Goal: Check status: Check status

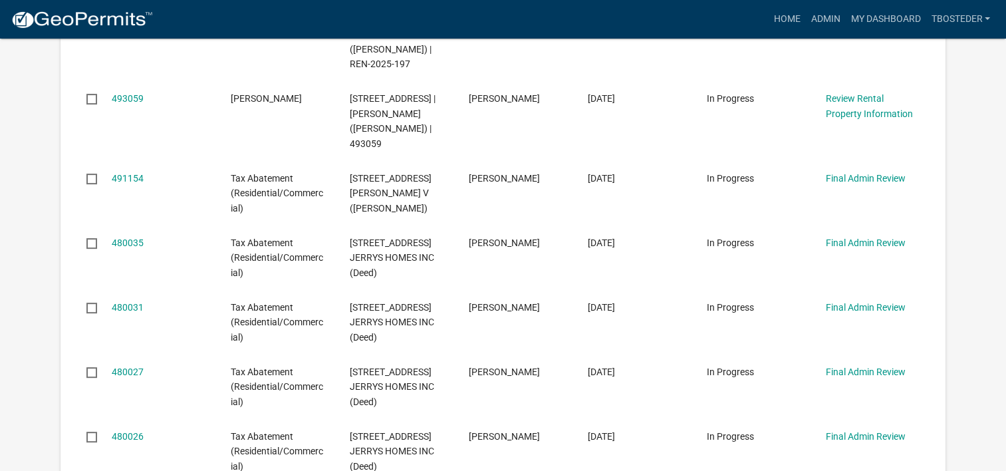
scroll to position [532, 0]
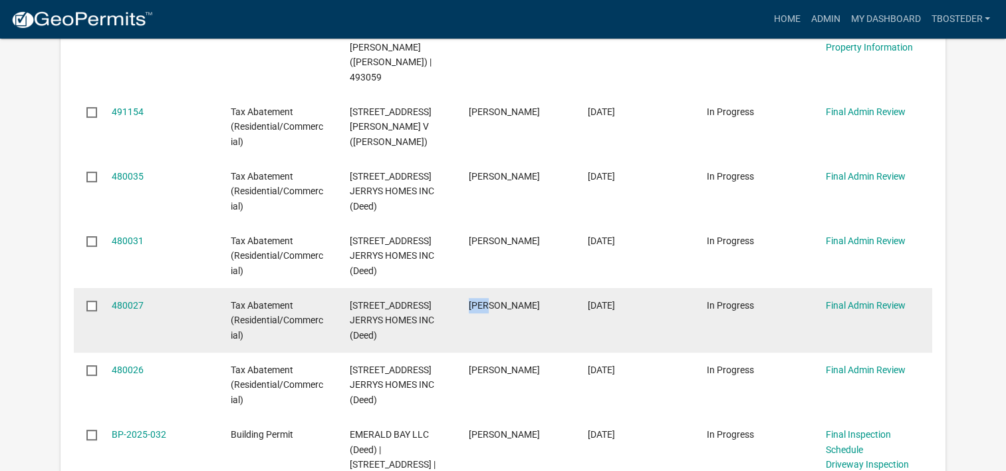
drag, startPoint x: 459, startPoint y: 305, endPoint x: 549, endPoint y: 307, distance: 89.8
click at [549, 307] on datatable-body-cell "[PERSON_NAME]" at bounding box center [515, 320] width 119 height 64
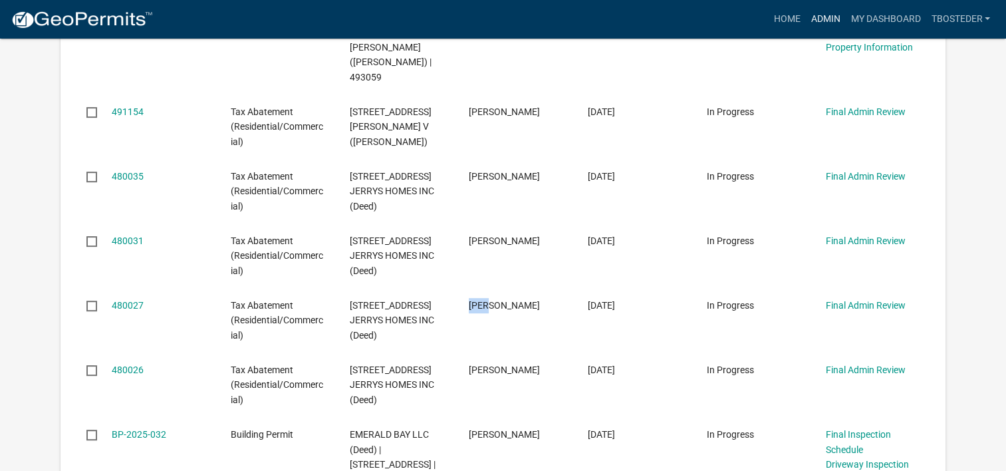
click at [814, 19] on link "Admin" at bounding box center [825, 19] width 40 height 25
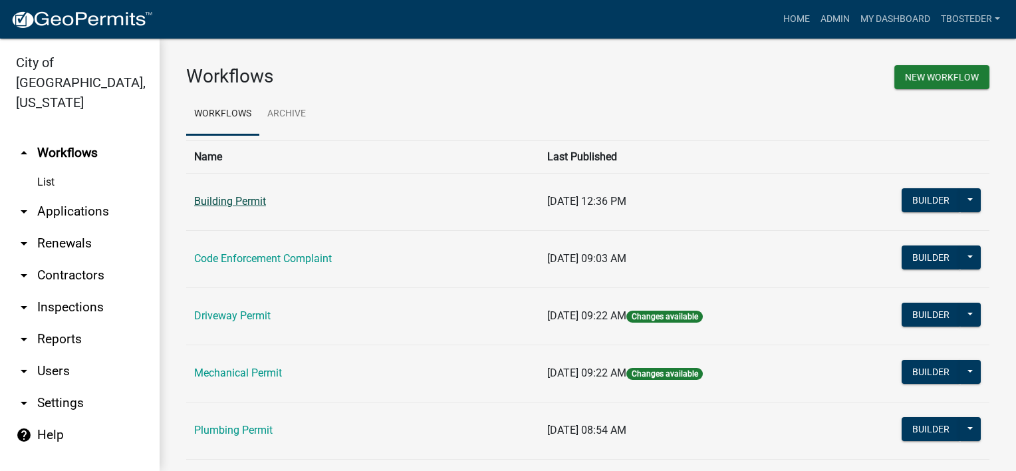
click at [248, 202] on link "Building Permit" at bounding box center [230, 201] width 72 height 13
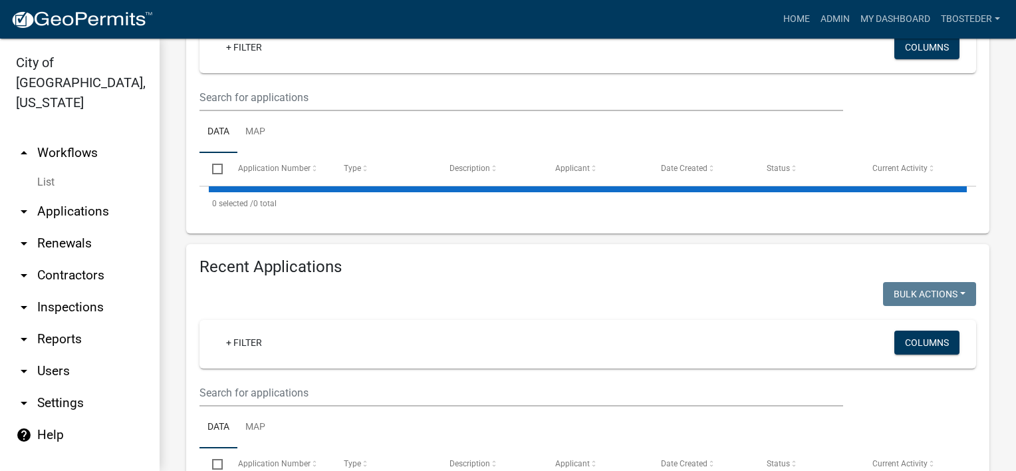
select select "1: 25"
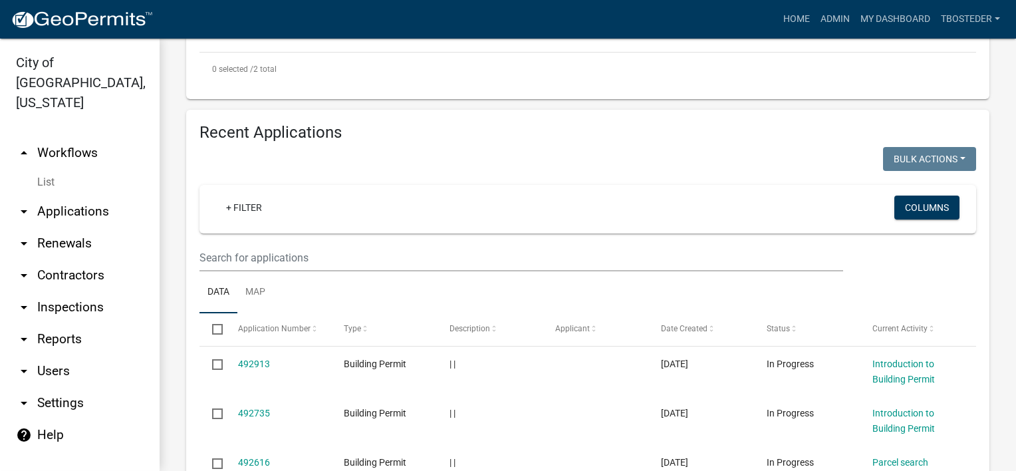
scroll to position [598, 0]
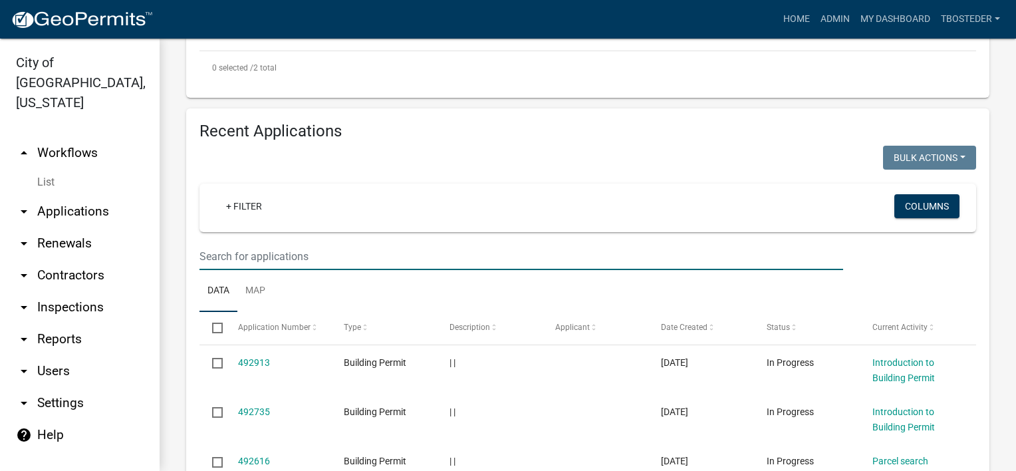
click at [279, 270] on input "text" at bounding box center [521, 256] width 644 height 27
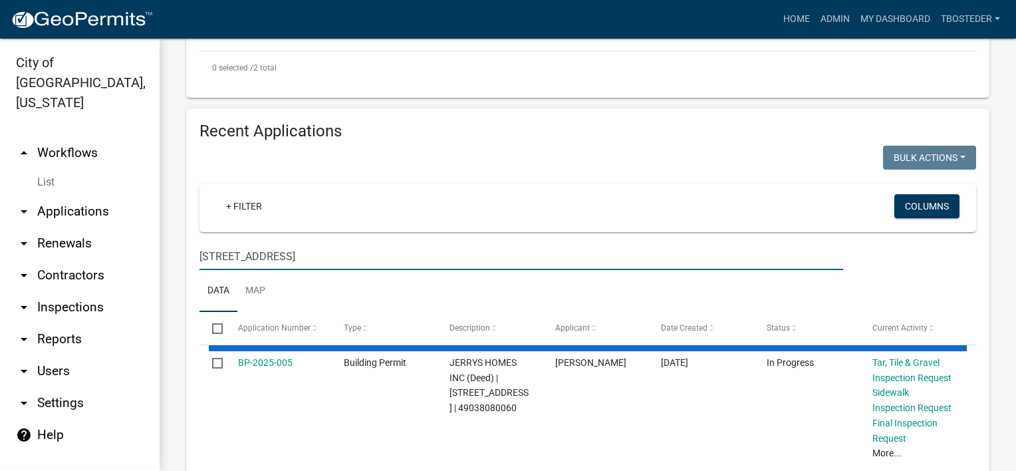
type input "[STREET_ADDRESS]"
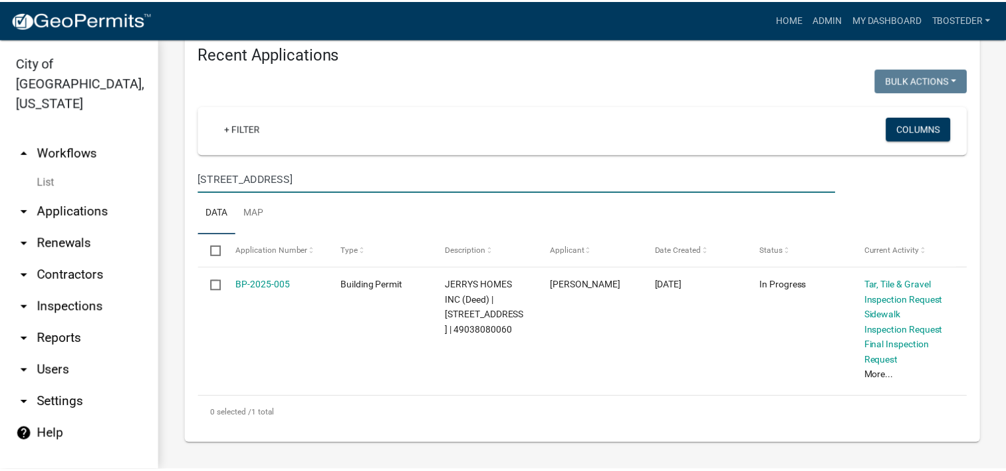
scroll to position [710, 0]
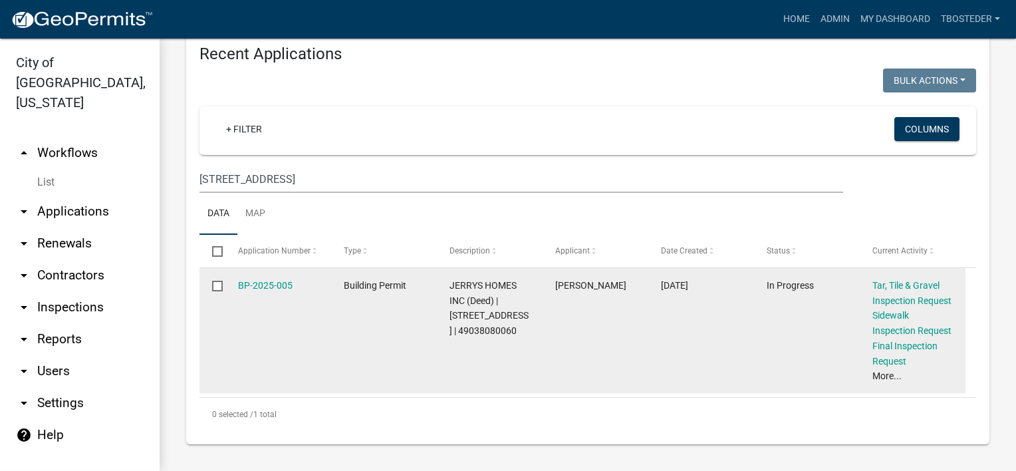
drag, startPoint x: 769, startPoint y: 282, endPoint x: 825, endPoint y: 291, distance: 57.3
click at [825, 291] on div "In Progress" at bounding box center [807, 285] width 80 height 15
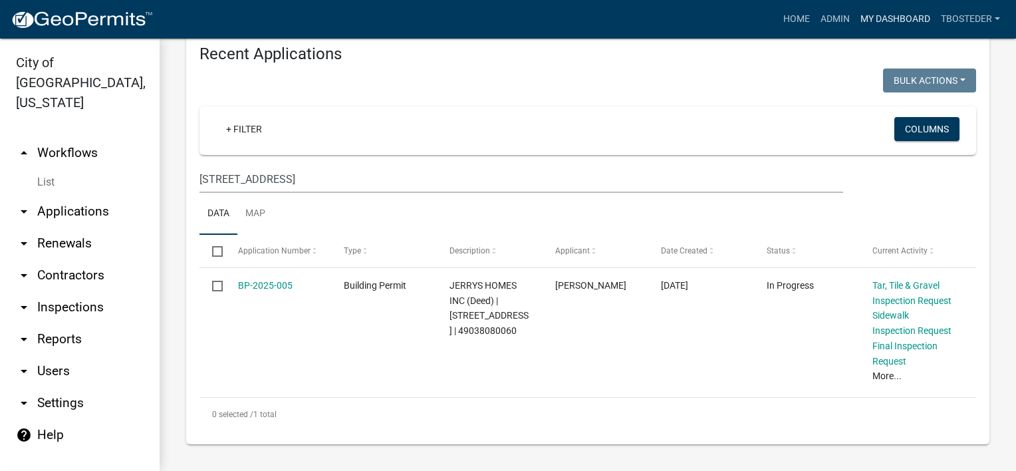
click at [899, 21] on link "My Dashboard" at bounding box center [895, 19] width 80 height 25
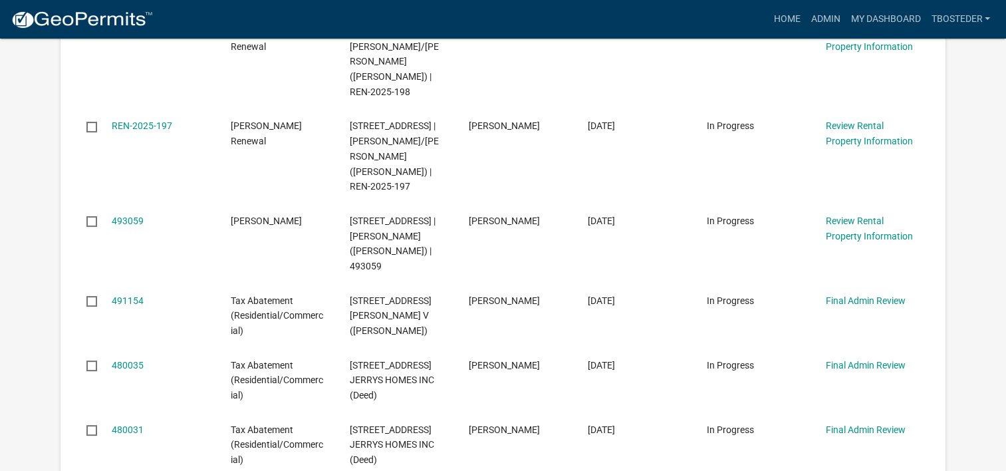
scroll to position [399, 0]
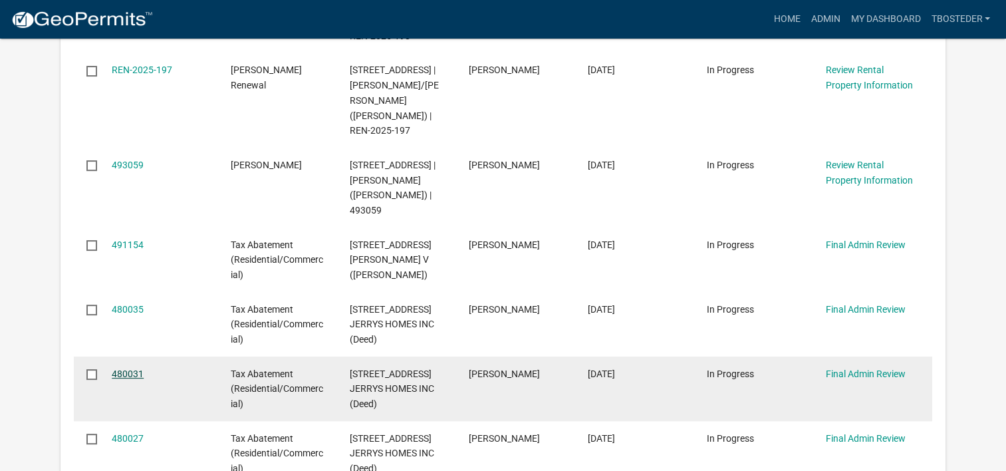
click at [119, 371] on link "480031" at bounding box center [128, 373] width 32 height 11
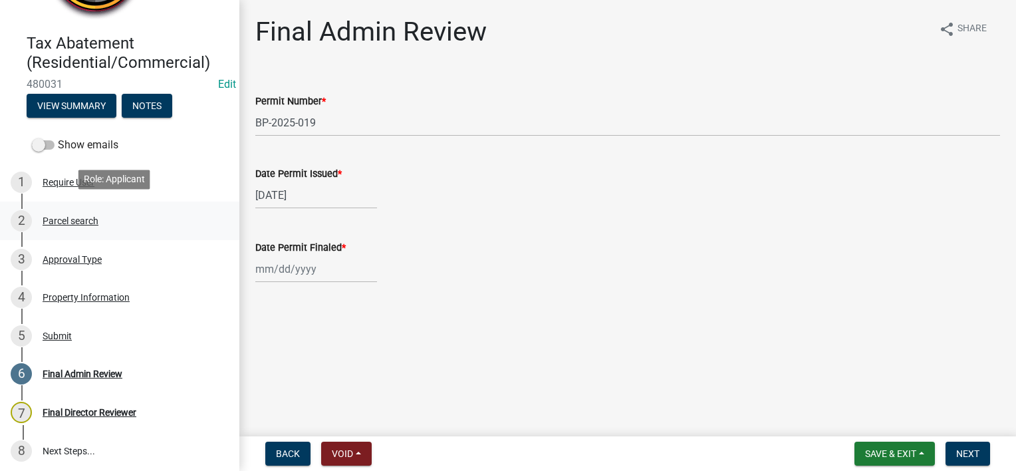
scroll to position [96, 0]
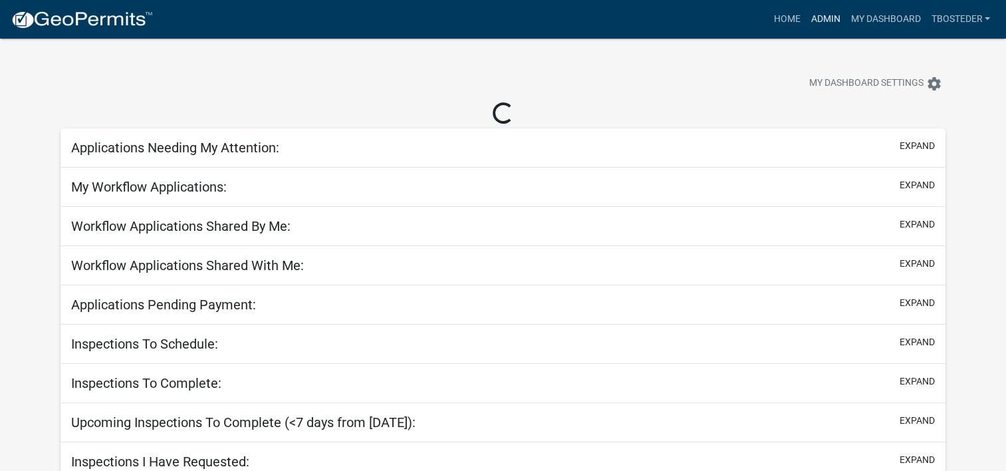
click at [822, 11] on link "Admin" at bounding box center [825, 19] width 40 height 25
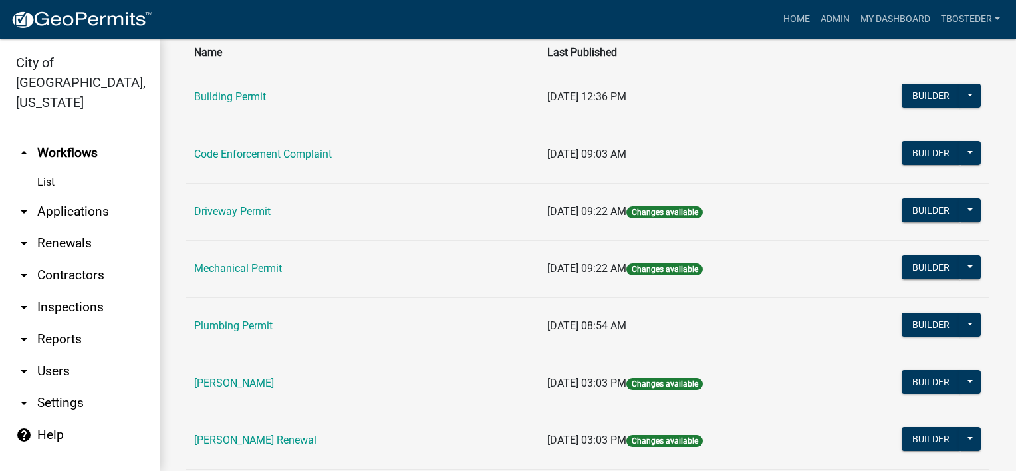
scroll to position [424, 0]
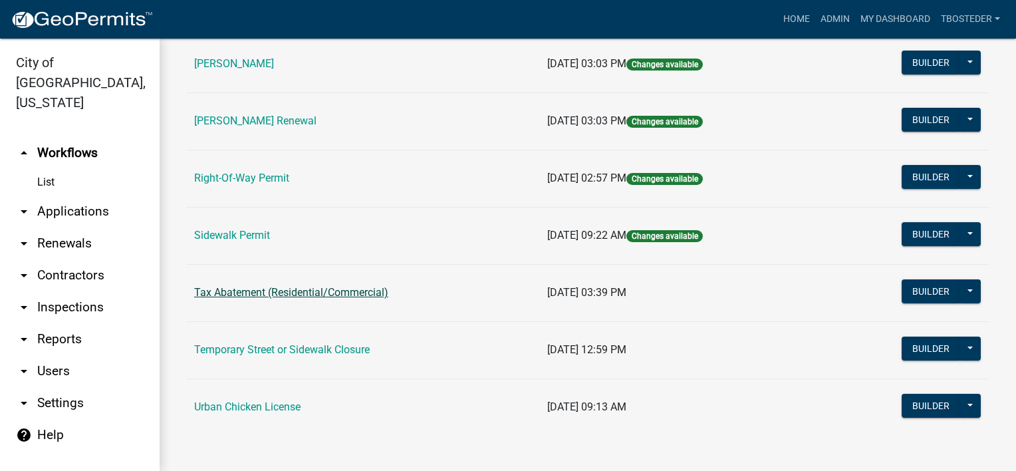
click at [300, 290] on link "Tax Abatement (Residential/Commercial)" at bounding box center [291, 292] width 194 height 13
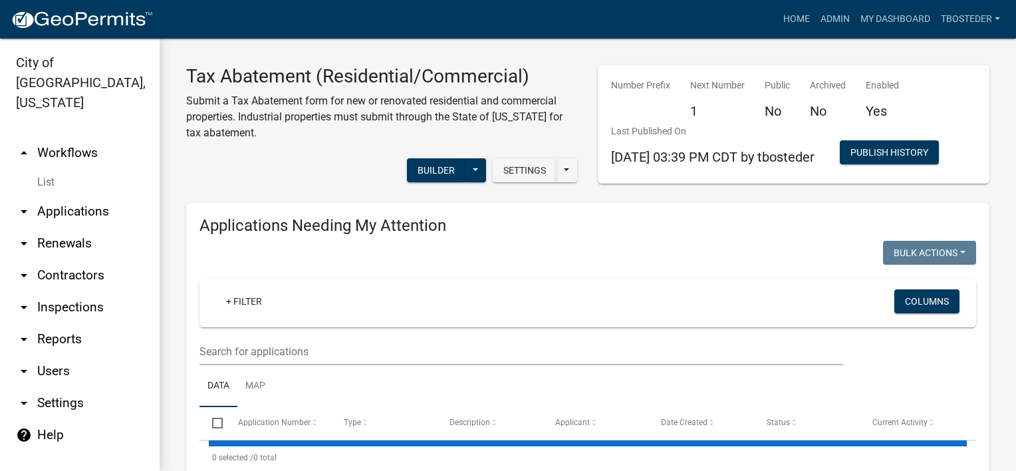
select select "1: 25"
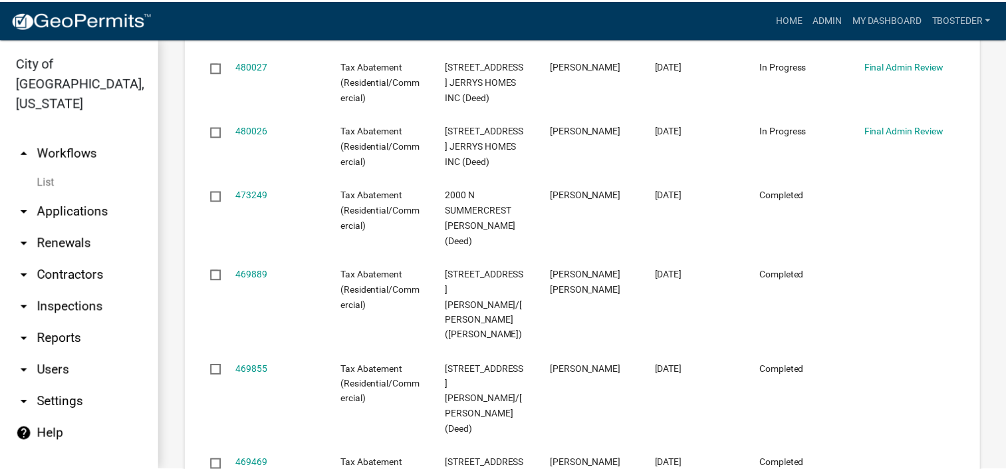
scroll to position [2128, 0]
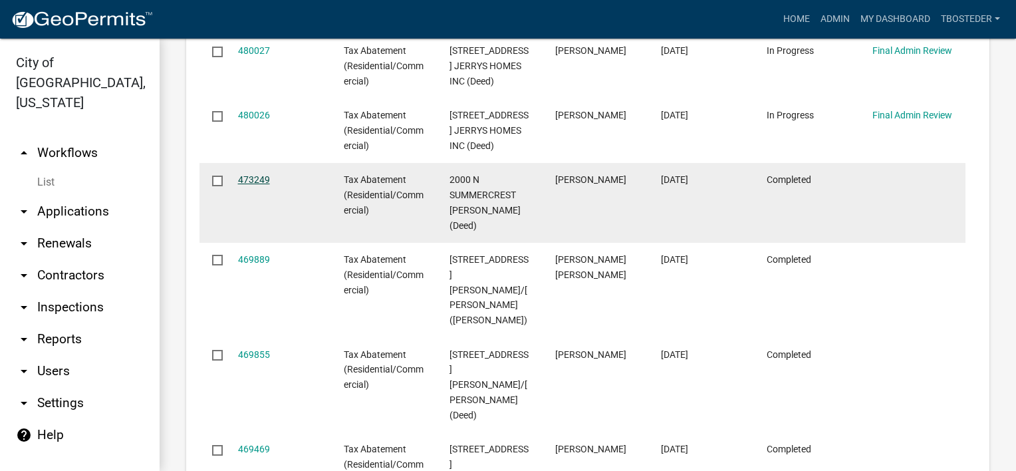
click at [257, 174] on link "473249" at bounding box center [254, 179] width 32 height 11
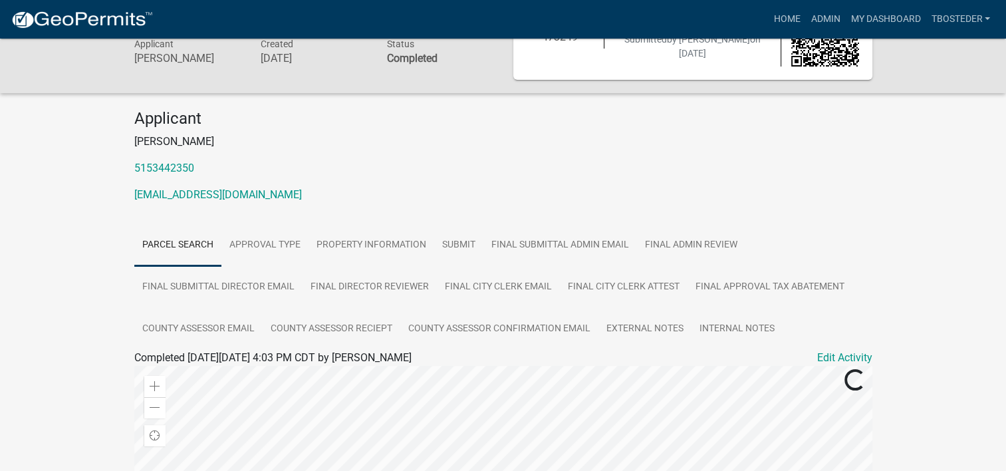
scroll to position [133, 0]
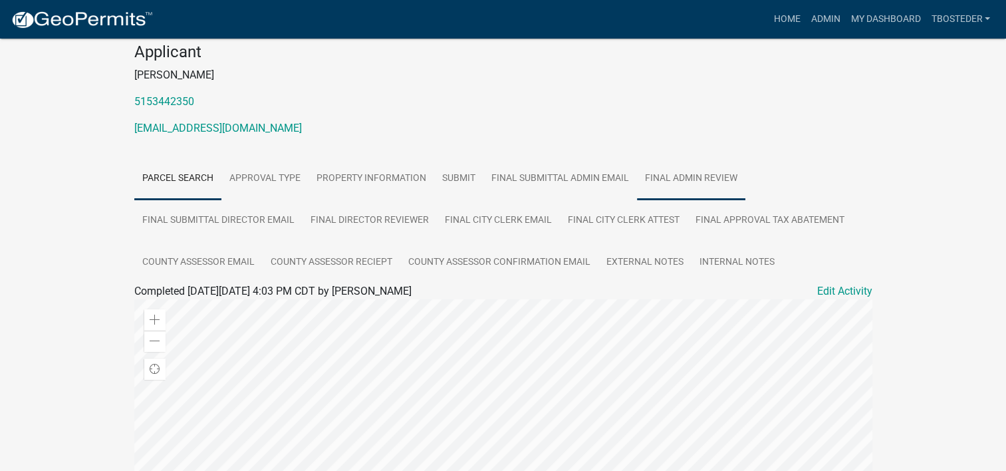
click at [659, 170] on link "Final Admin Review" at bounding box center [691, 179] width 108 height 43
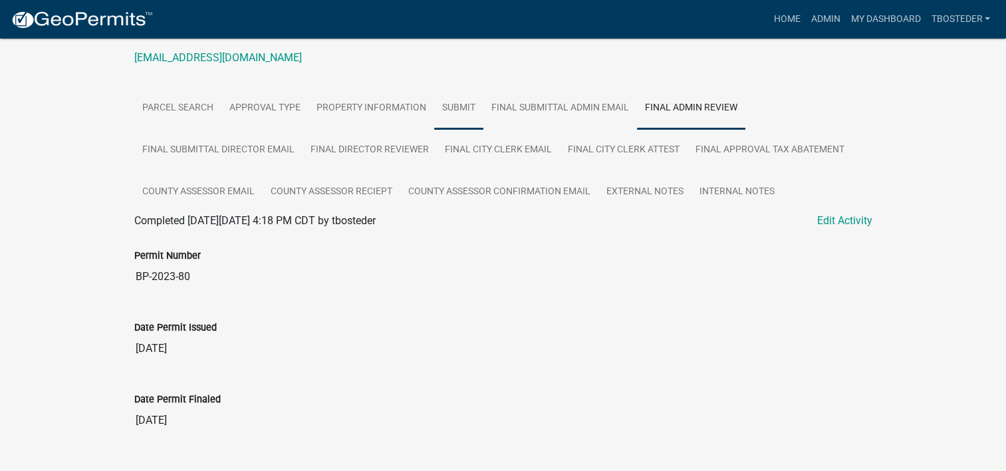
scroll to position [232, 0]
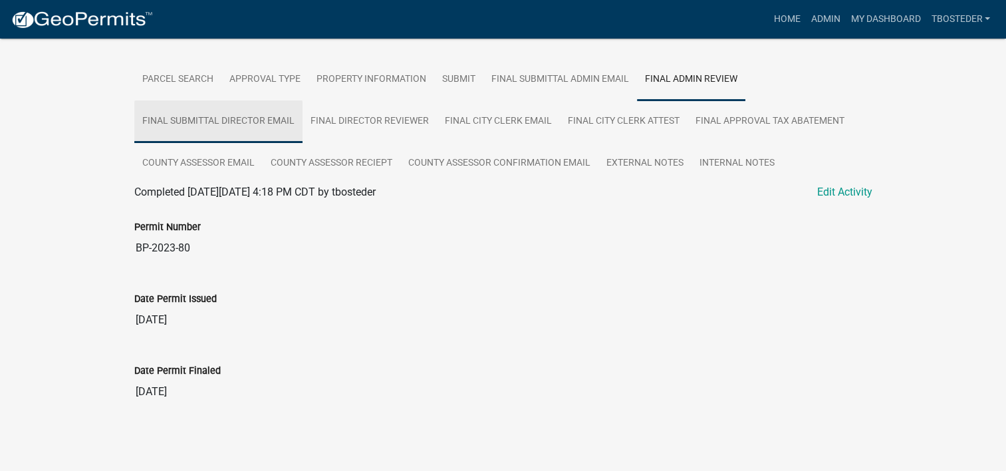
click at [234, 108] on link "Final Submittal Director Email" at bounding box center [218, 121] width 168 height 43
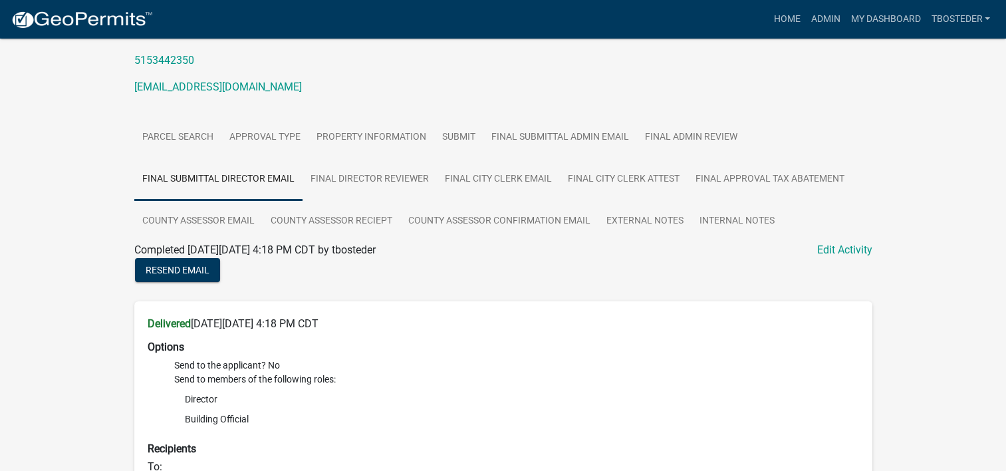
scroll to position [146, 0]
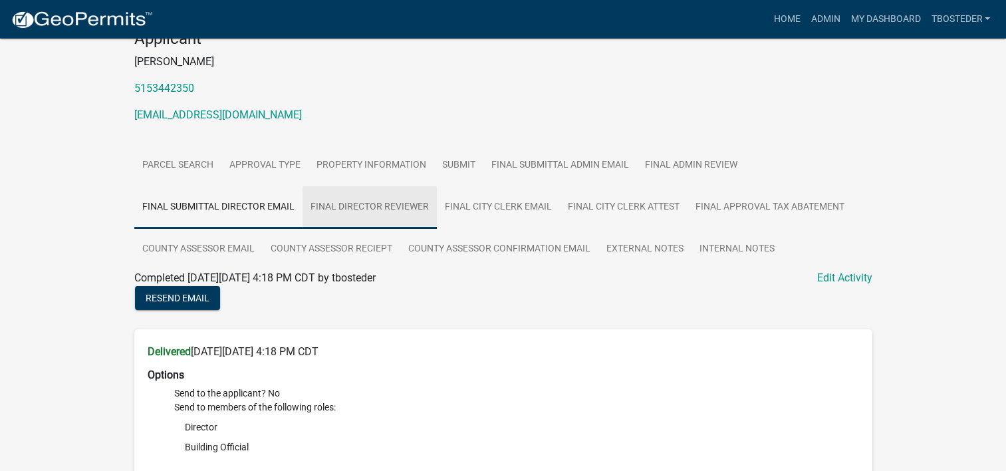
click at [382, 215] on link "Final Director Reviewer" at bounding box center [370, 207] width 134 height 43
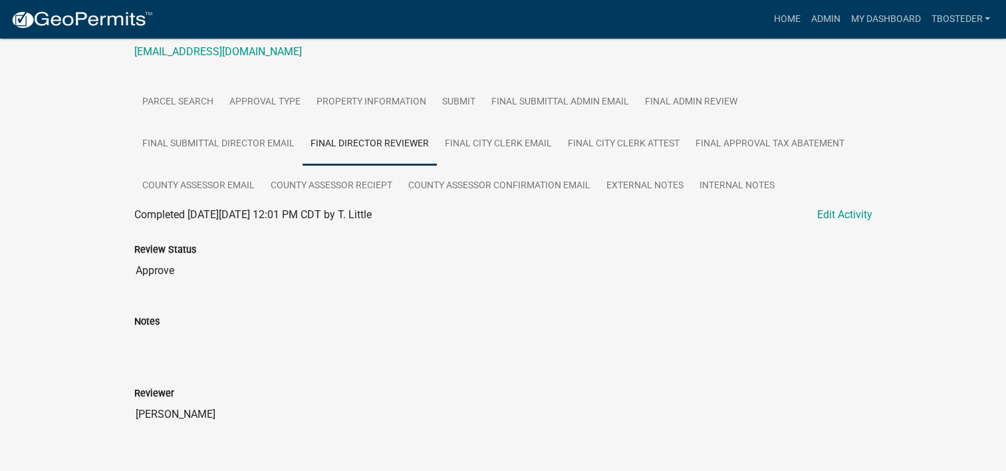
scroll to position [232, 0]
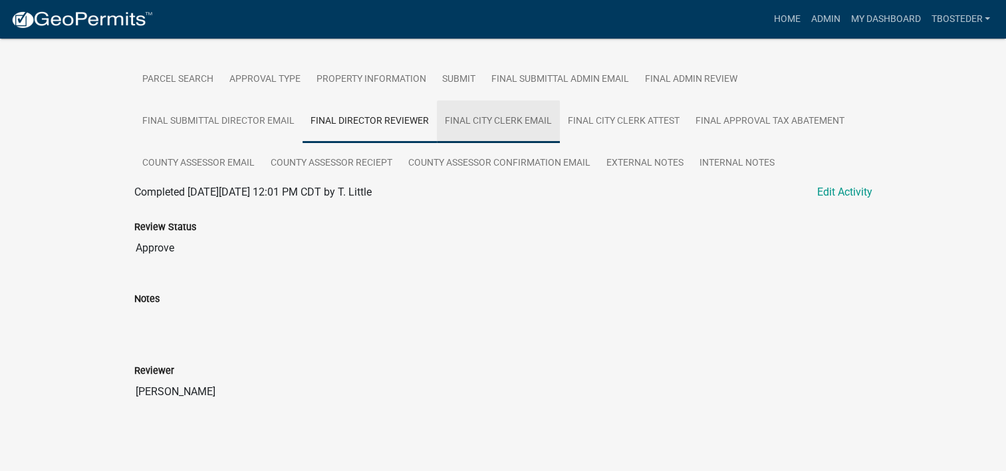
click at [513, 116] on link "Final City Clerk Email" at bounding box center [498, 121] width 123 height 43
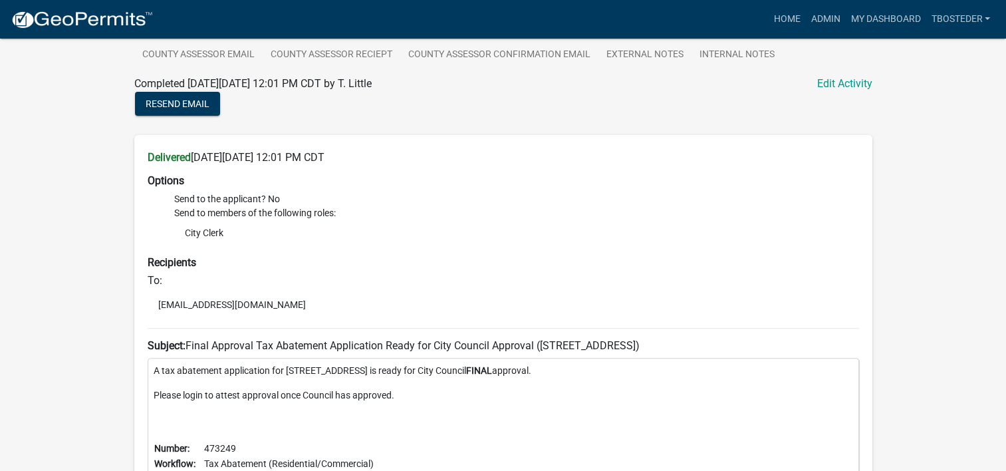
scroll to position [372, 0]
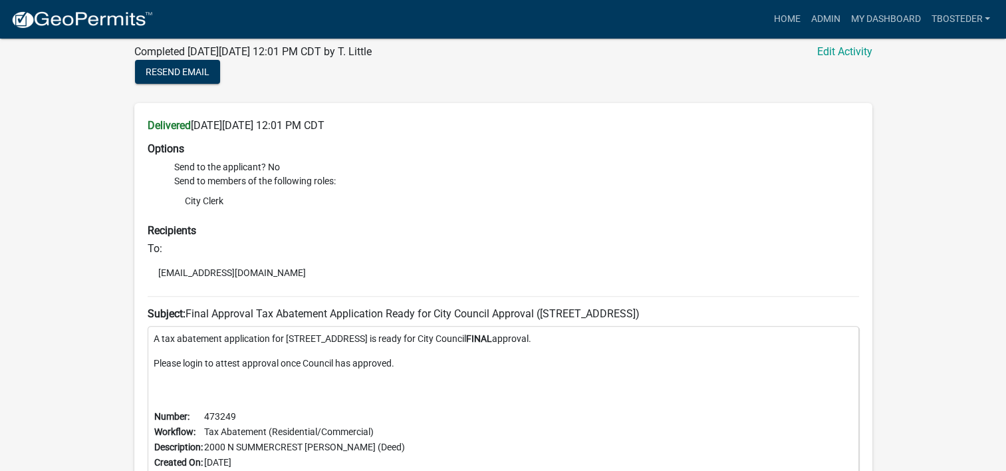
drag, startPoint x: 493, startPoint y: 341, endPoint x: 601, endPoint y: 343, distance: 107.7
click at [601, 343] on p "A tax abatement application for [STREET_ADDRESS] is ready for City Council FINA…" at bounding box center [503, 339] width 699 height 14
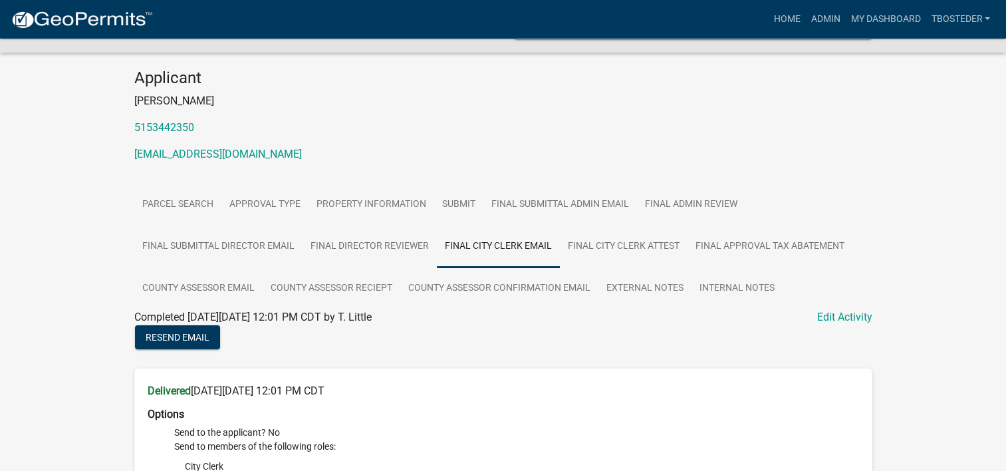
scroll to position [106, 0]
click at [567, 250] on link "Final City Clerk Attest" at bounding box center [624, 247] width 128 height 43
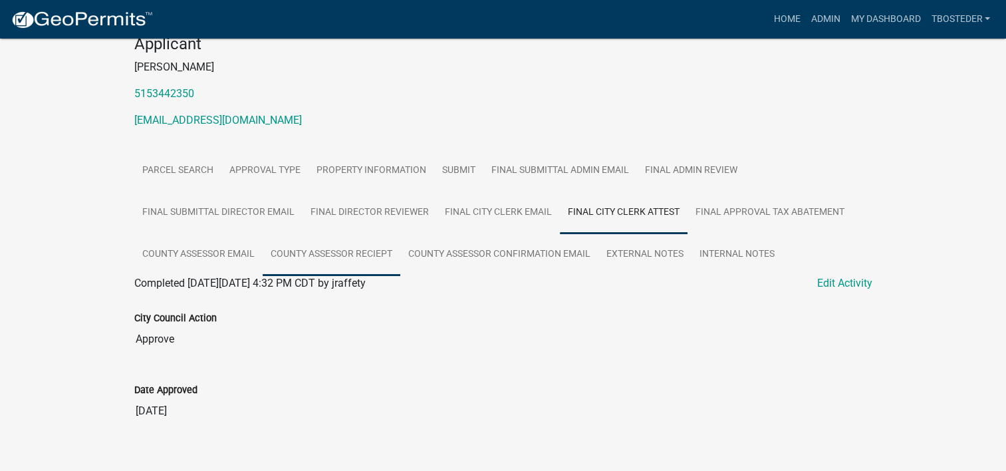
scroll to position [160, 0]
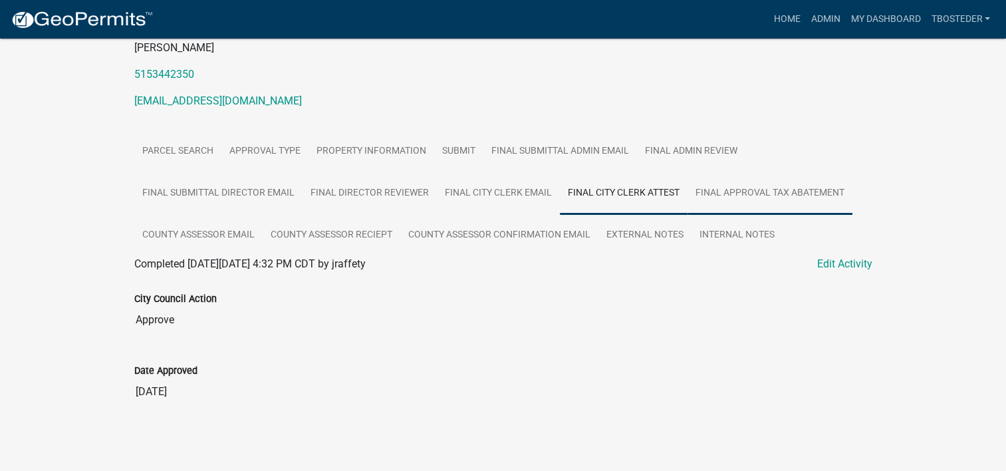
click at [699, 203] on link "Final Approval Tax Abatement" at bounding box center [769, 193] width 165 height 43
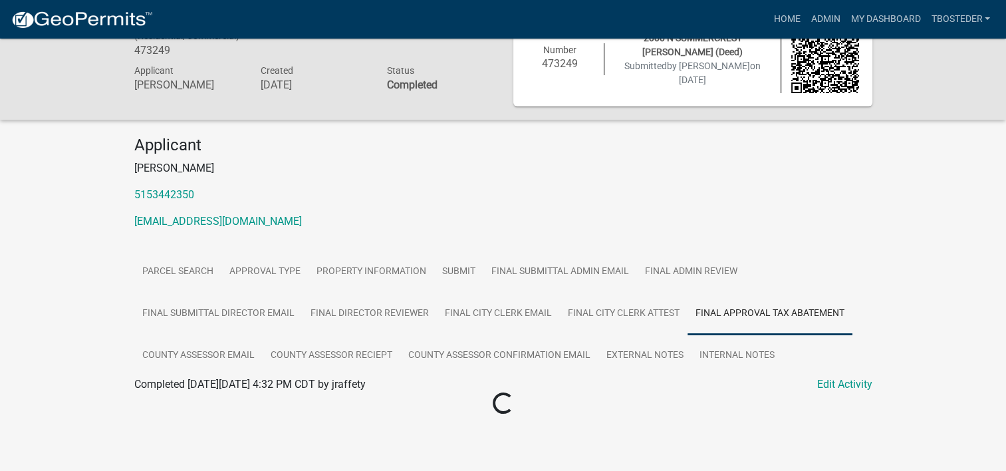
scroll to position [39, 0]
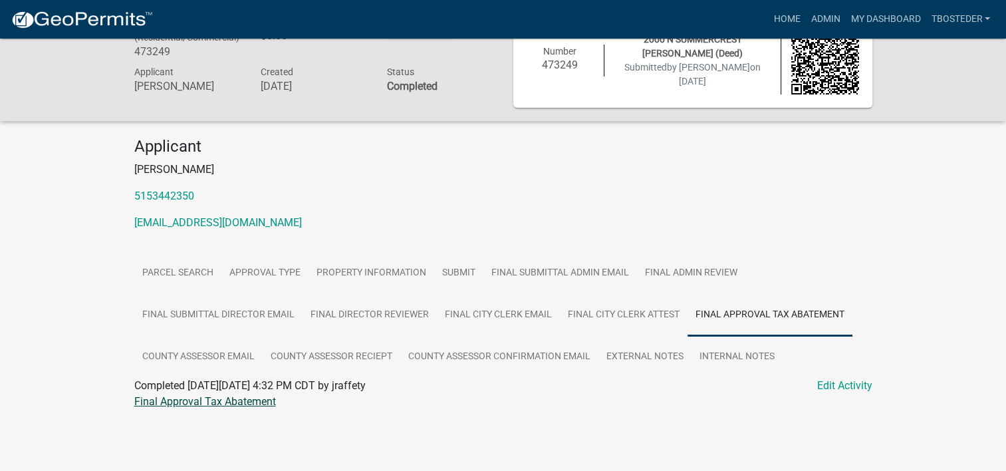
click at [252, 399] on link "Final Approval Tax Abatement" at bounding box center [205, 401] width 142 height 13
click at [242, 360] on link "County Assessor Email" at bounding box center [198, 357] width 128 height 43
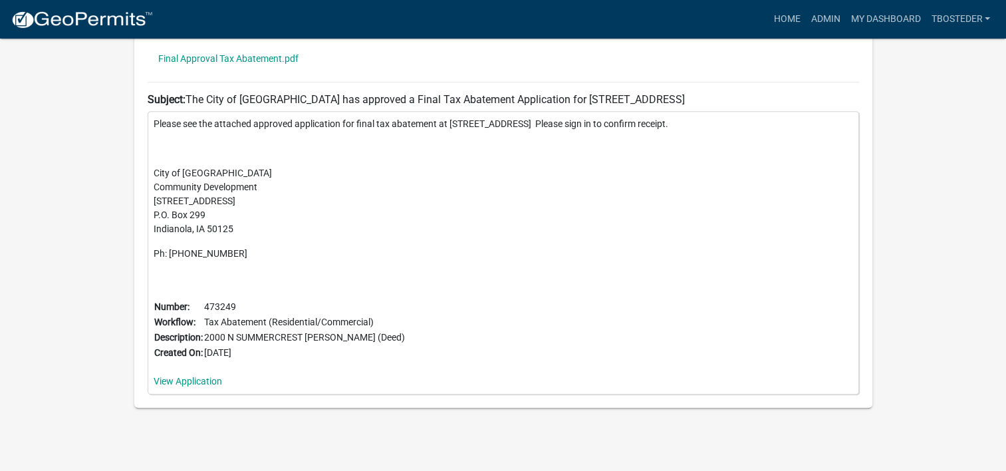
scroll to position [670, 0]
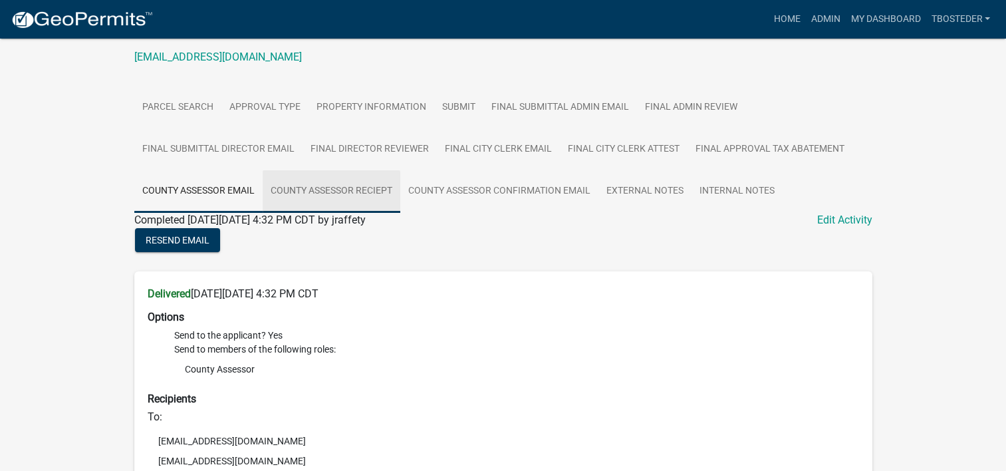
drag, startPoint x: 318, startPoint y: 205, endPoint x: 322, endPoint y: 213, distance: 8.6
click at [318, 205] on link "County Assessor Reciept" at bounding box center [332, 191] width 138 height 43
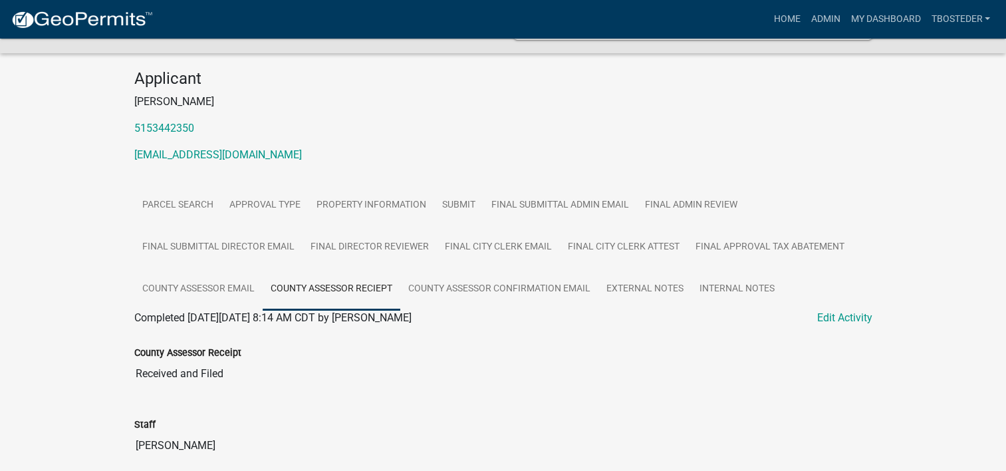
scroll to position [232, 0]
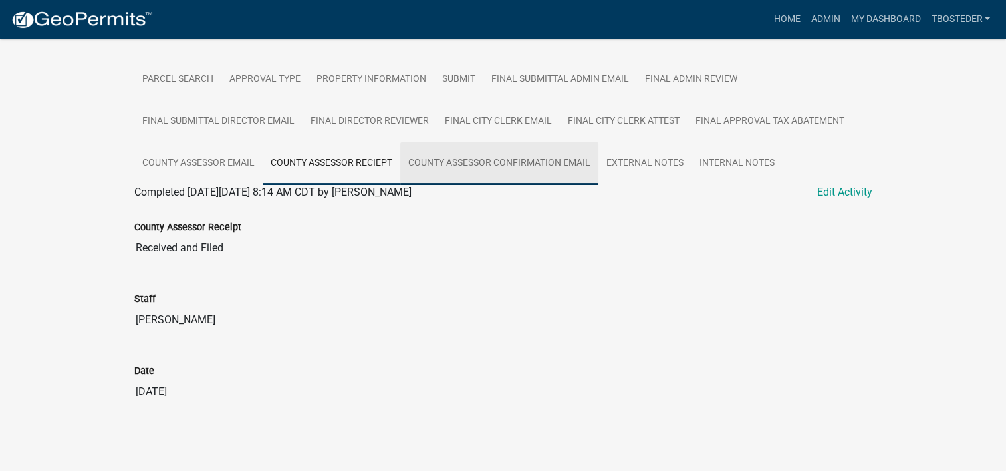
click at [476, 176] on link "County Assessor Confirmation Email" at bounding box center [499, 163] width 198 height 43
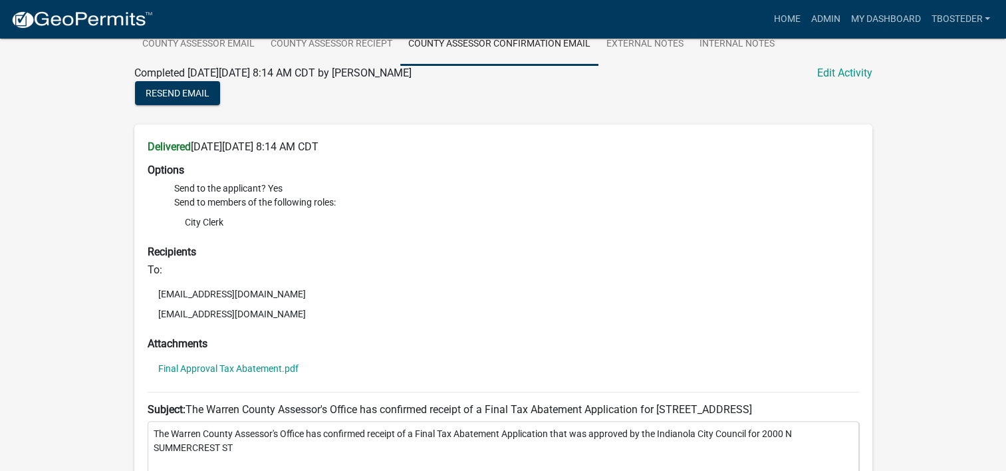
scroll to position [285, 0]
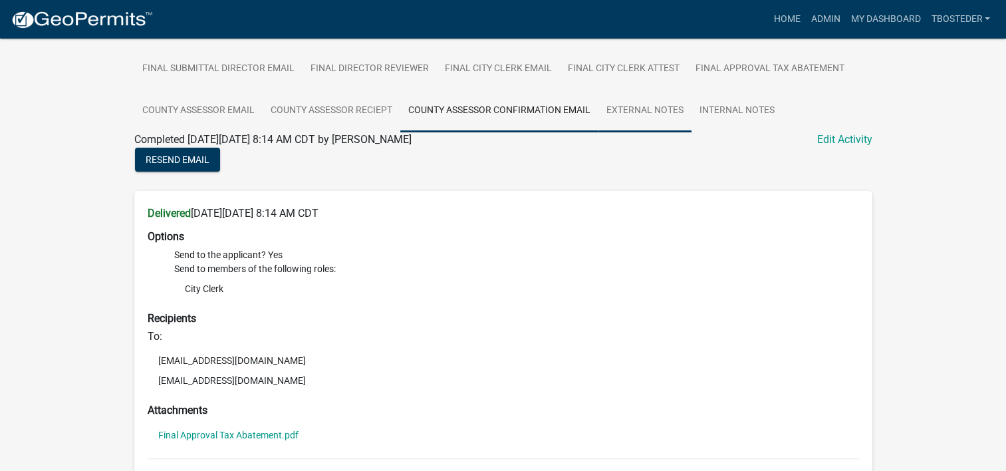
click at [619, 116] on link "External Notes" at bounding box center [644, 111] width 93 height 43
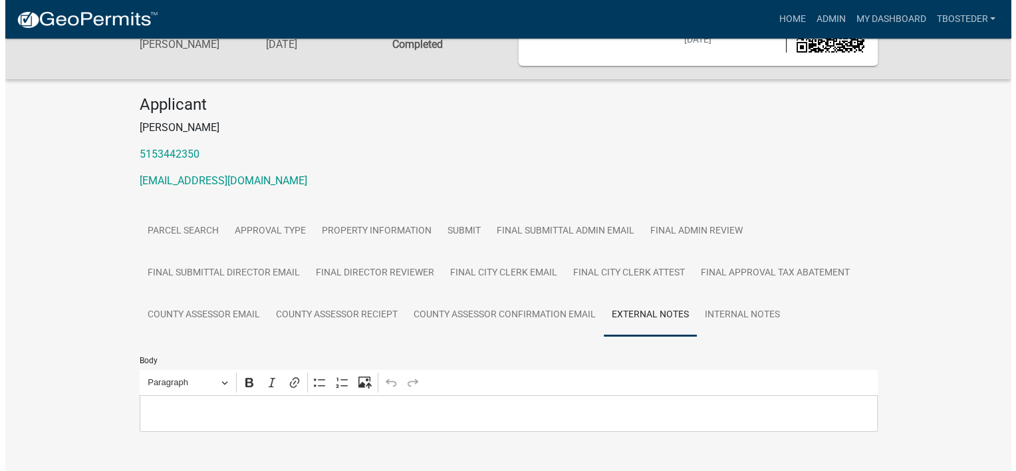
scroll to position [0, 0]
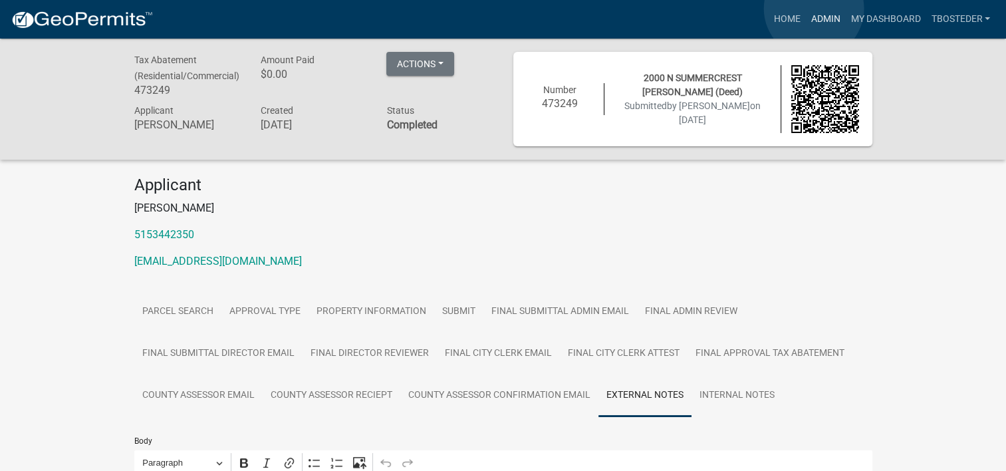
click at [814, 9] on link "Admin" at bounding box center [825, 19] width 40 height 25
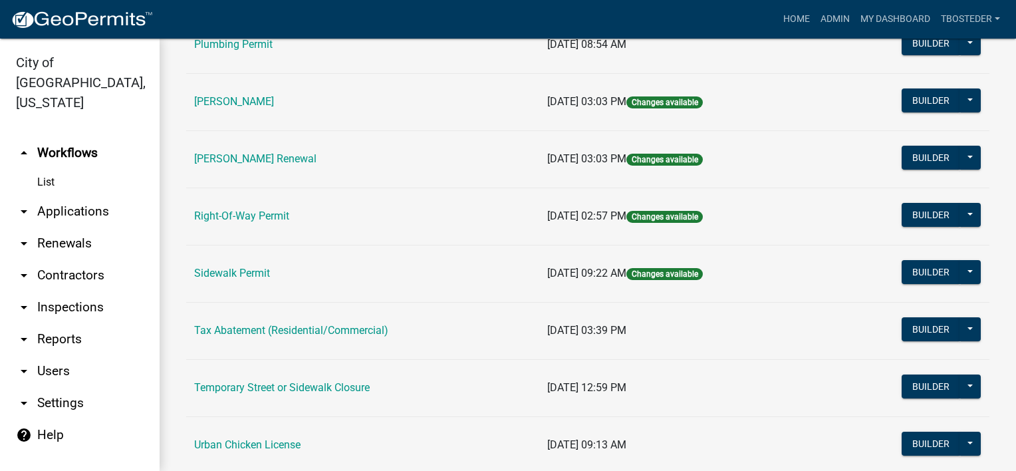
scroll to position [424, 0]
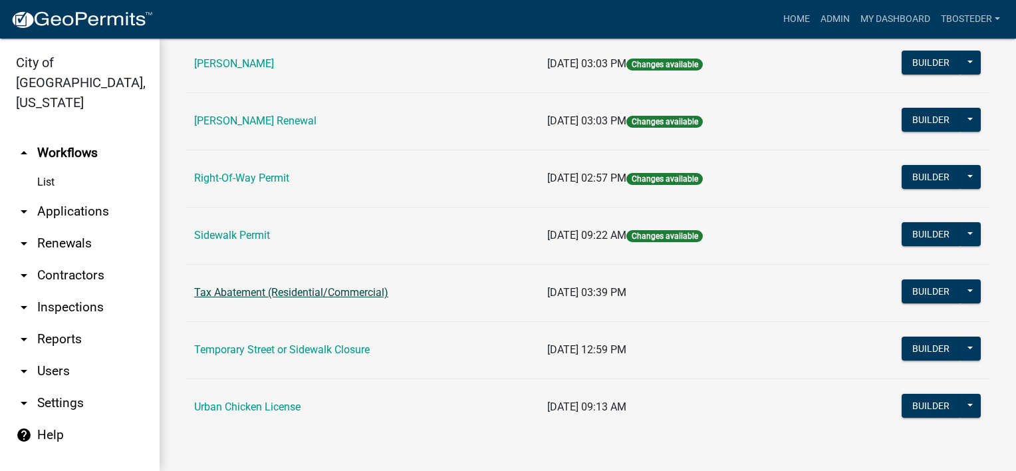
click at [328, 290] on link "Tax Abatement (Residential/Commercial)" at bounding box center [291, 292] width 194 height 13
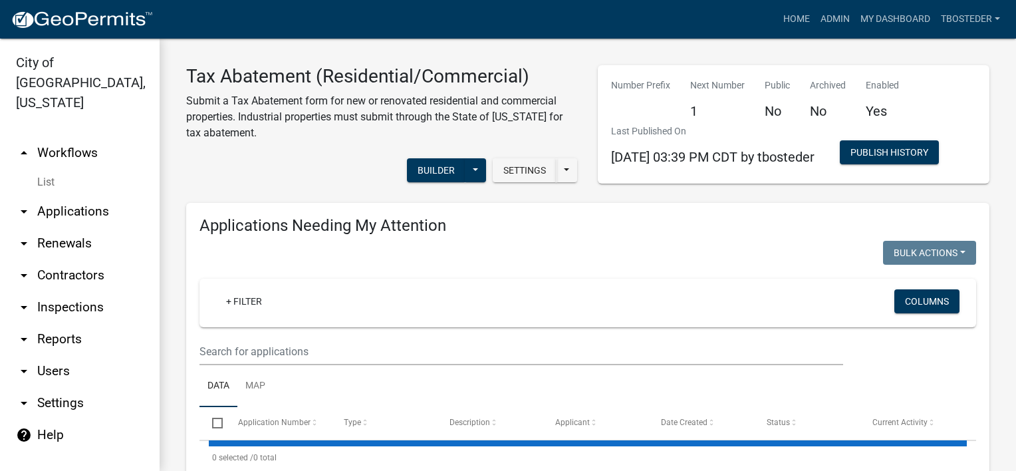
select select "1: 25"
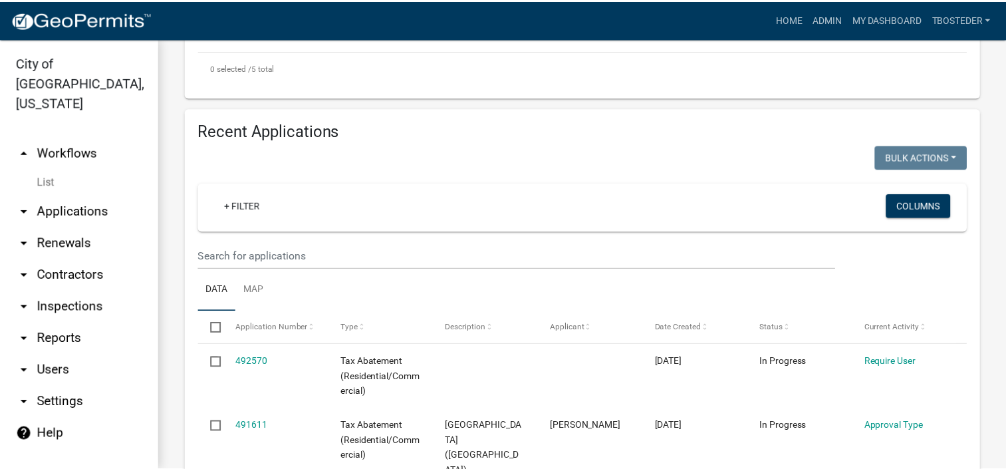
scroll to position [798, 0]
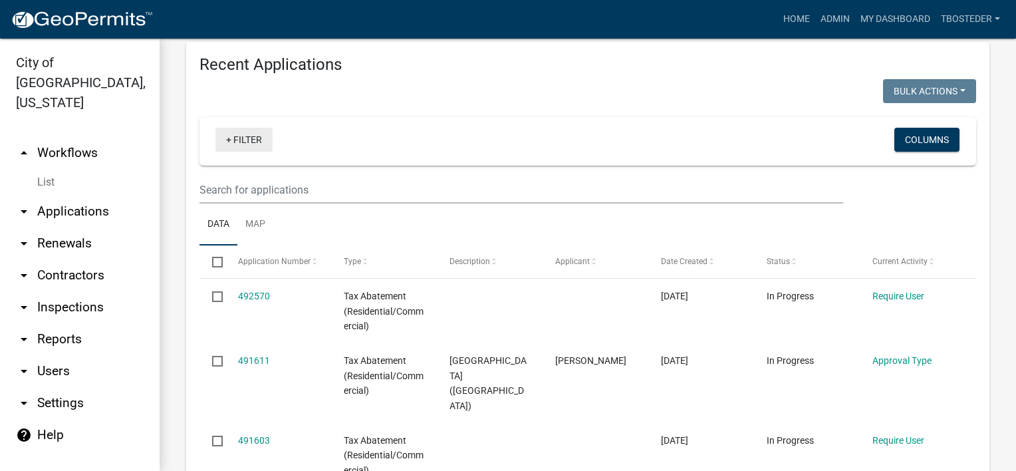
click at [248, 152] on link "+ Filter" at bounding box center [243, 140] width 57 height 24
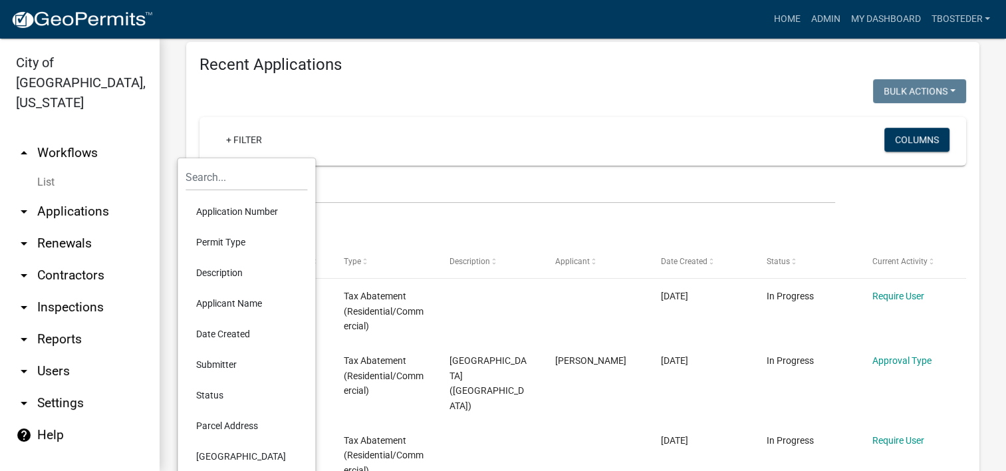
scroll to position [864, 0]
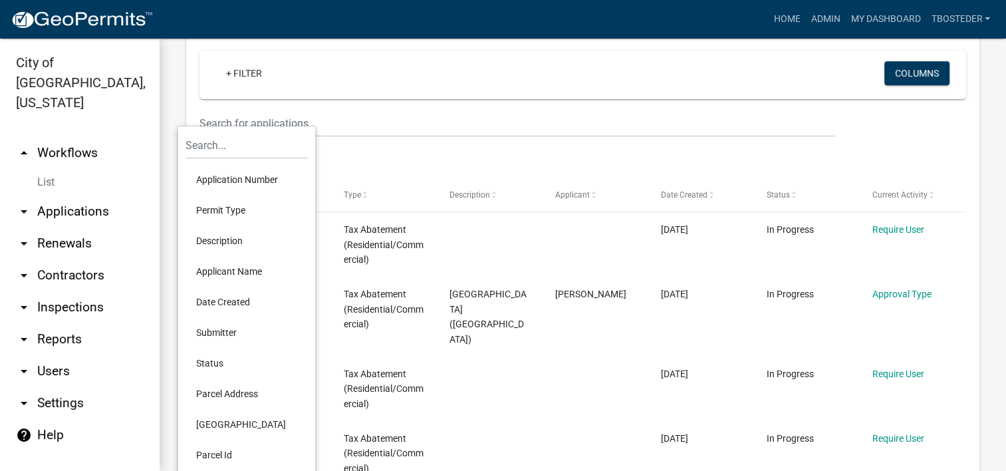
click at [213, 362] on li "Status" at bounding box center [246, 363] width 122 height 31
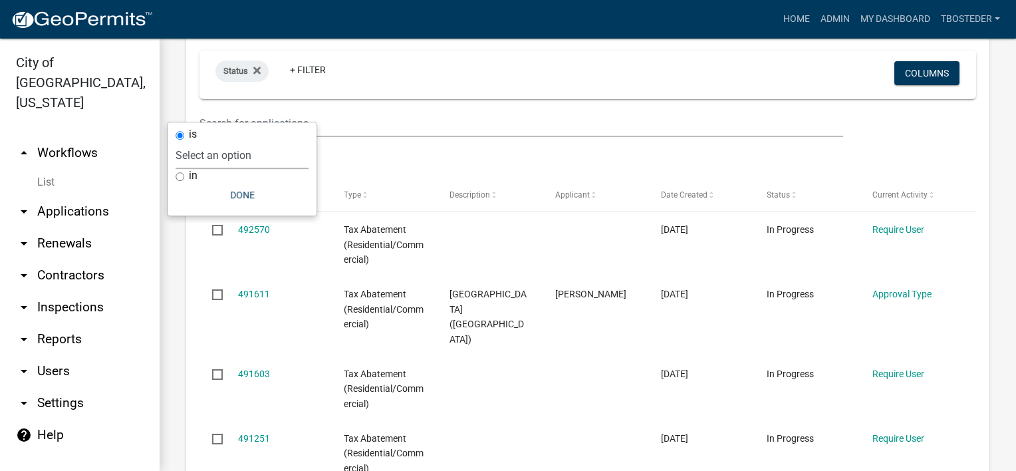
click at [227, 162] on select "Select an option Not Started In Progress Completed Expired Locked Withdrawn Voi…" at bounding box center [242, 155] width 133 height 27
select select "2"
click at [202, 142] on select "Select an option Not Started In Progress Completed Expired Locked Withdrawn Voi…" at bounding box center [242, 155] width 133 height 27
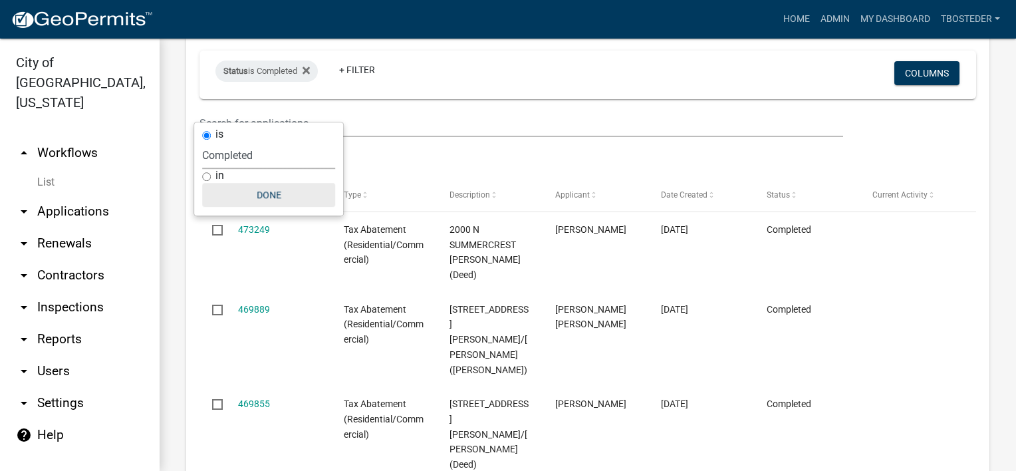
click at [269, 195] on button "Done" at bounding box center [268, 195] width 133 height 24
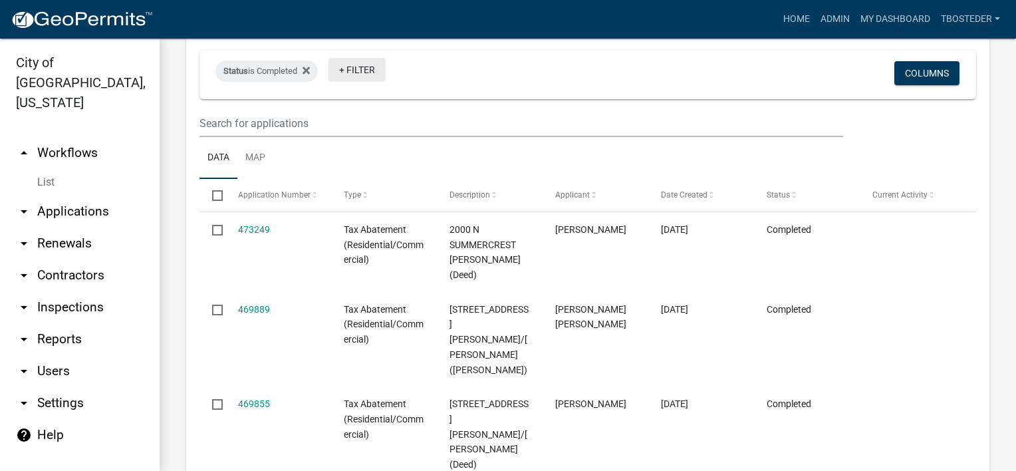
click at [370, 82] on link "+ Filter" at bounding box center [356, 70] width 57 height 24
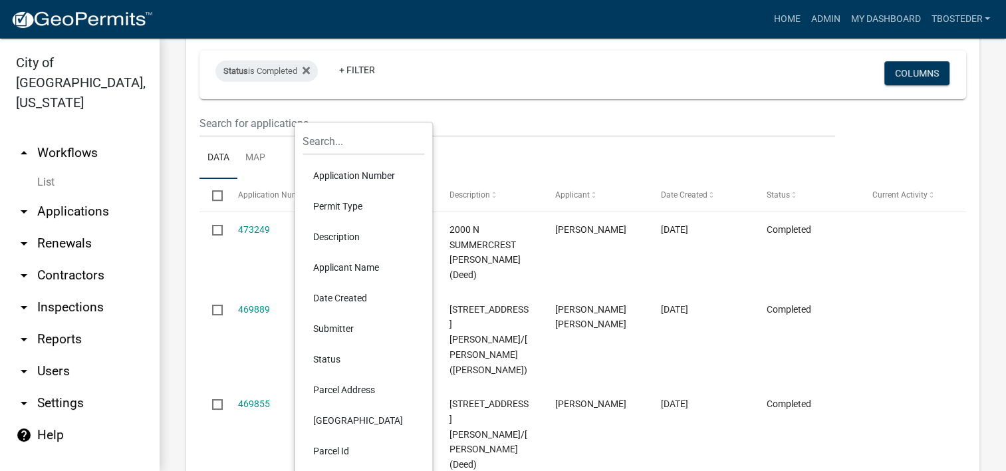
click at [348, 287] on li "Date Created" at bounding box center [364, 298] width 122 height 31
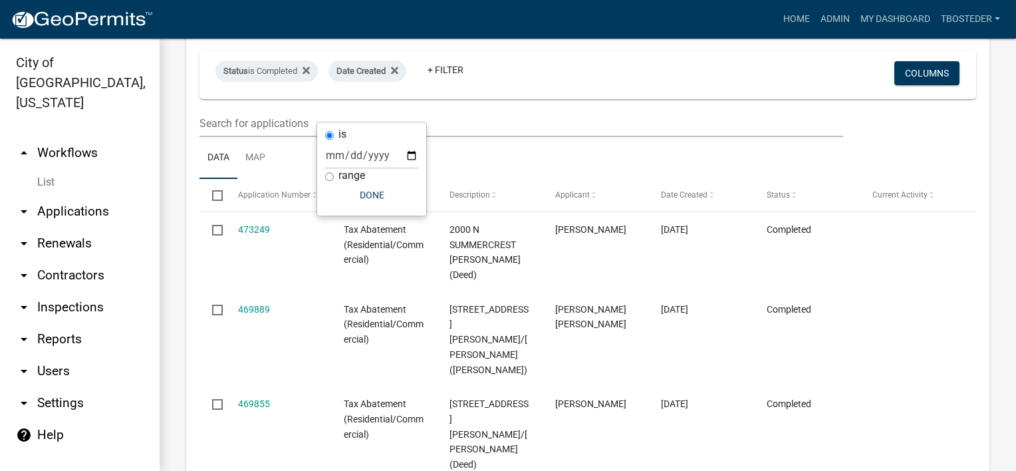
click at [358, 174] on label "range" at bounding box center [351, 175] width 27 height 11
click at [334, 174] on input "range" at bounding box center [329, 176] width 9 height 9
radio input "true"
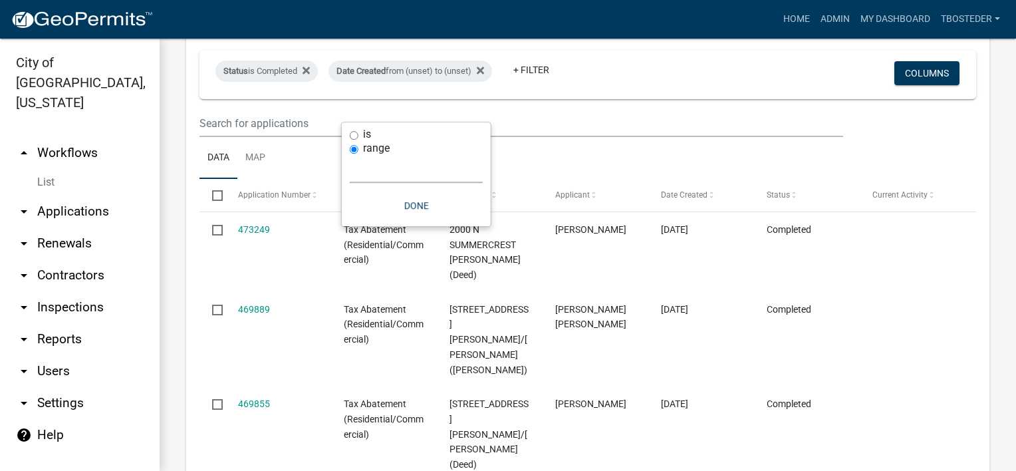
click at [387, 179] on select "[DATE] [DATE] Current Week Previous Week Current Month Last Month Current Calen…" at bounding box center [416, 169] width 133 height 27
select select "this_1_years"
click at [350, 156] on select "[DATE] [DATE] Current Week Previous Week Current Month Last Month Current Calen…" at bounding box center [416, 169] width 133 height 27
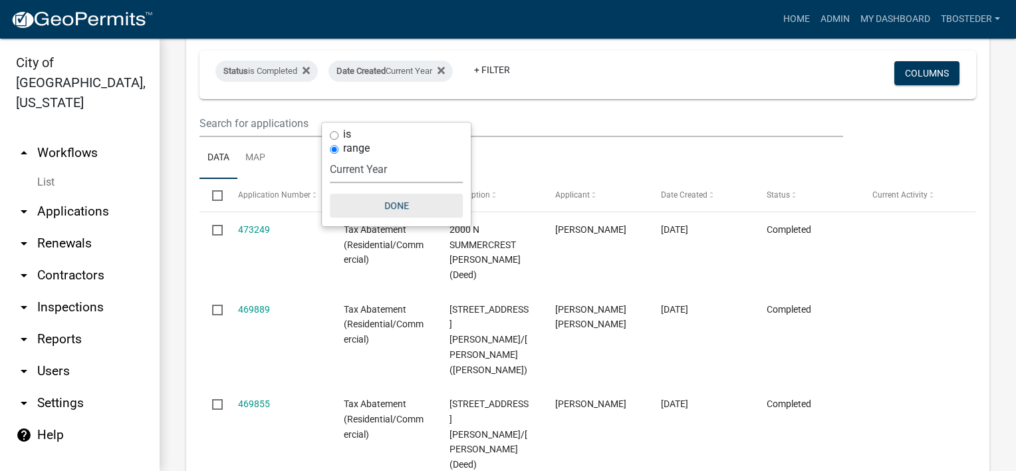
click at [384, 210] on button "Done" at bounding box center [396, 205] width 133 height 24
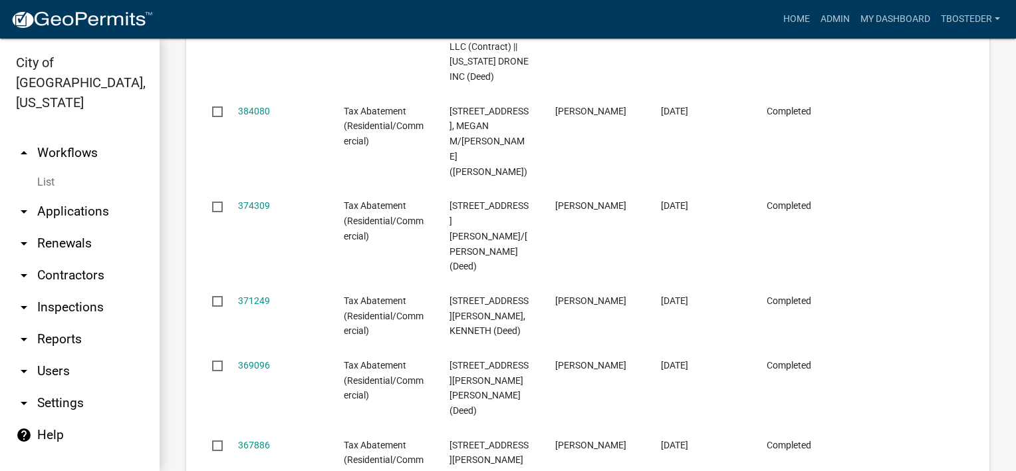
scroll to position [2721, 0]
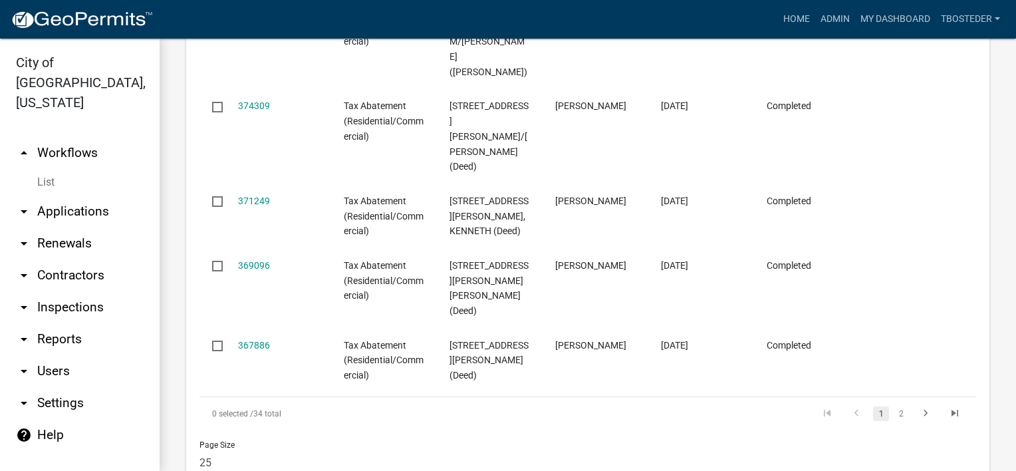
drag, startPoint x: 242, startPoint y: 358, endPoint x: 292, endPoint y: 370, distance: 51.1
click at [292, 397] on div "0 selected / 34 total" at bounding box center [352, 413] width 306 height 33
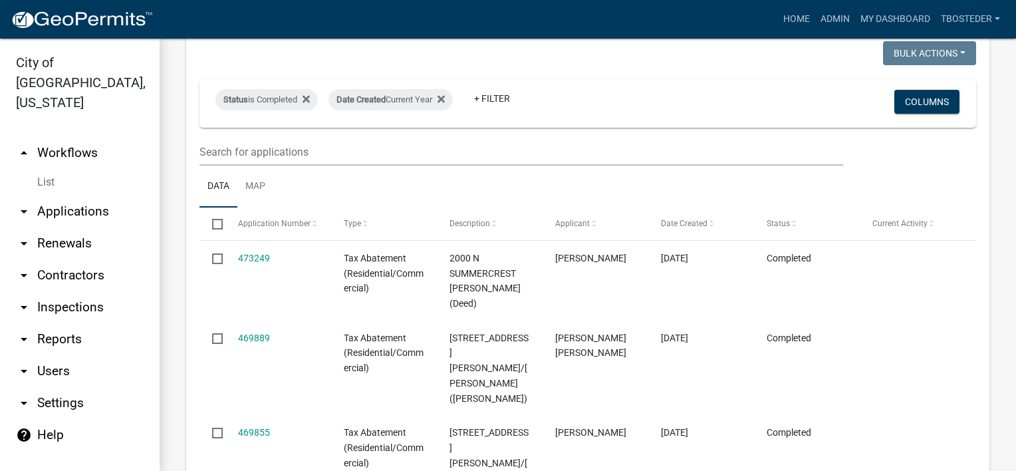
scroll to position [793, 0]
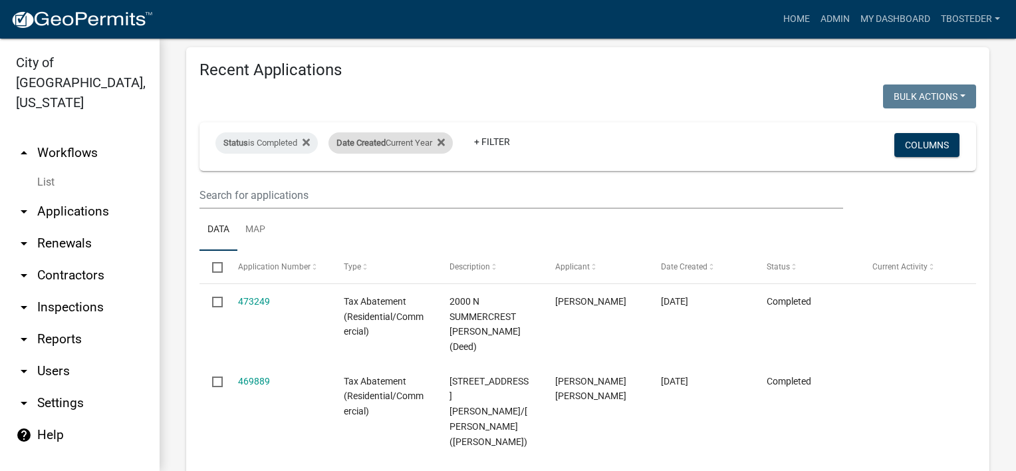
click at [396, 154] on div "Date Created Current Year" at bounding box center [390, 142] width 124 height 21
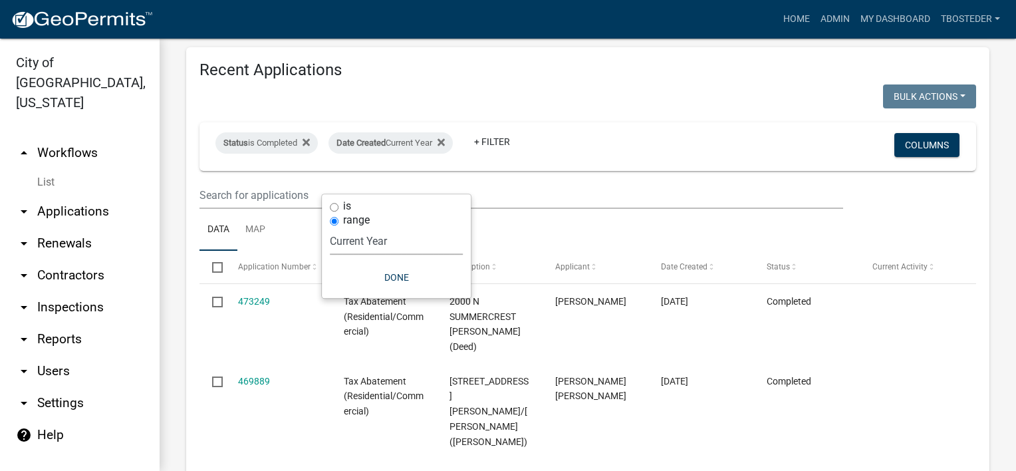
click at [388, 237] on select "[DATE] [DATE] Current Week Previous Week Current Month Last Month Current Calen…" at bounding box center [396, 240] width 133 height 27
select select "previous_1_years"
click at [330, 227] on select "[DATE] [DATE] Current Week Previous Week Current Month Last Month Current Calen…" at bounding box center [396, 240] width 133 height 27
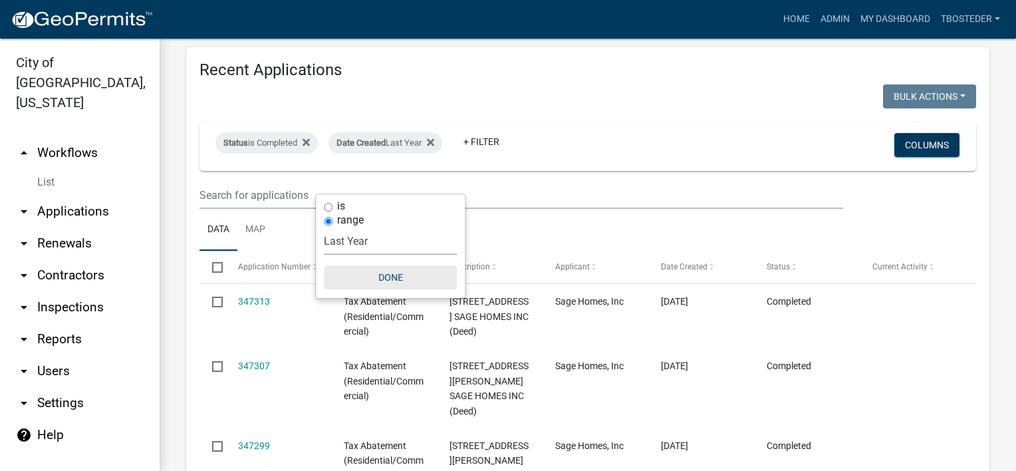
click at [392, 278] on button "Done" at bounding box center [390, 277] width 133 height 24
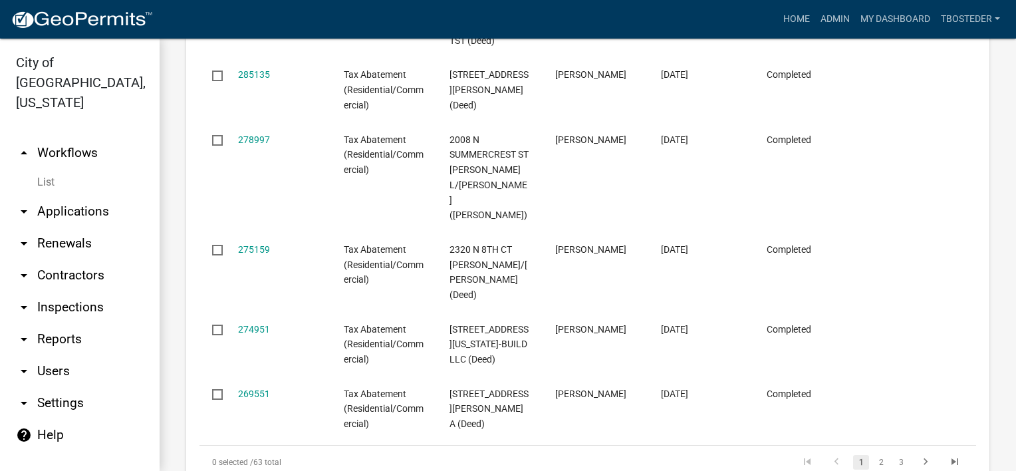
scroll to position [2736, 0]
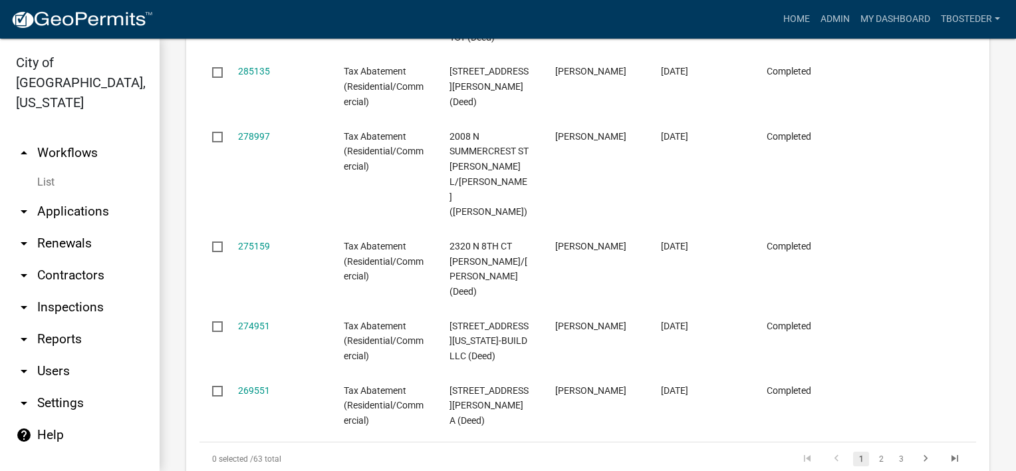
drag, startPoint x: 283, startPoint y: 356, endPoint x: 253, endPoint y: 349, distance: 31.3
click at [253, 442] on div "0 selected / 63 total" at bounding box center [352, 458] width 306 height 33
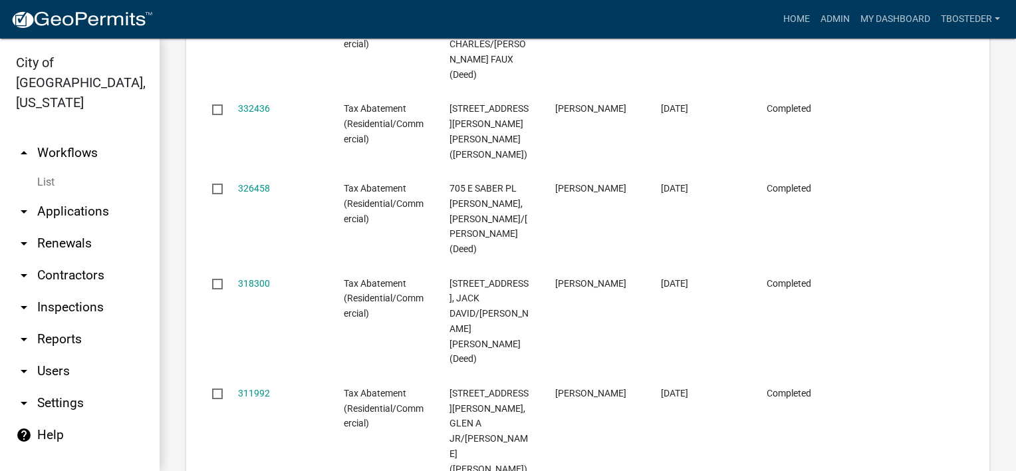
scroll to position [1273, 0]
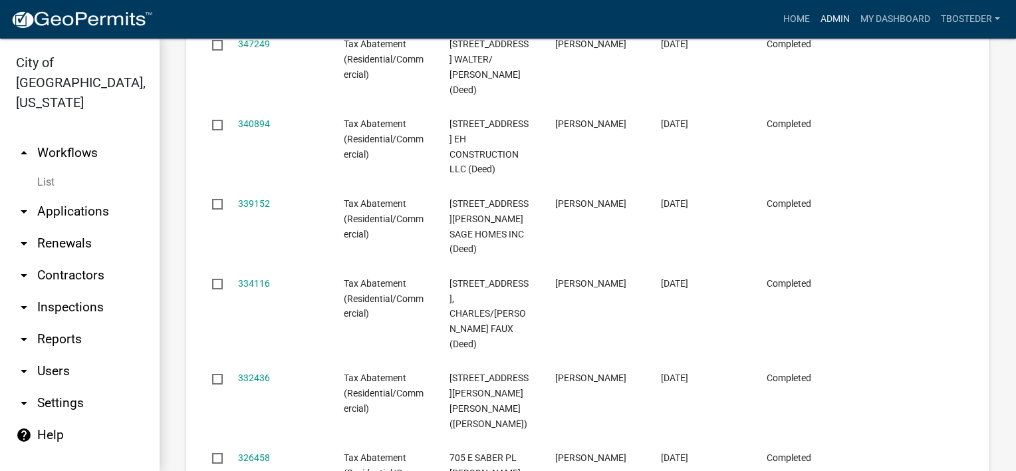
click at [828, 20] on link "Admin" at bounding box center [835, 19] width 40 height 25
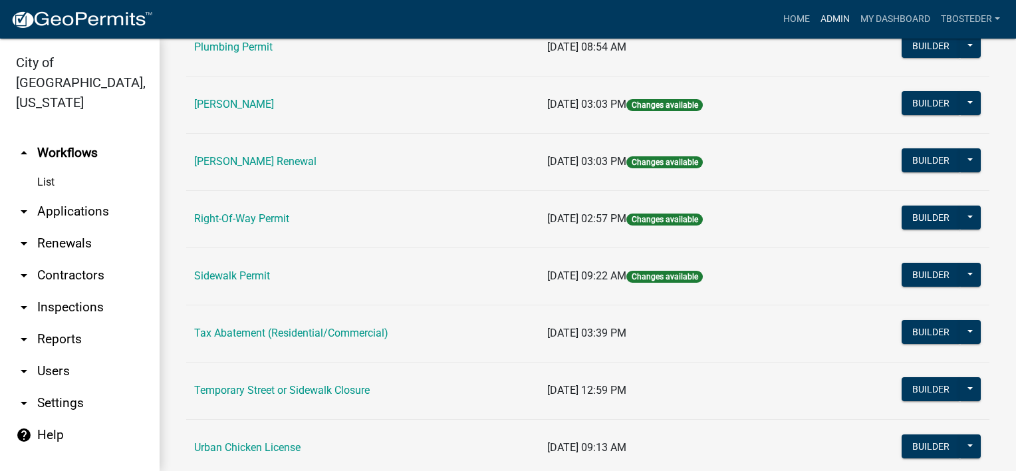
scroll to position [424, 0]
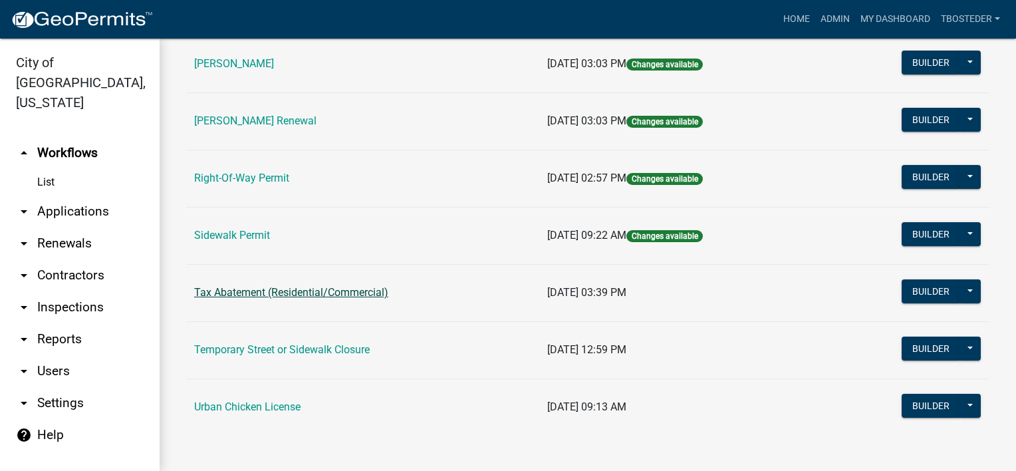
click at [340, 293] on link "Tax Abatement (Residential/Commercial)" at bounding box center [291, 292] width 194 height 13
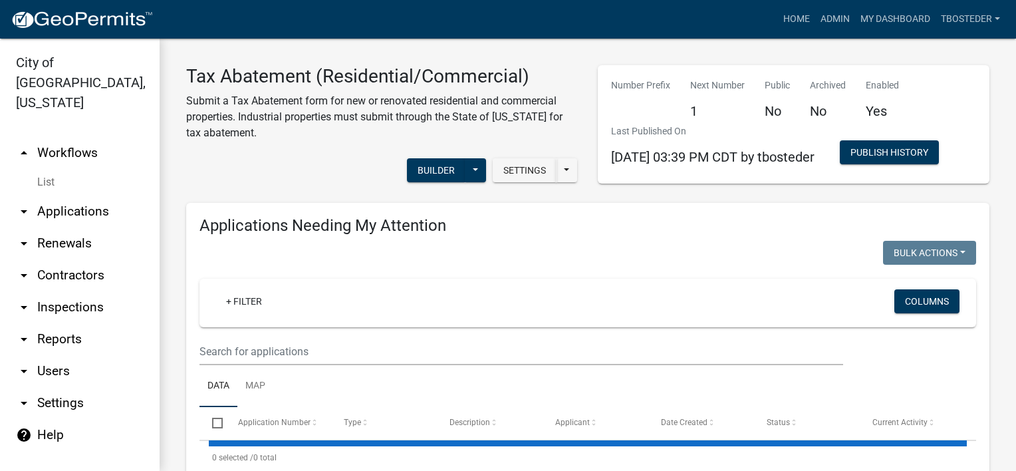
select select "1: 25"
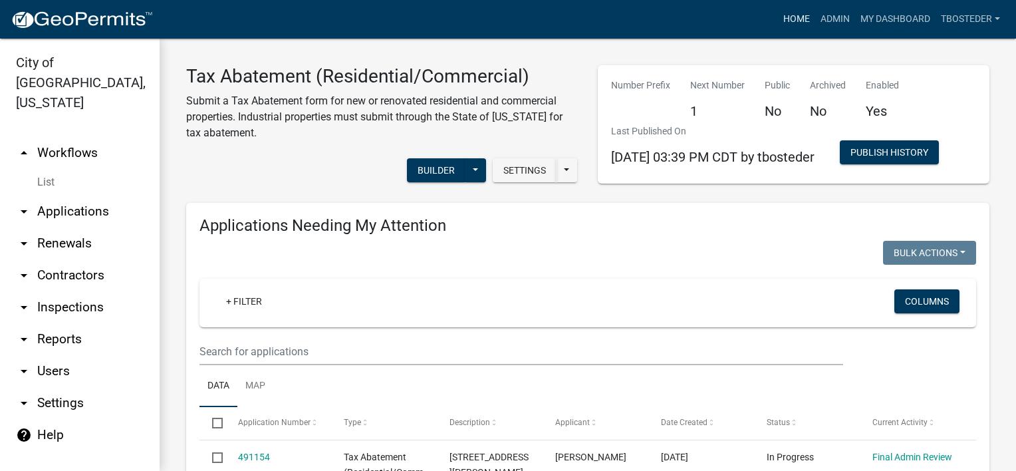
click at [802, 21] on link "Home" at bounding box center [796, 19] width 37 height 25
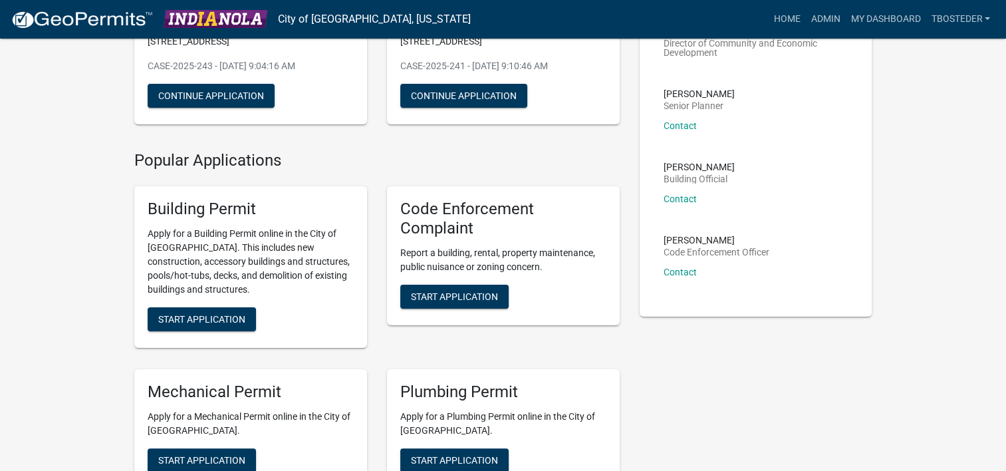
scroll to position [199, 0]
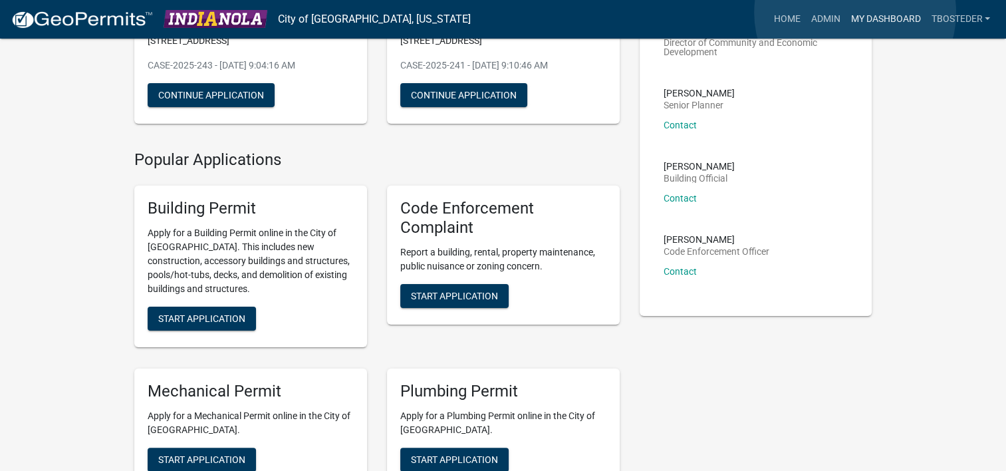
click at [855, 13] on link "My Dashboard" at bounding box center [885, 19] width 80 height 25
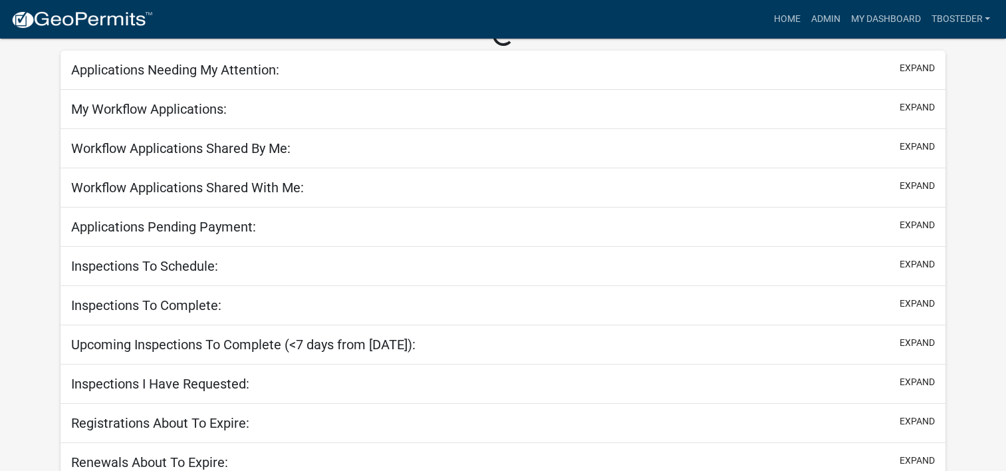
scroll to position [21, 0]
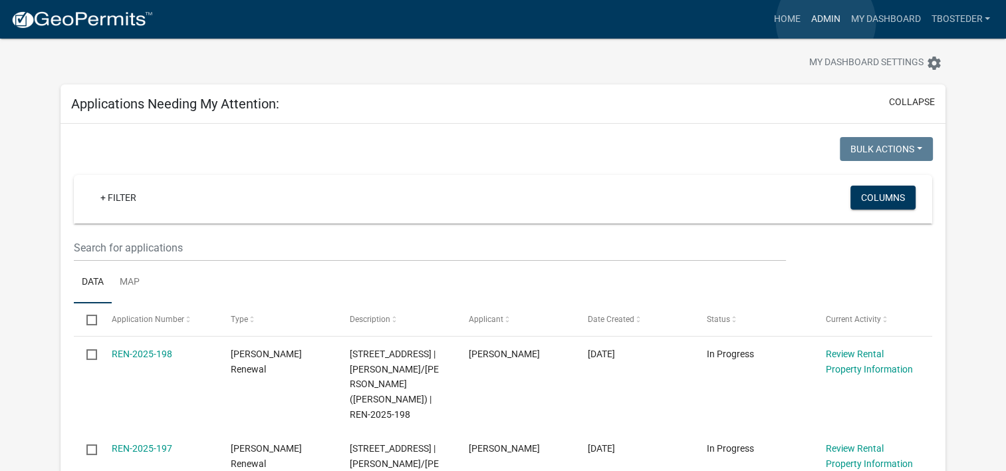
click at [826, 21] on link "Admin" at bounding box center [825, 19] width 40 height 25
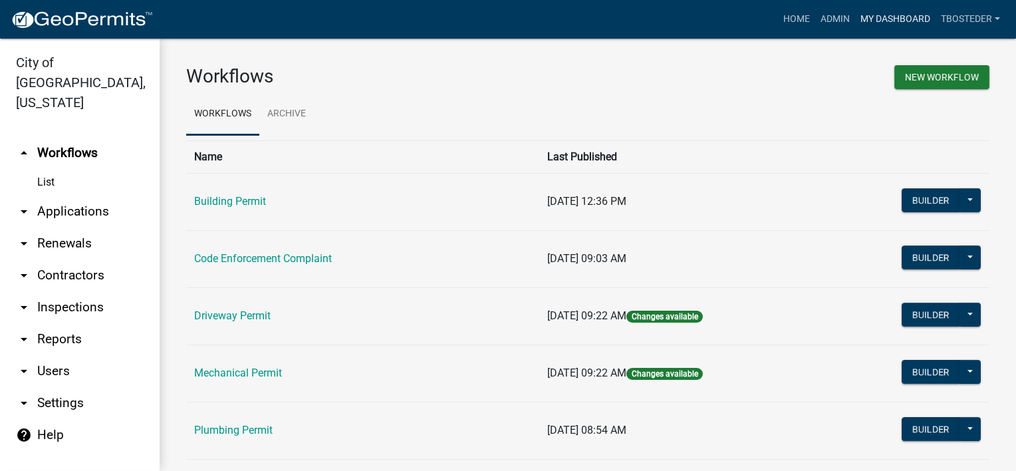
click at [869, 20] on link "My Dashboard" at bounding box center [895, 19] width 80 height 25
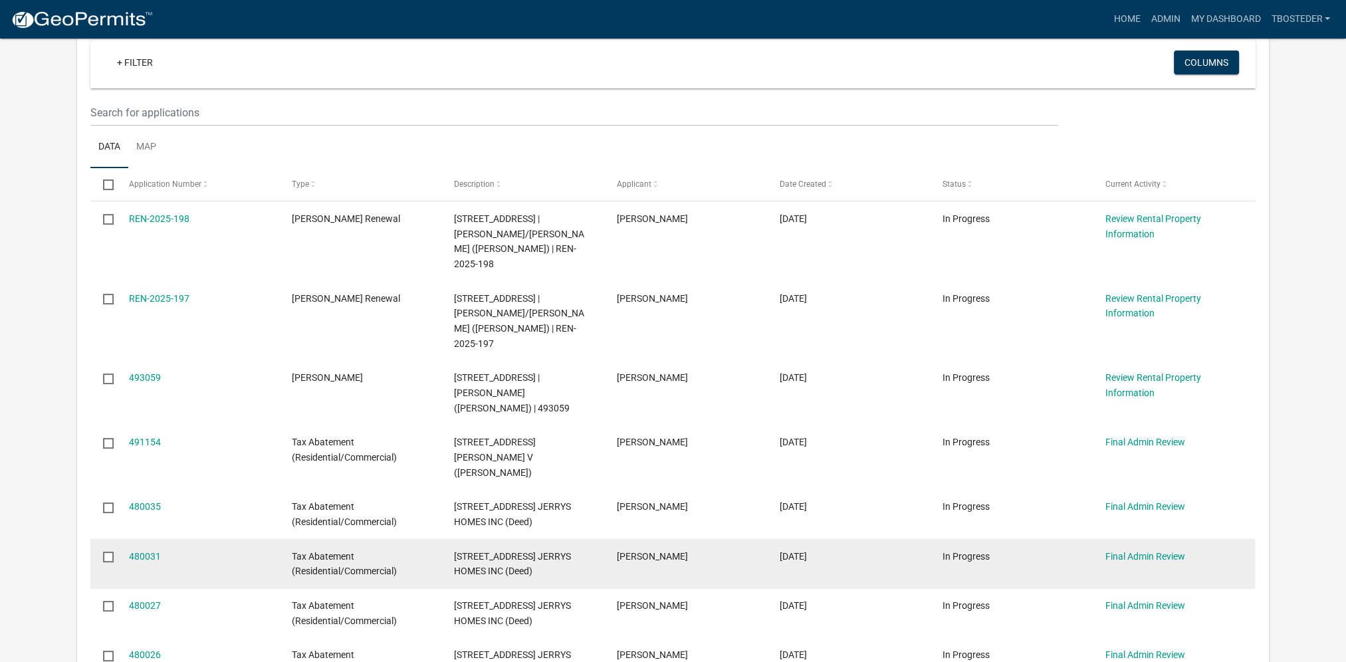
scroll to position [133, 0]
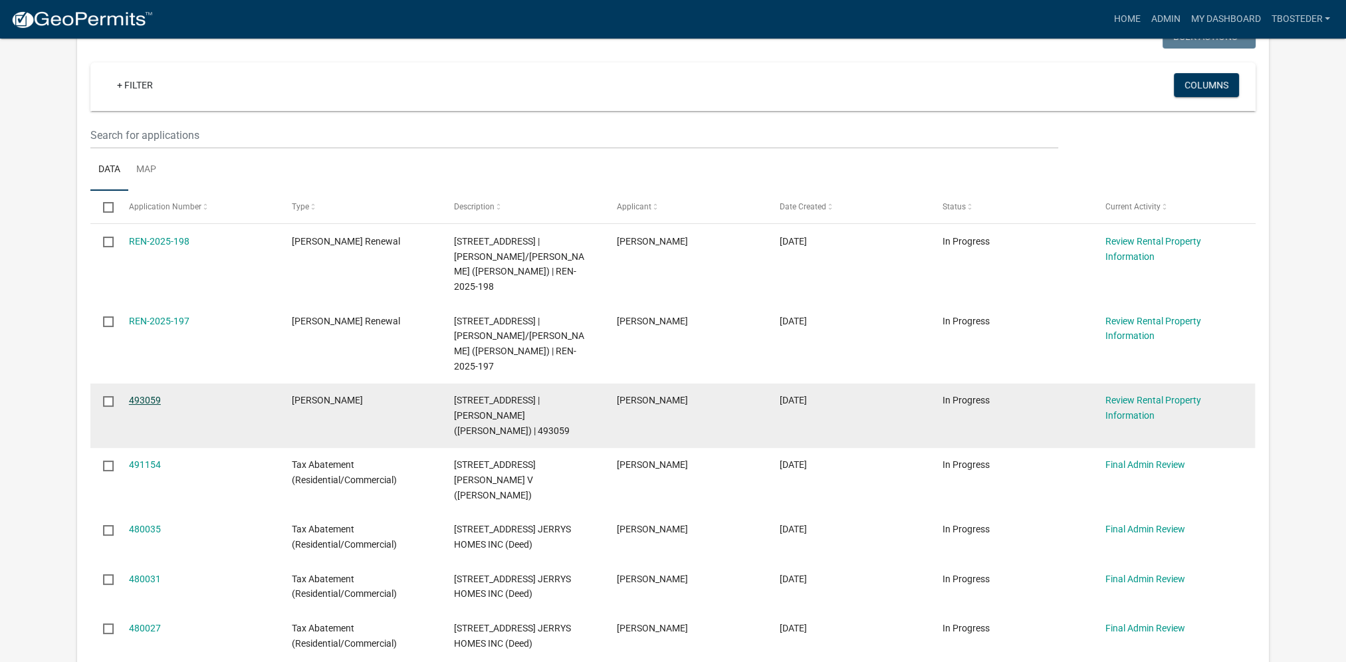
click at [150, 395] on link "493059" at bounding box center [145, 400] width 32 height 11
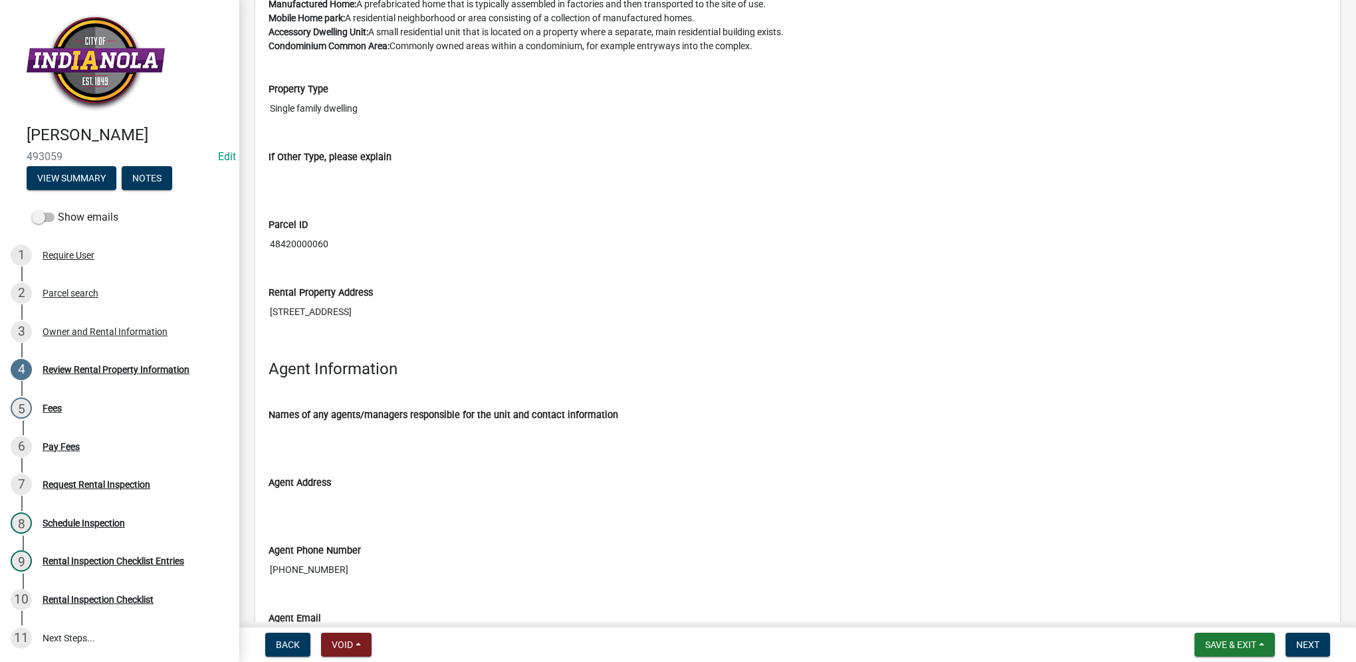
scroll to position [1585, 0]
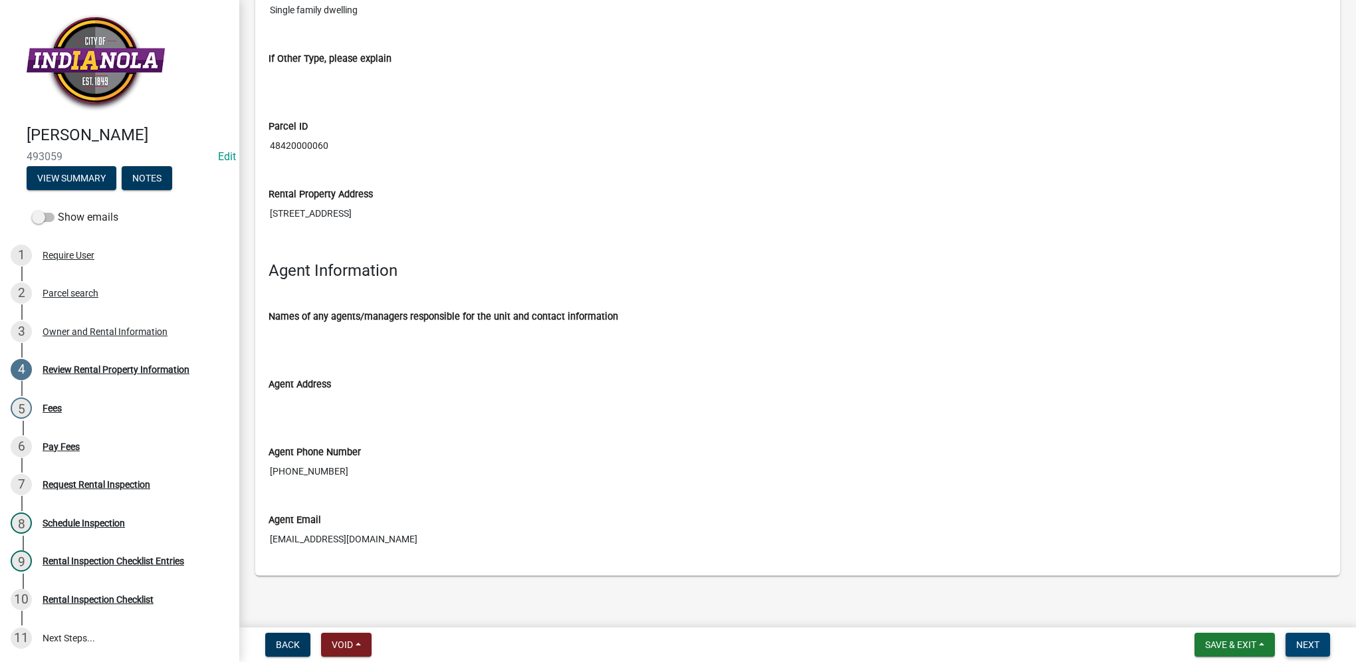
click at [1005, 470] on button "Next" at bounding box center [1308, 645] width 45 height 24
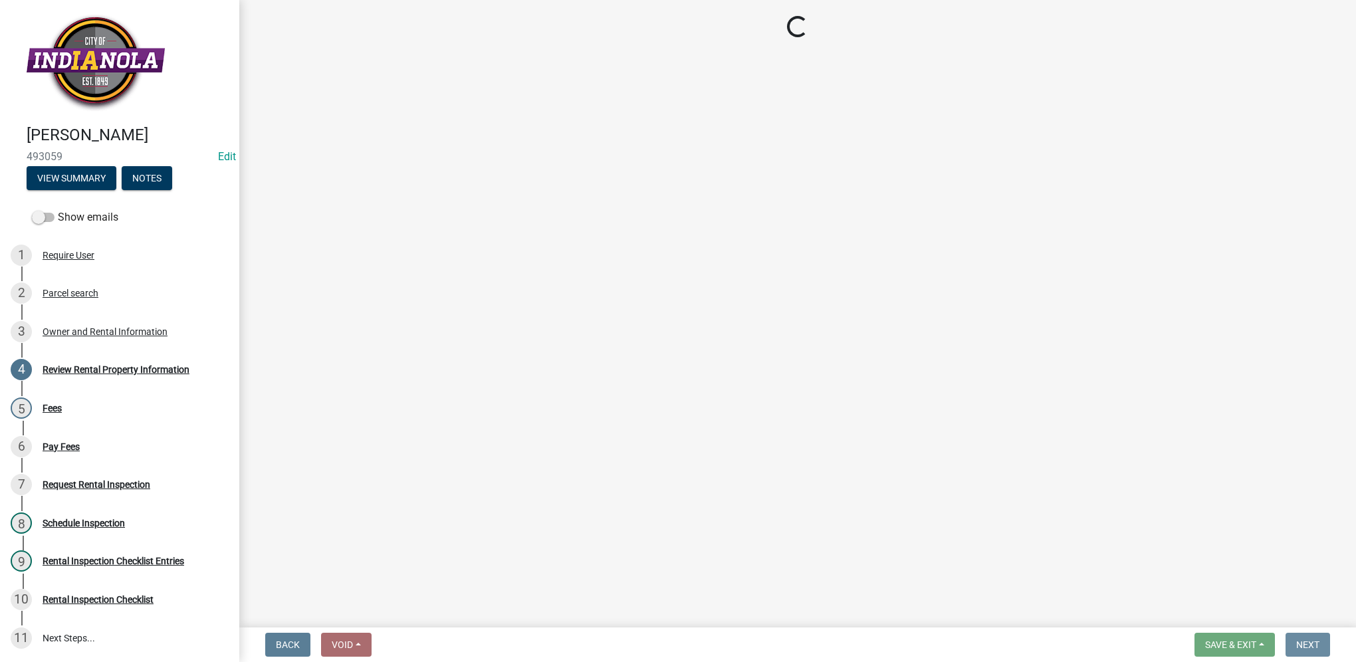
scroll to position [0, 0]
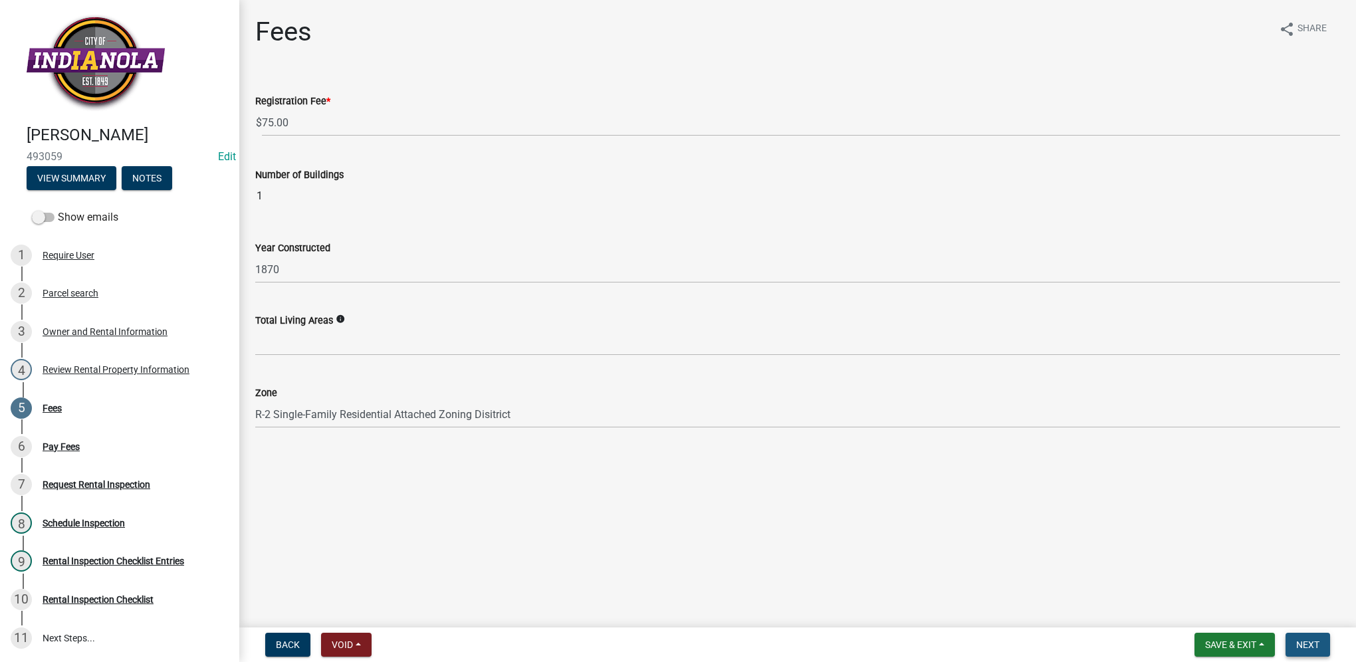
click at [1005, 470] on button "Next" at bounding box center [1308, 645] width 45 height 24
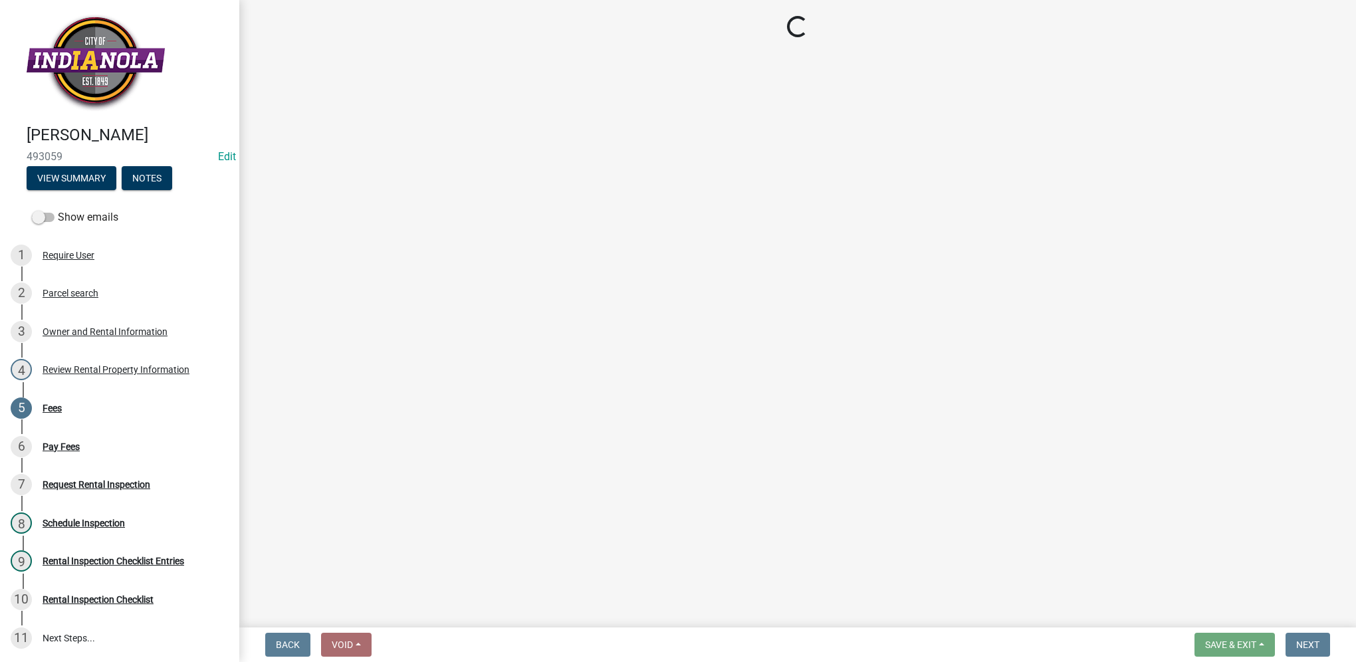
select select "3: 3"
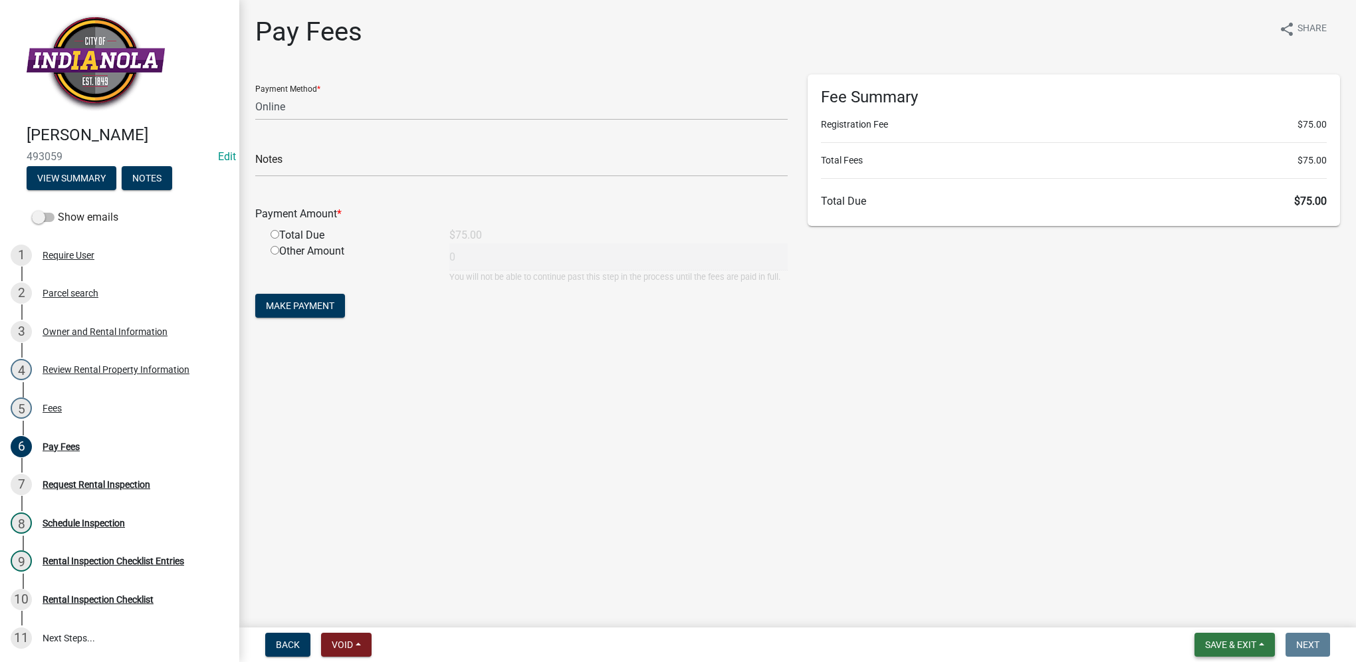
click at [1005, 470] on span "Save & Exit" at bounding box center [1230, 645] width 51 height 11
click at [1005, 470] on button "Save & Exit" at bounding box center [1222, 610] width 106 height 32
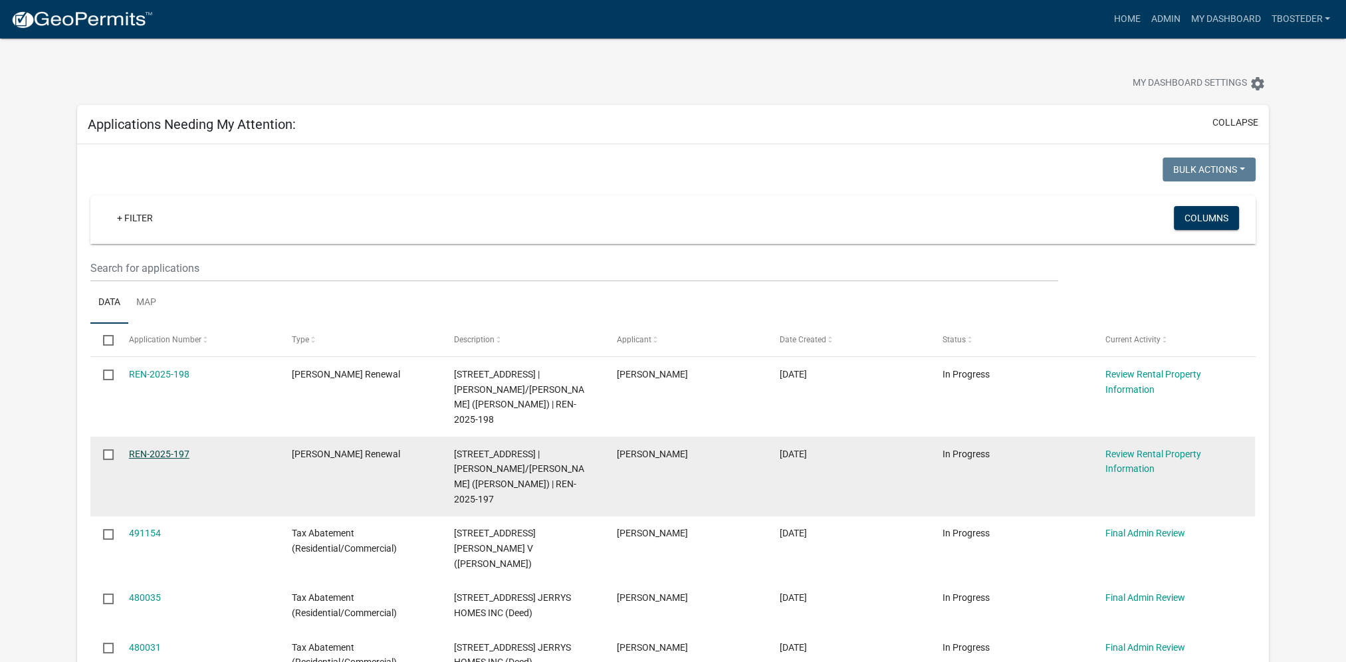
click at [174, 449] on link "REN-2025-197" at bounding box center [159, 454] width 61 height 11
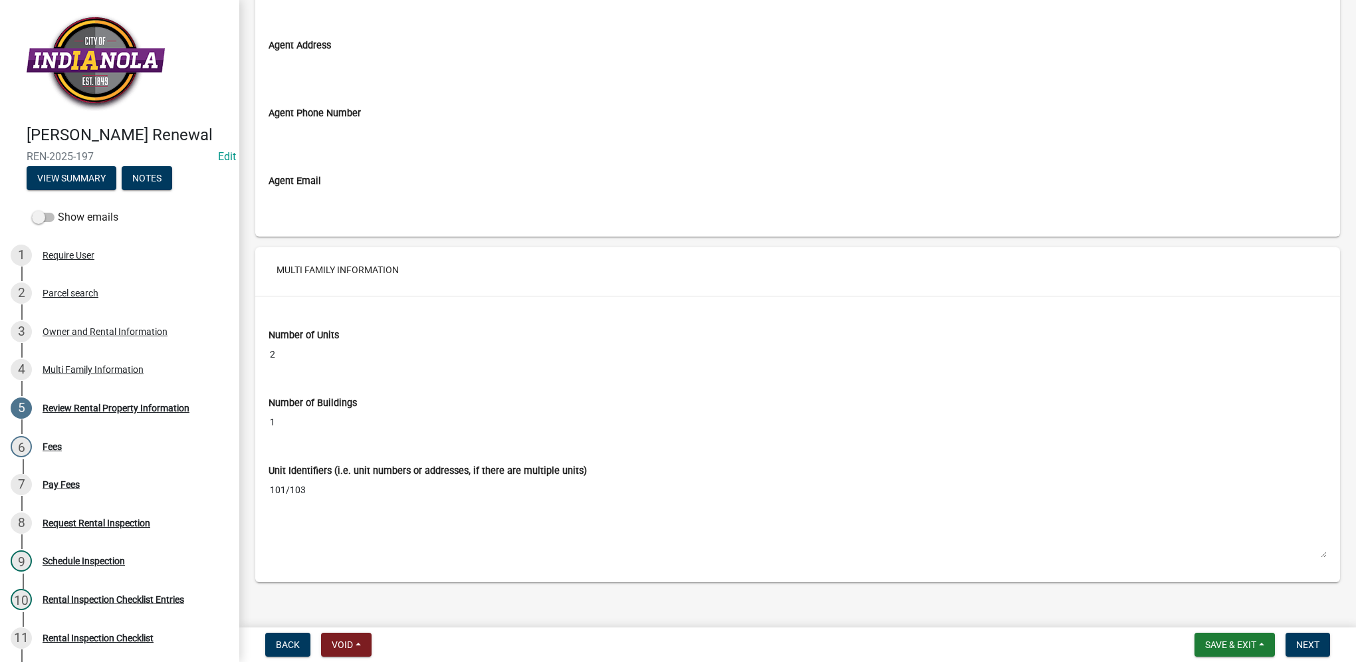
scroll to position [1929, 0]
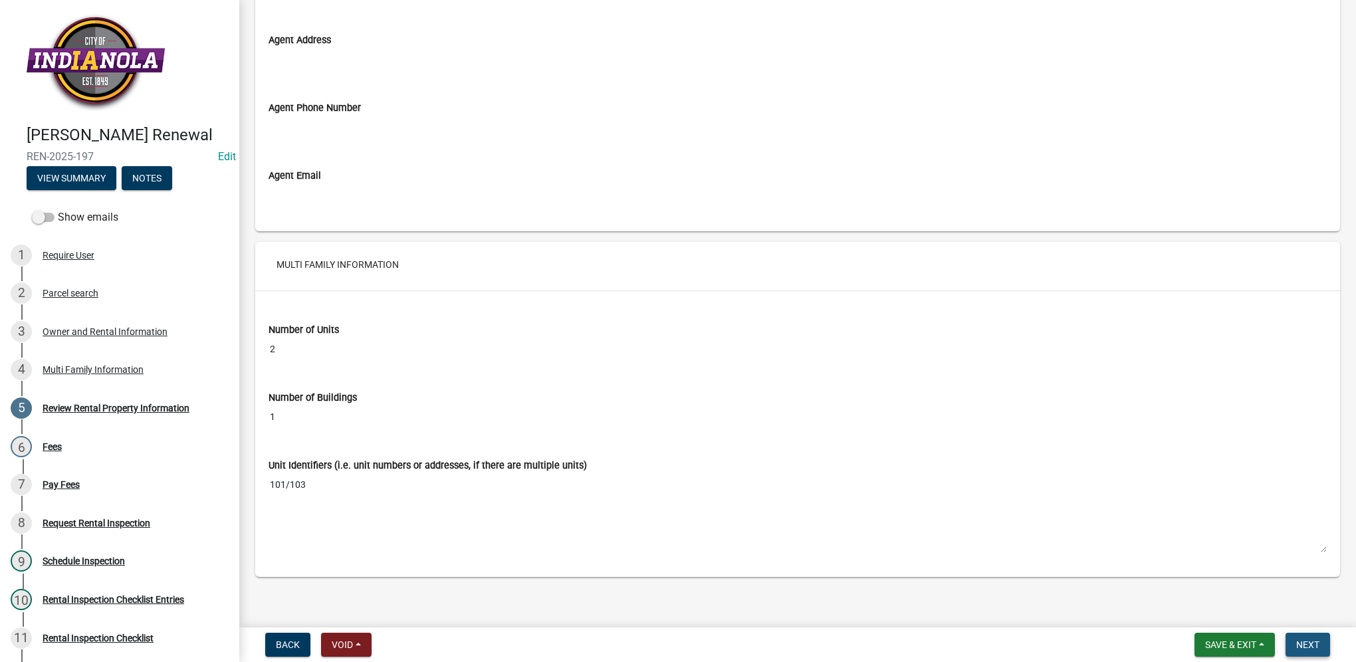
click at [1005, 470] on button "Next" at bounding box center [1308, 645] width 45 height 24
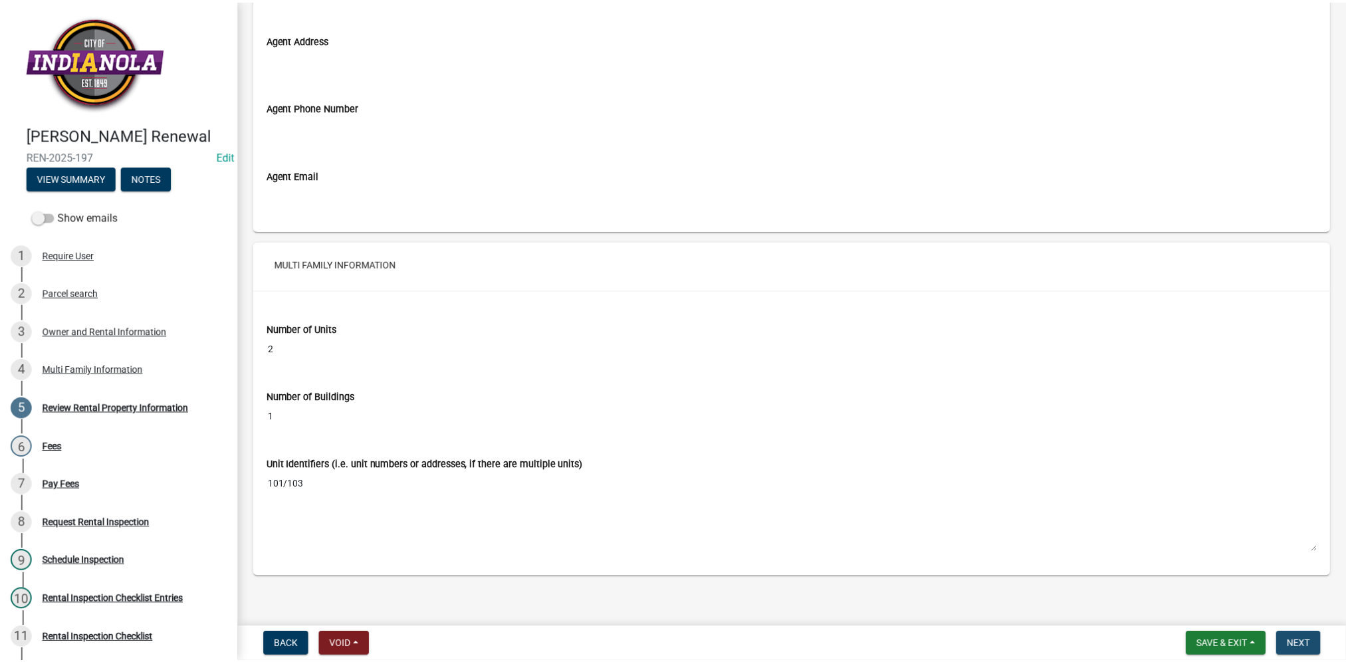
scroll to position [0, 0]
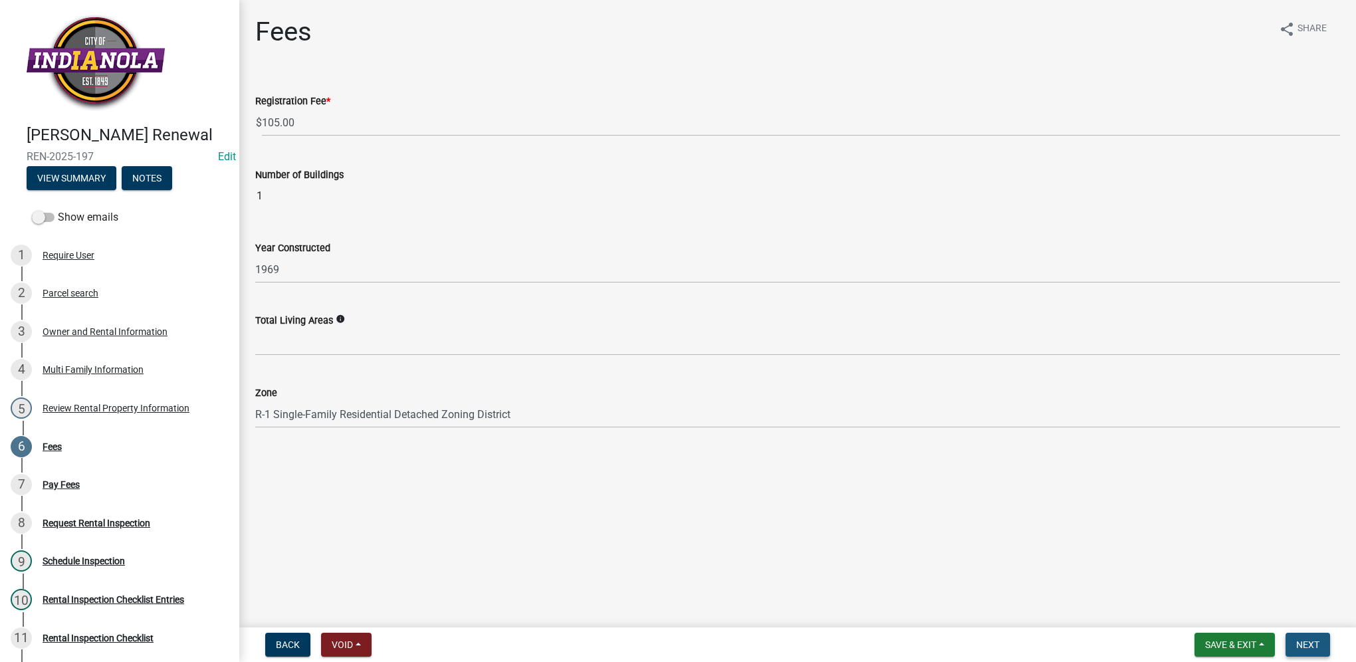
click at [1005, 470] on span "Next" at bounding box center [1307, 645] width 23 height 11
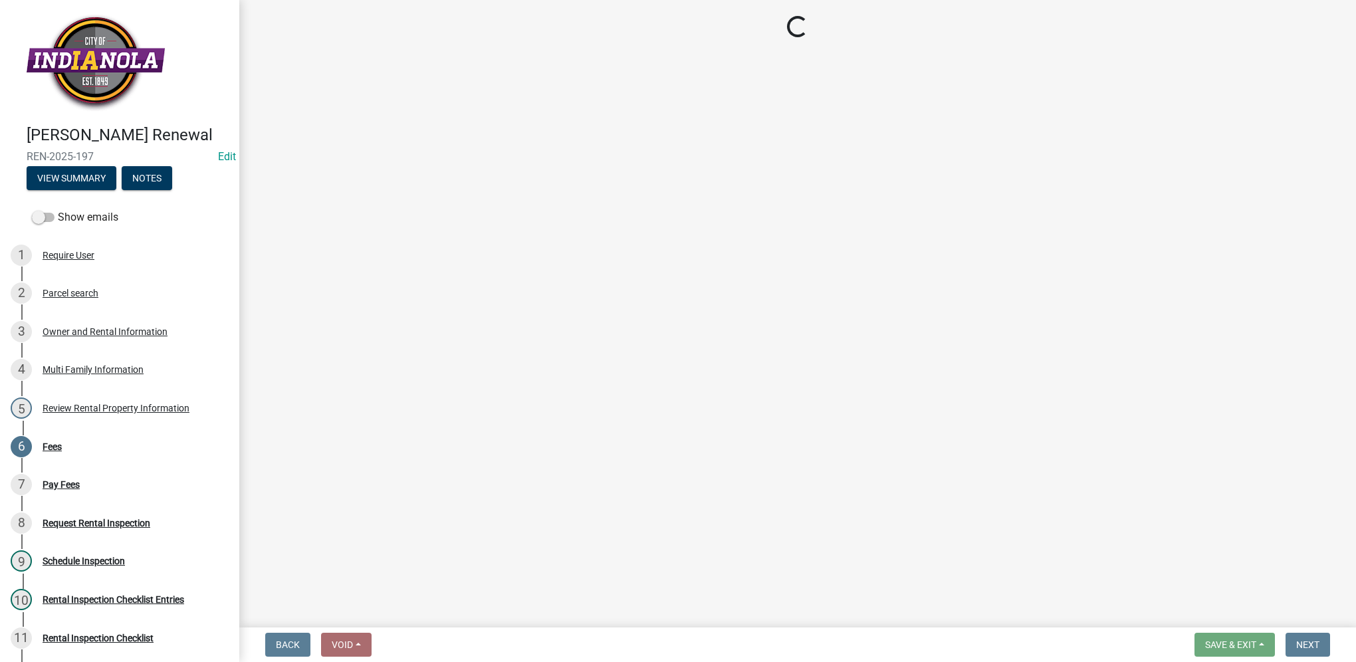
select select "3: 3"
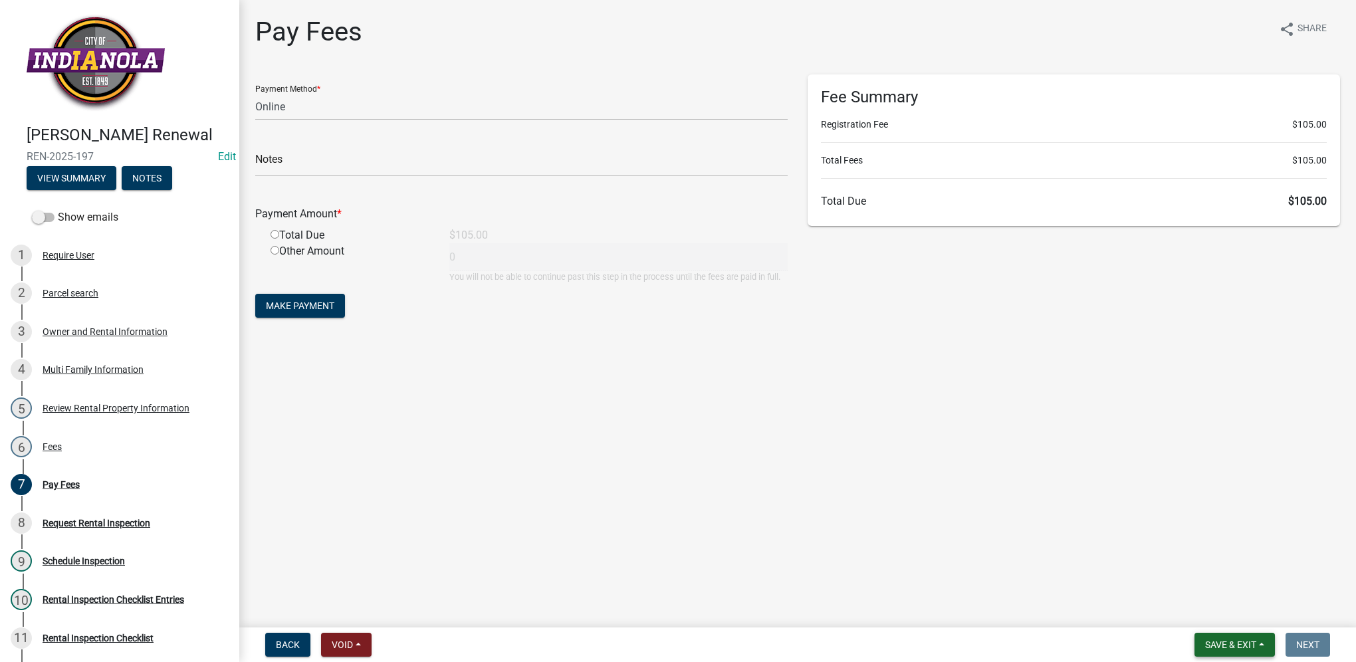
click at [1005, 470] on span "Save & Exit" at bounding box center [1230, 645] width 51 height 11
click at [1005, 470] on button "Save & Exit" at bounding box center [1222, 610] width 106 height 32
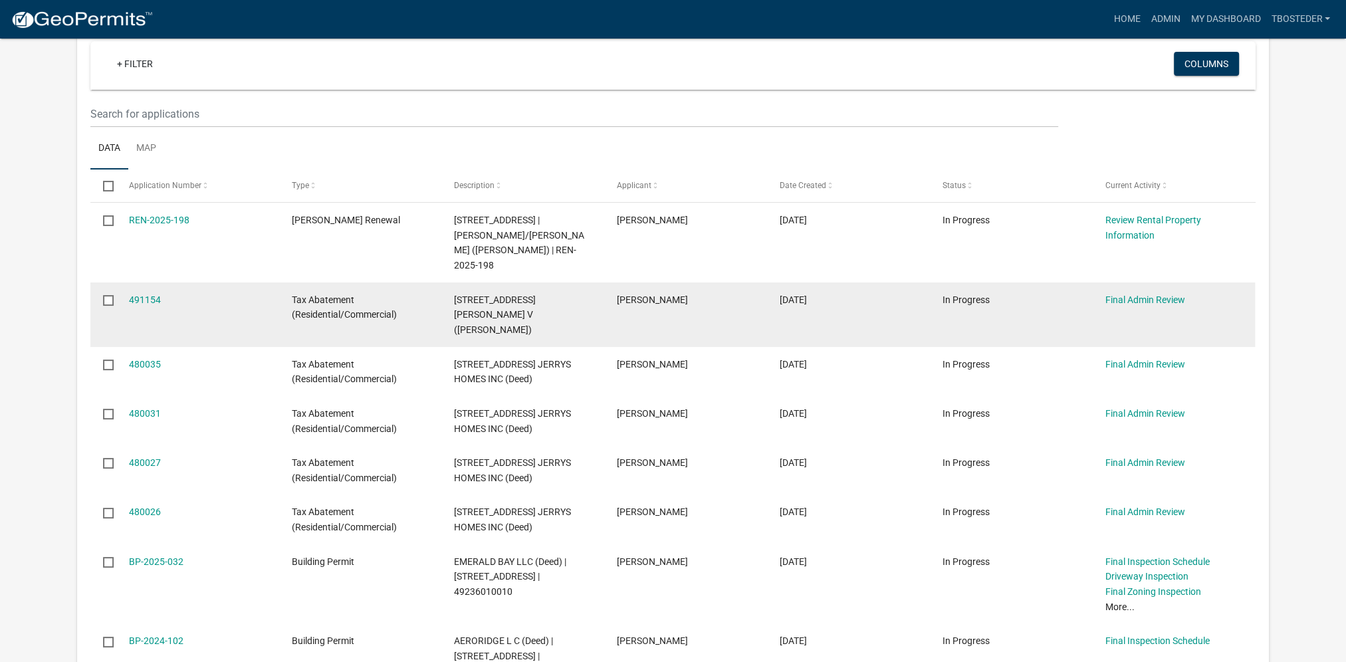
scroll to position [133, 0]
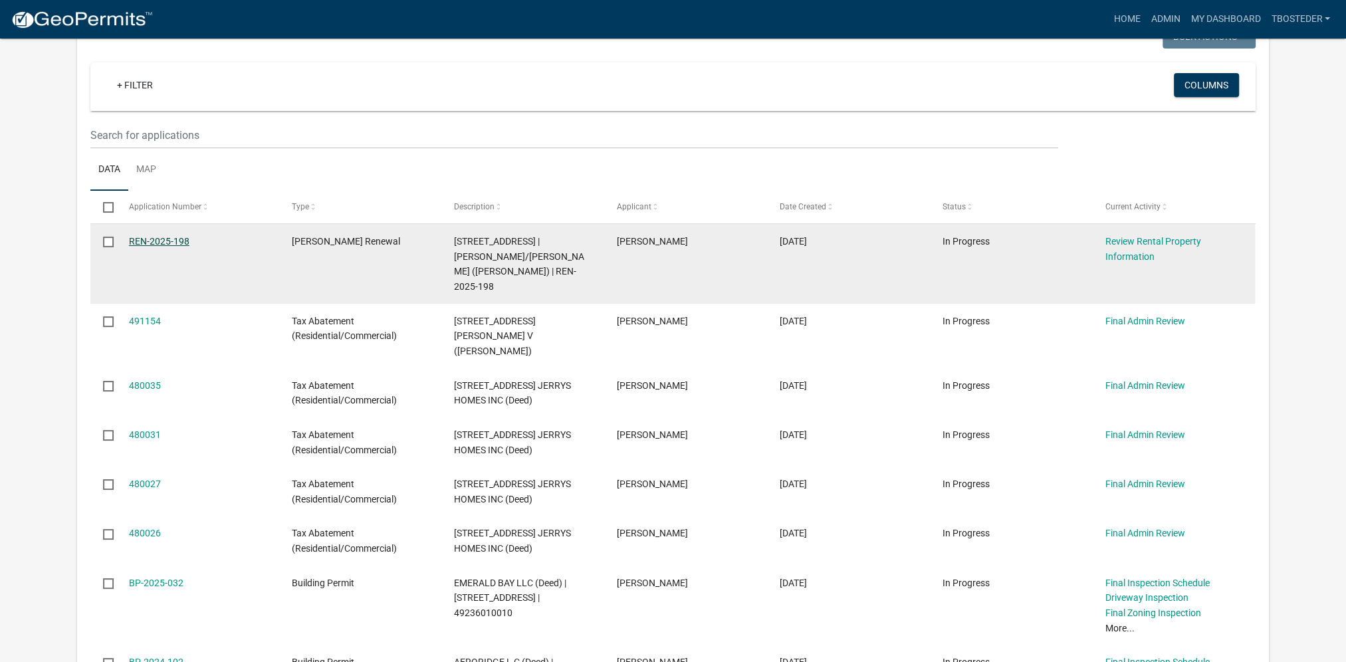
click at [130, 243] on link "REN-2025-198" at bounding box center [159, 241] width 61 height 11
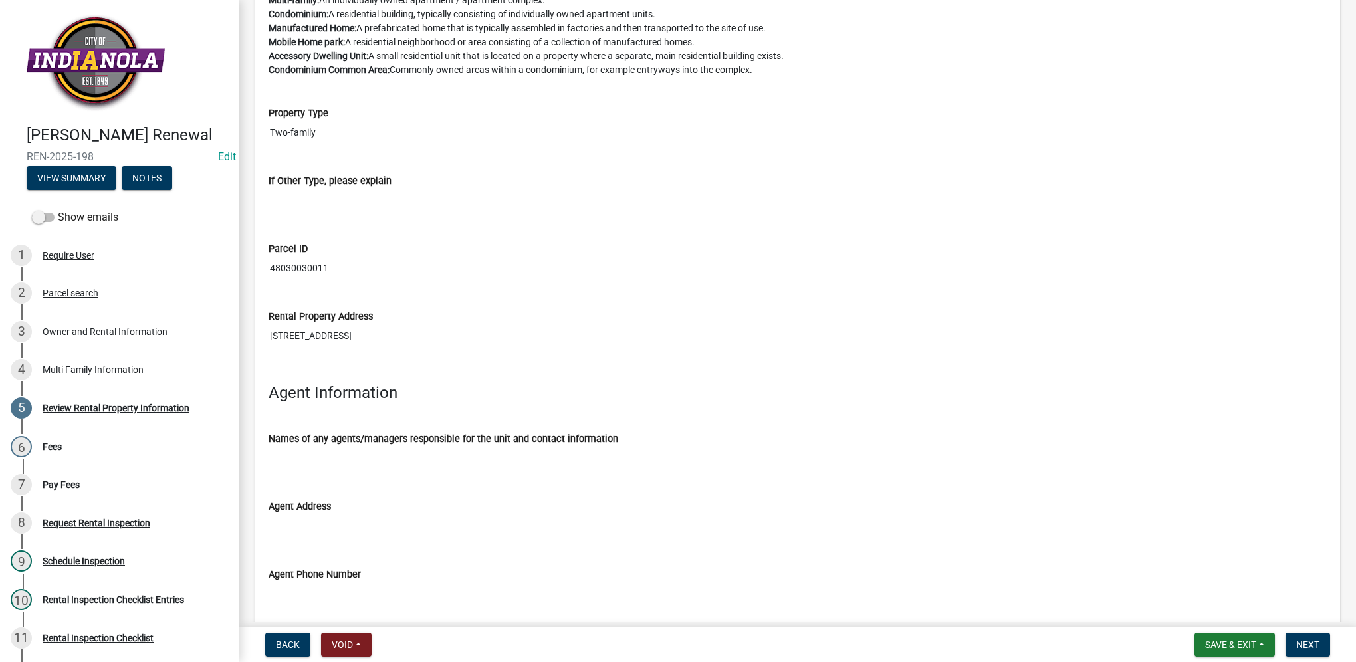
scroll to position [1929, 0]
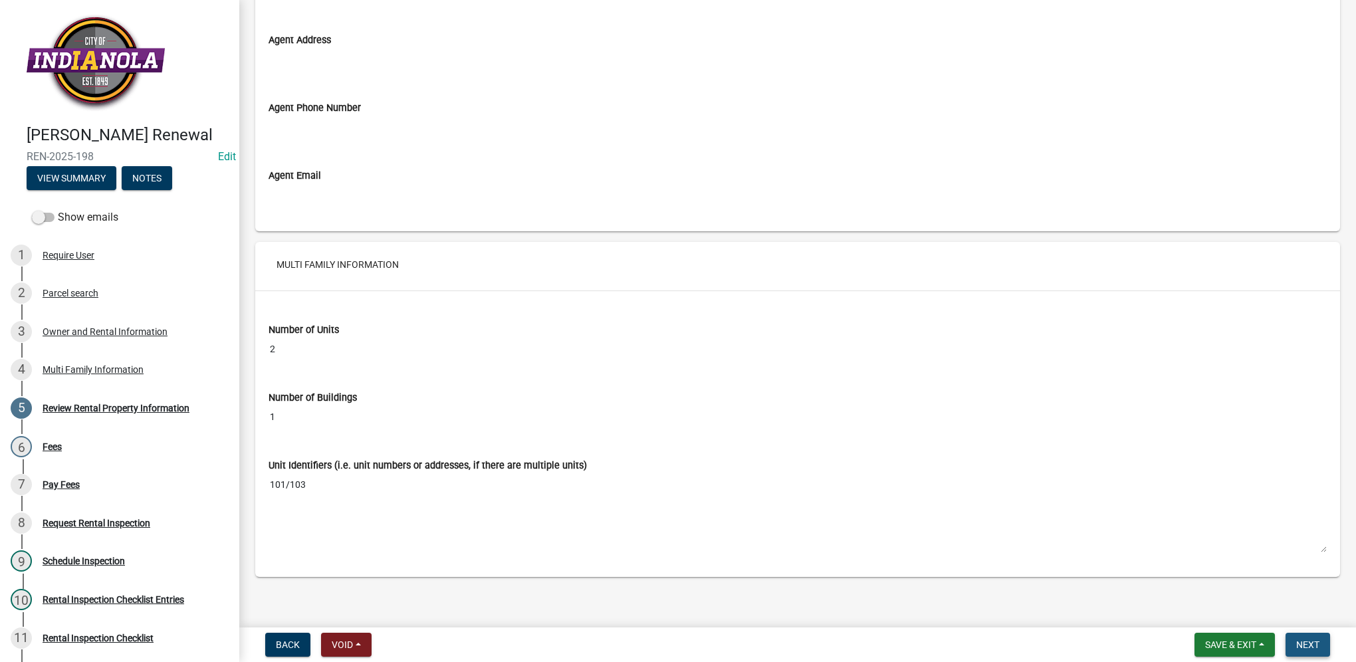
click at [1005, 470] on span "Next" at bounding box center [1307, 645] width 23 height 11
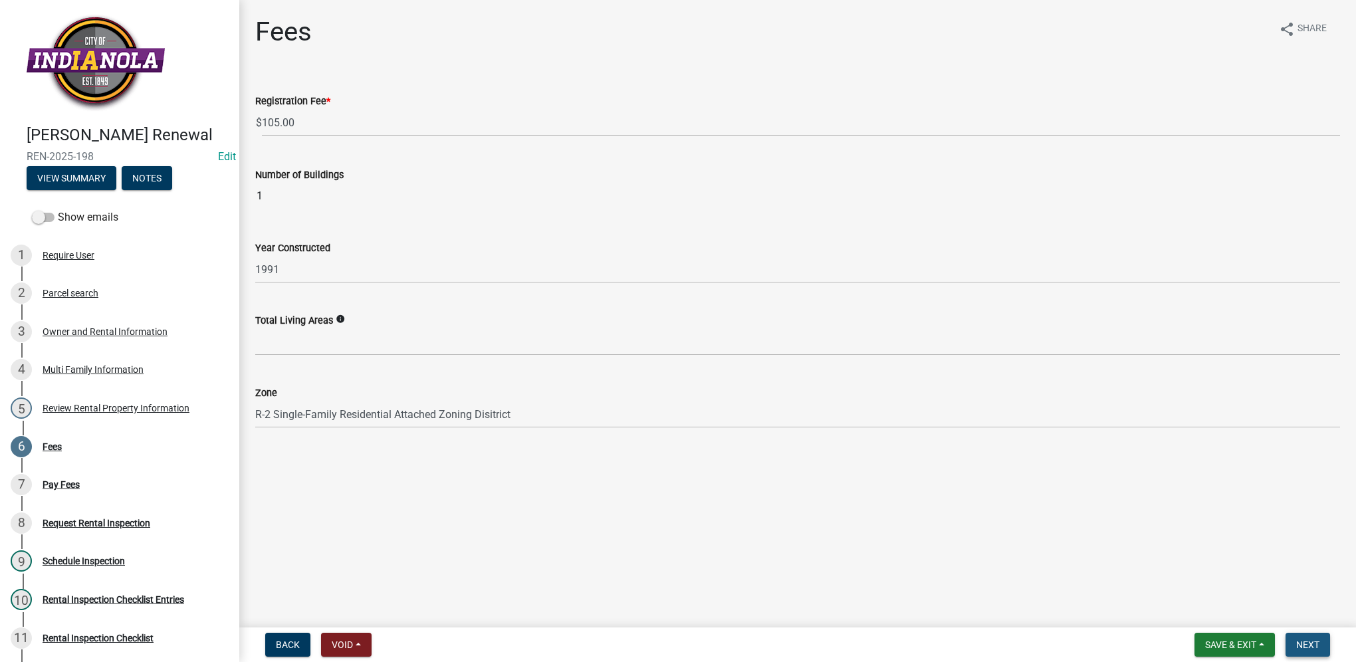
click at [1005, 470] on span "Next" at bounding box center [1307, 645] width 23 height 11
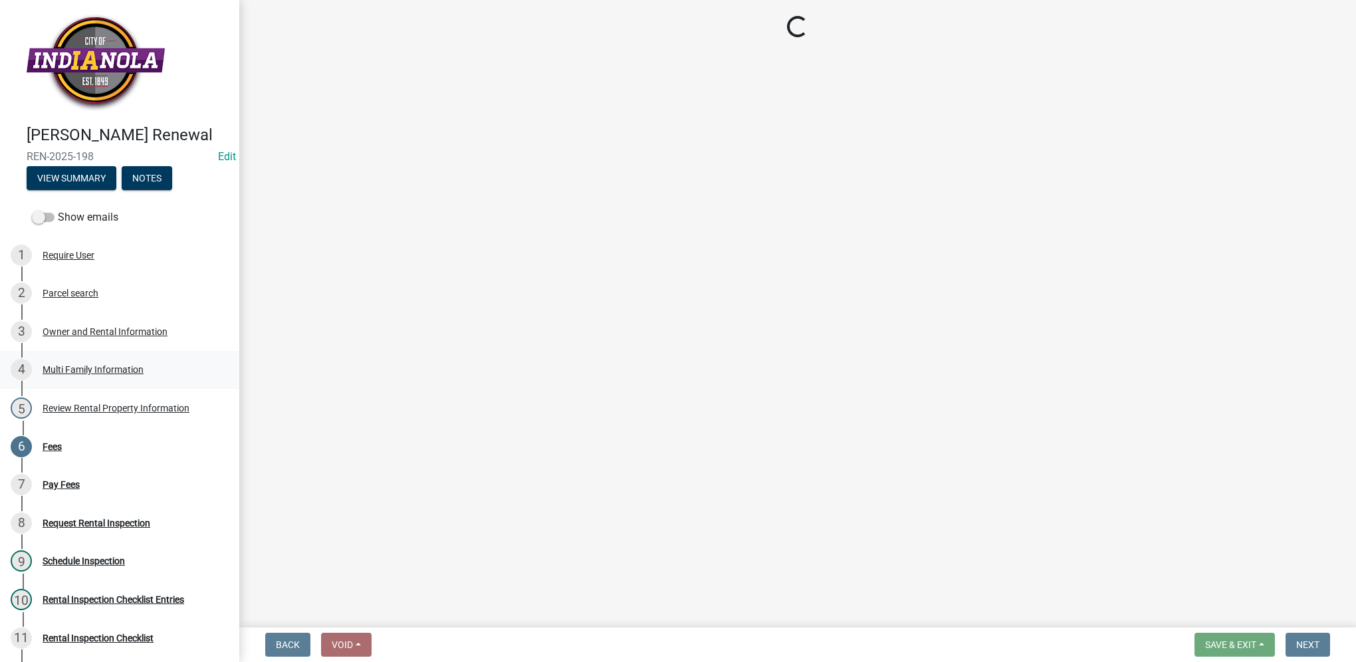
select select "3: 3"
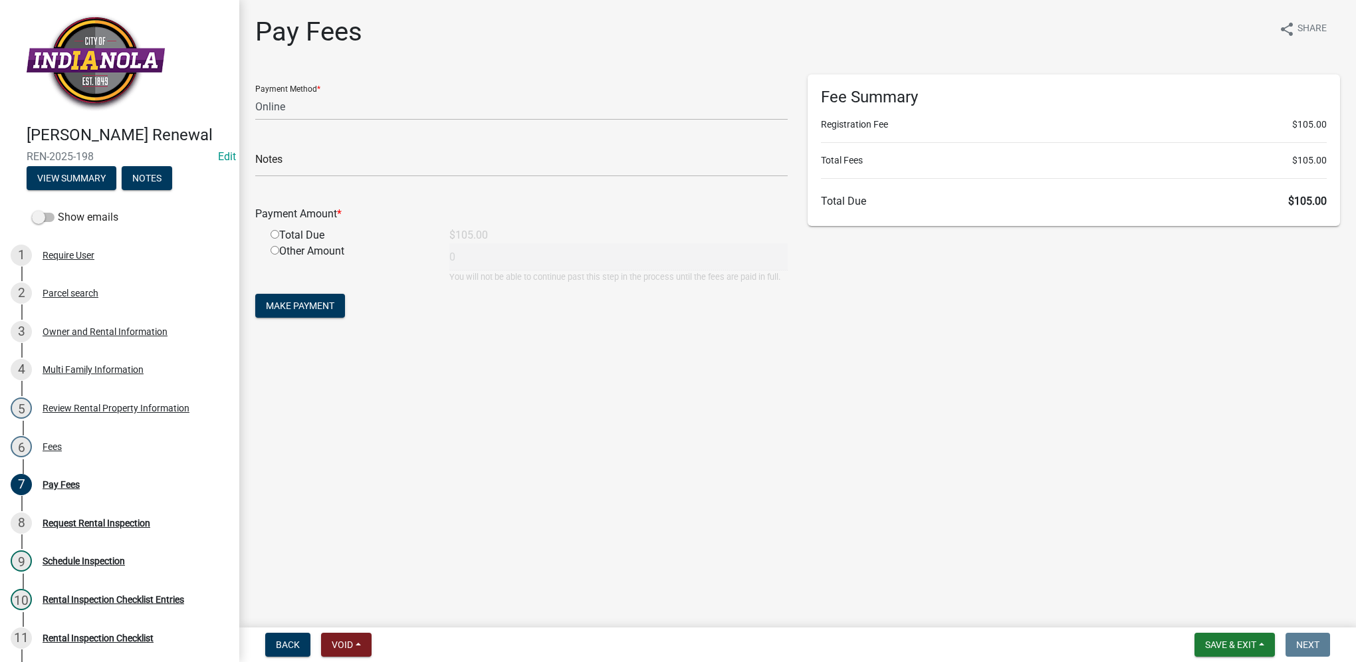
drag, startPoint x: 1112, startPoint y: 243, endPoint x: 1138, endPoint y: 319, distance: 80.7
click at [1005, 243] on div "Fee Summary Registration Fee $105.00 Total Fees $105.00 Total Due $105.00" at bounding box center [1074, 203] width 553 height 259
click at [1005, 470] on span "Save & Exit" at bounding box center [1230, 645] width 51 height 11
click at [1005, 470] on button "Save & Exit" at bounding box center [1222, 610] width 106 height 32
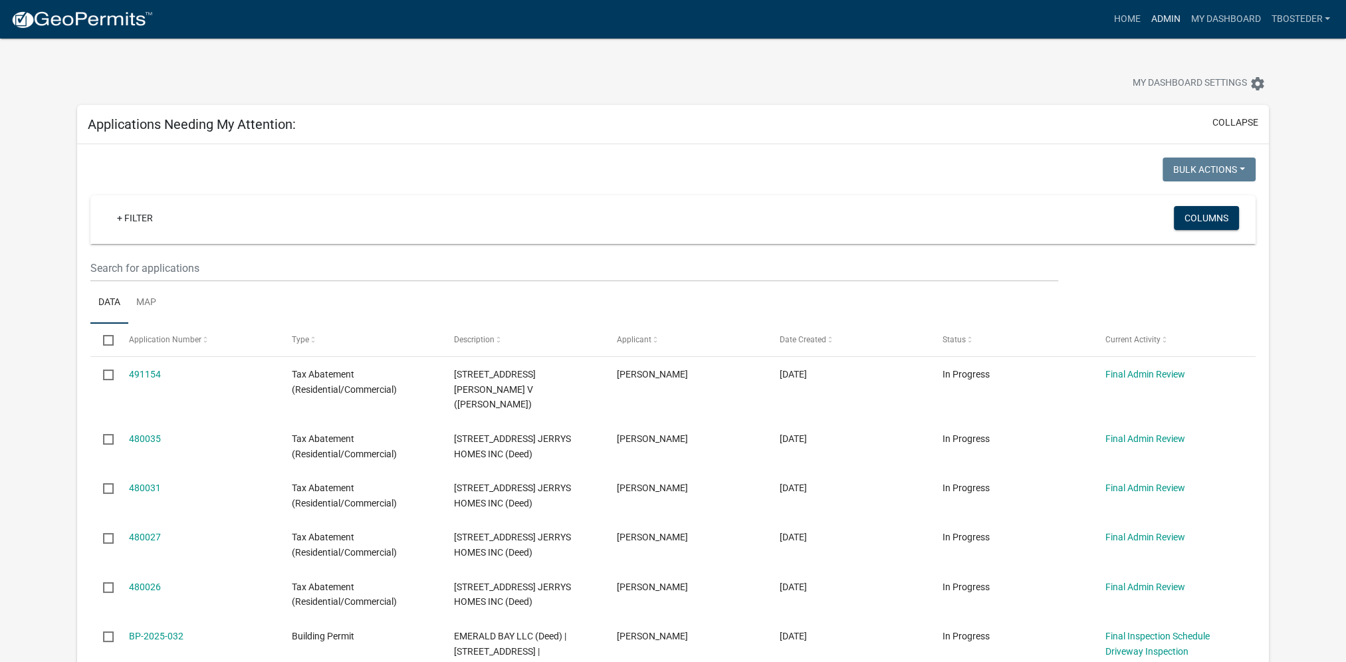
click at [1005, 17] on link "Admin" at bounding box center [1166, 19] width 40 height 25
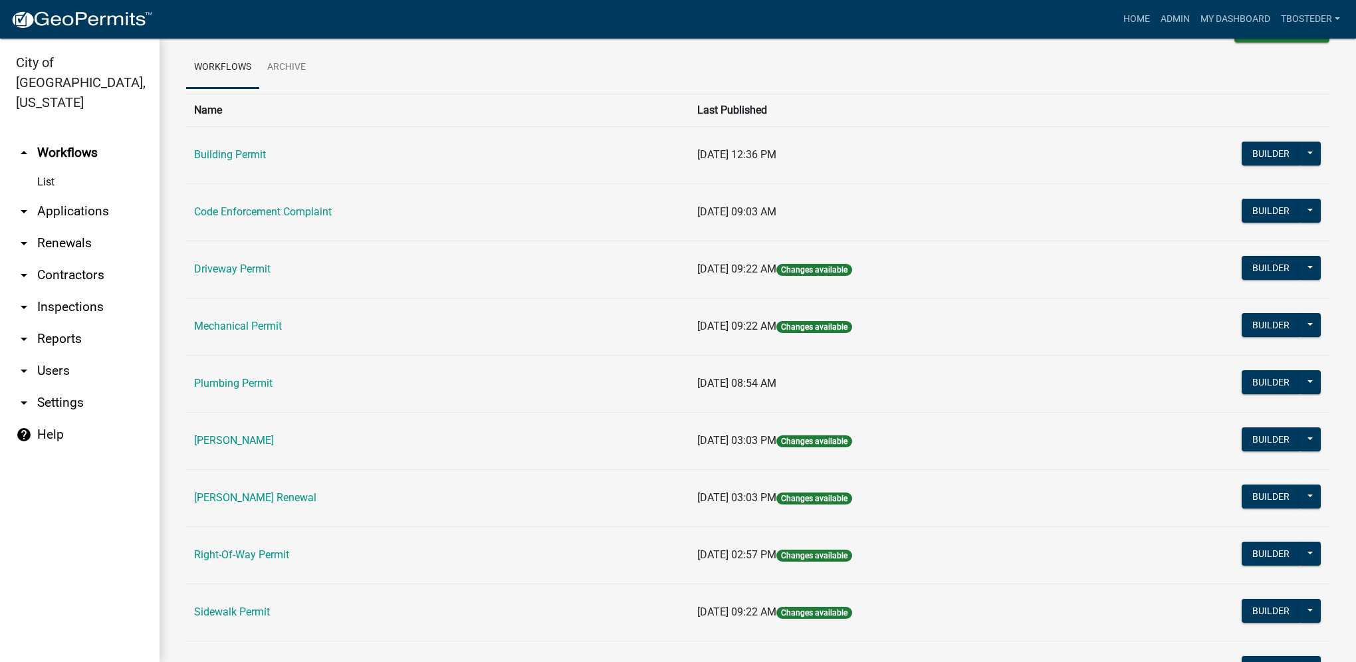
scroll to position [66, 0]
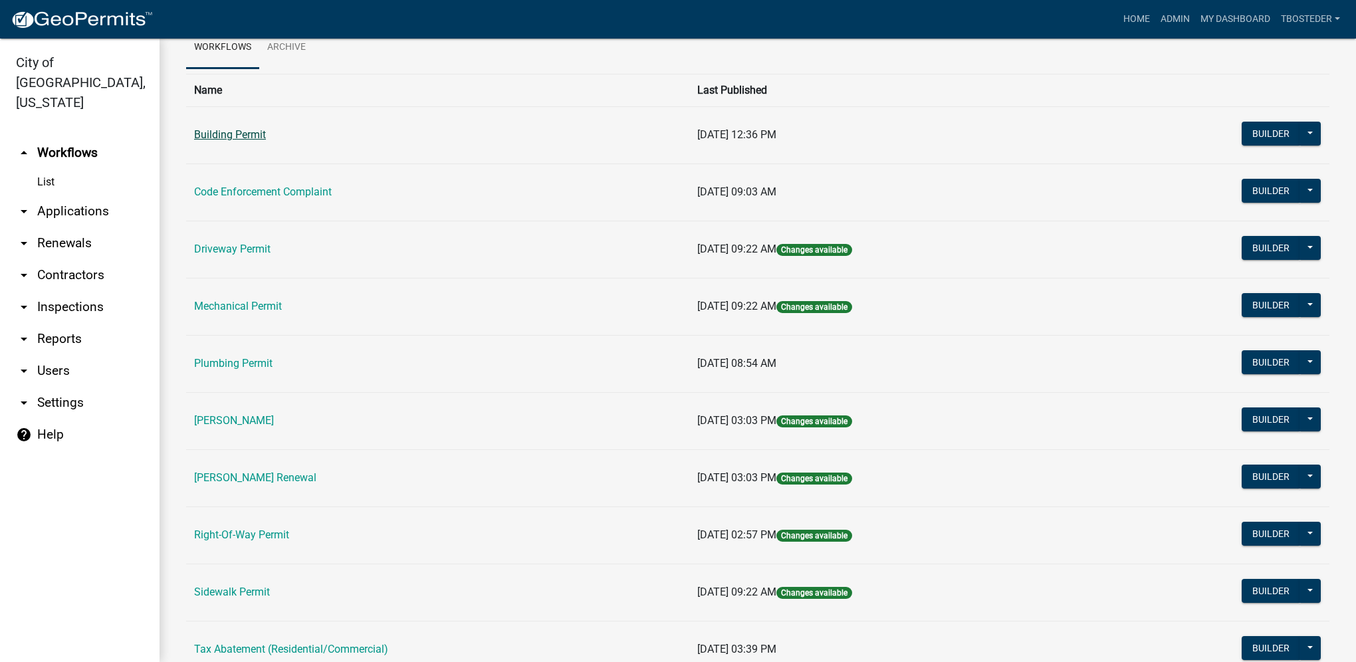
click at [247, 139] on link "Building Permit" at bounding box center [230, 134] width 72 height 13
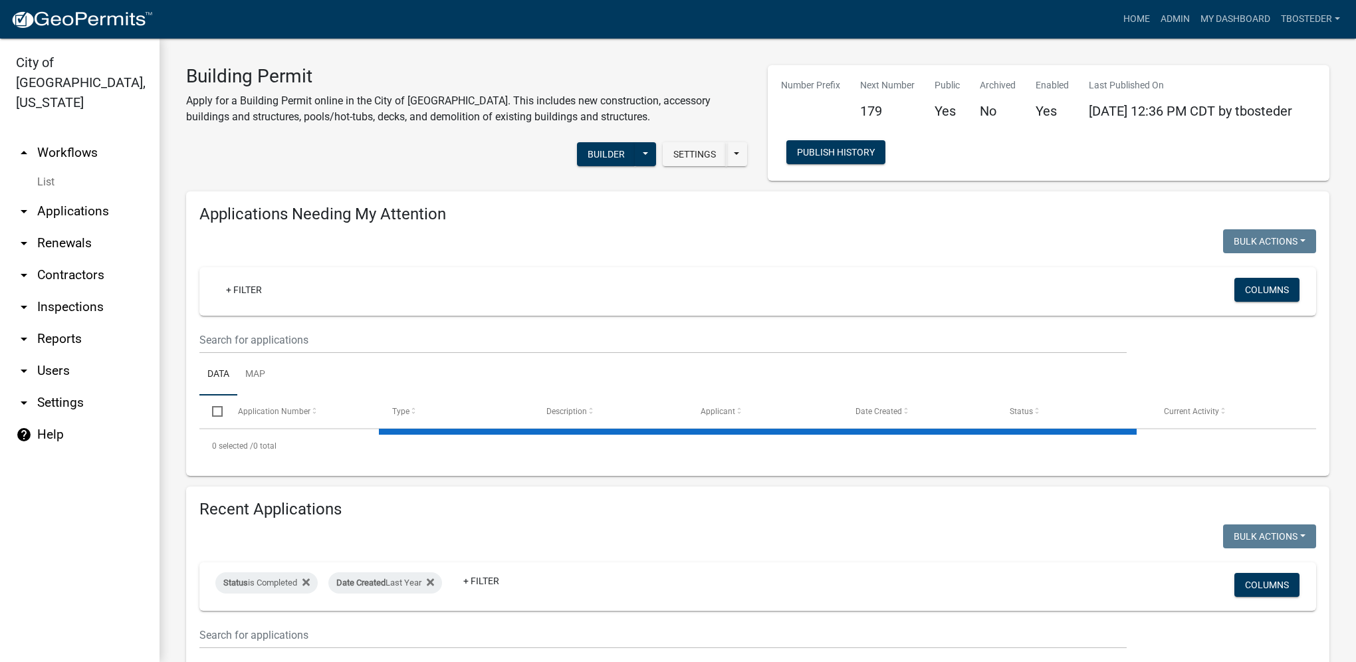
select select "1: 25"
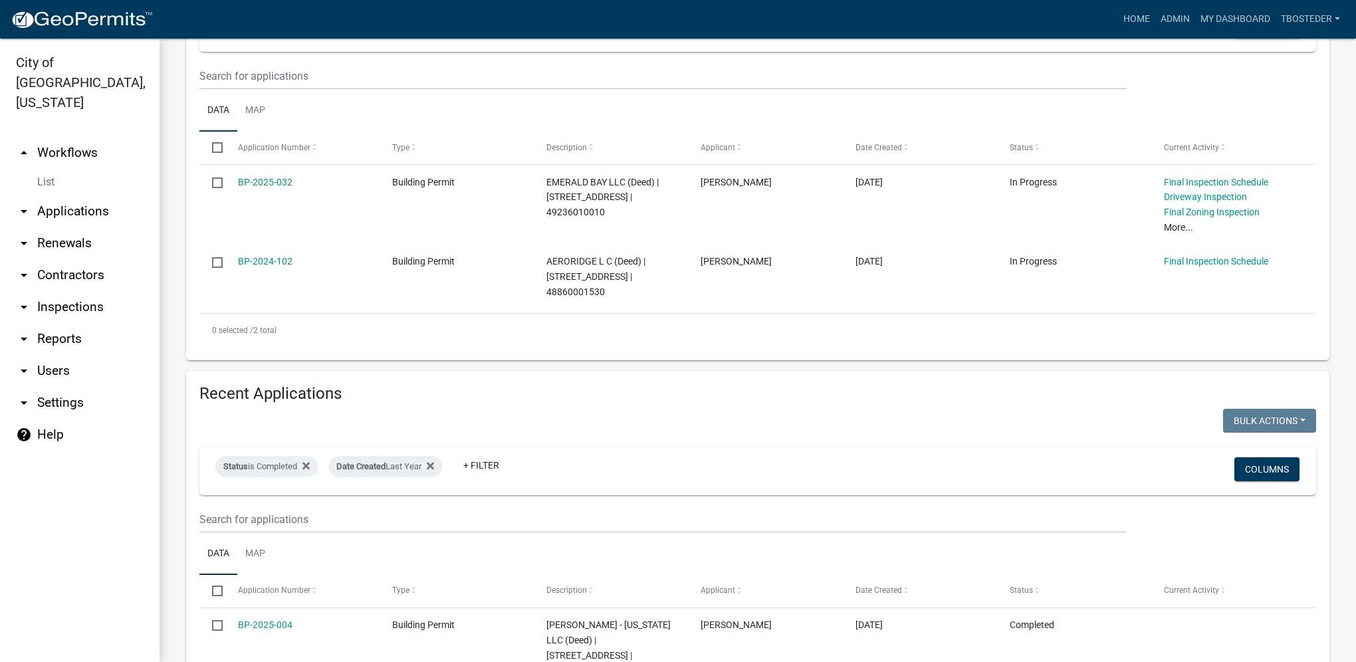
scroll to position [266, 0]
click at [428, 465] on fa-icon at bounding box center [428, 464] width 13 height 21
click at [306, 466] on icon at bounding box center [306, 464] width 7 height 11
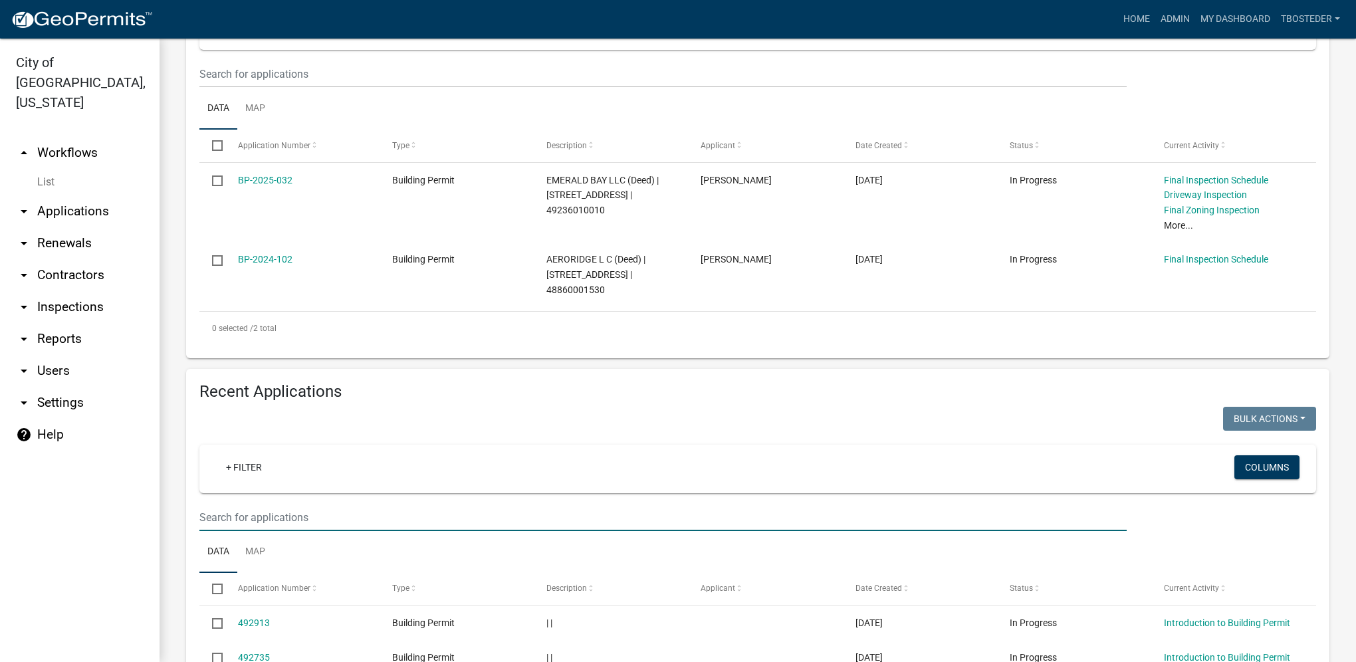
drag, startPoint x: 285, startPoint y: 515, endPoint x: 275, endPoint y: 529, distance: 17.2
click at [285, 470] on input "text" at bounding box center [662, 517] width 927 height 27
type input "2005 n summercrest"
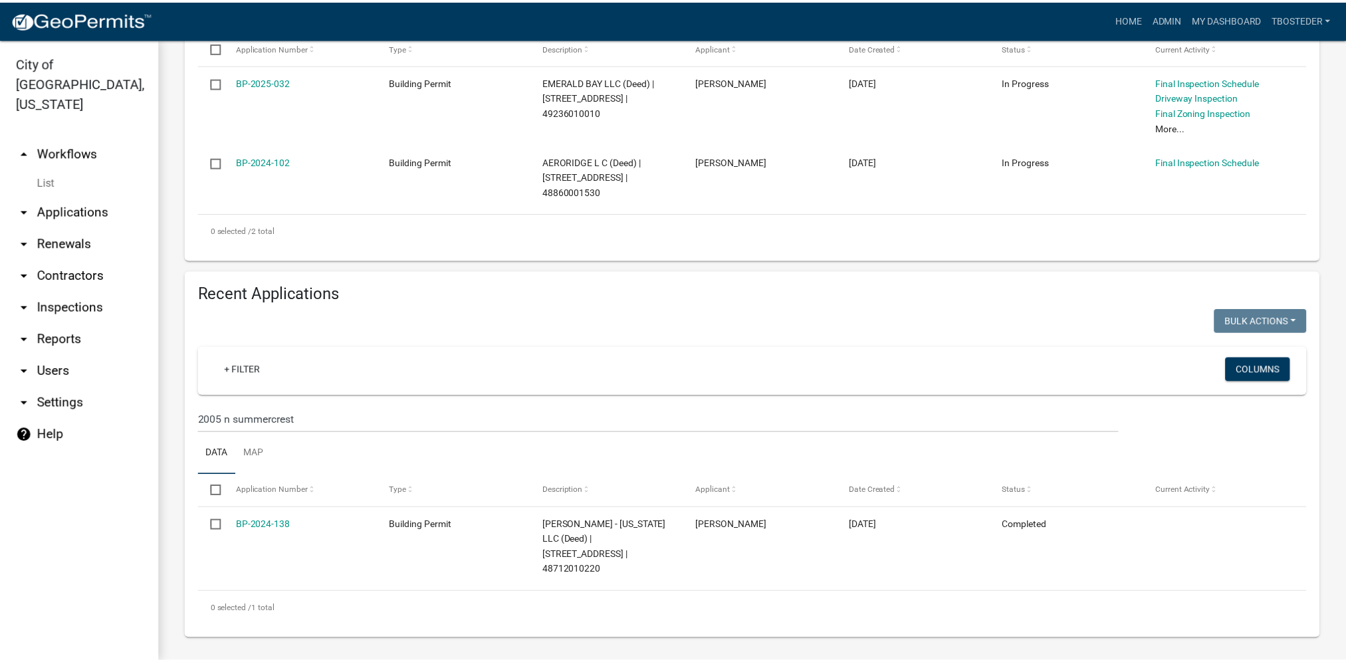
scroll to position [370, 0]
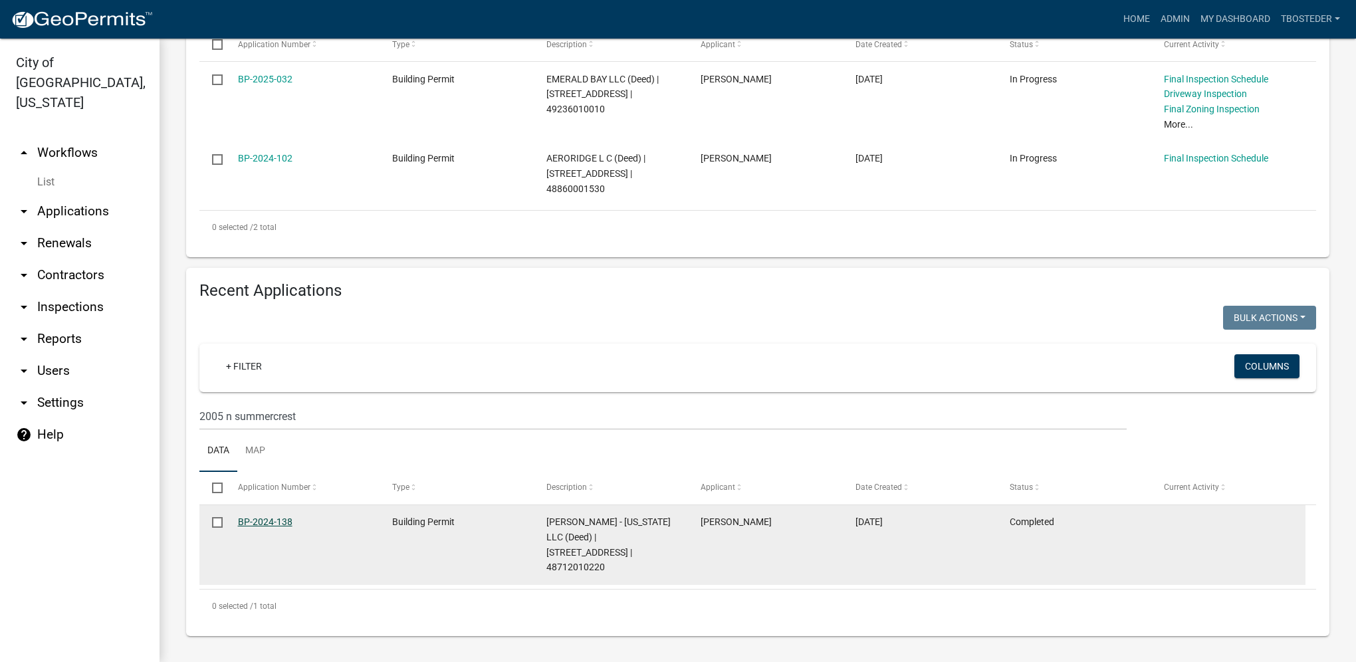
click at [281, 470] on link "BP-2024-138" at bounding box center [265, 522] width 55 height 11
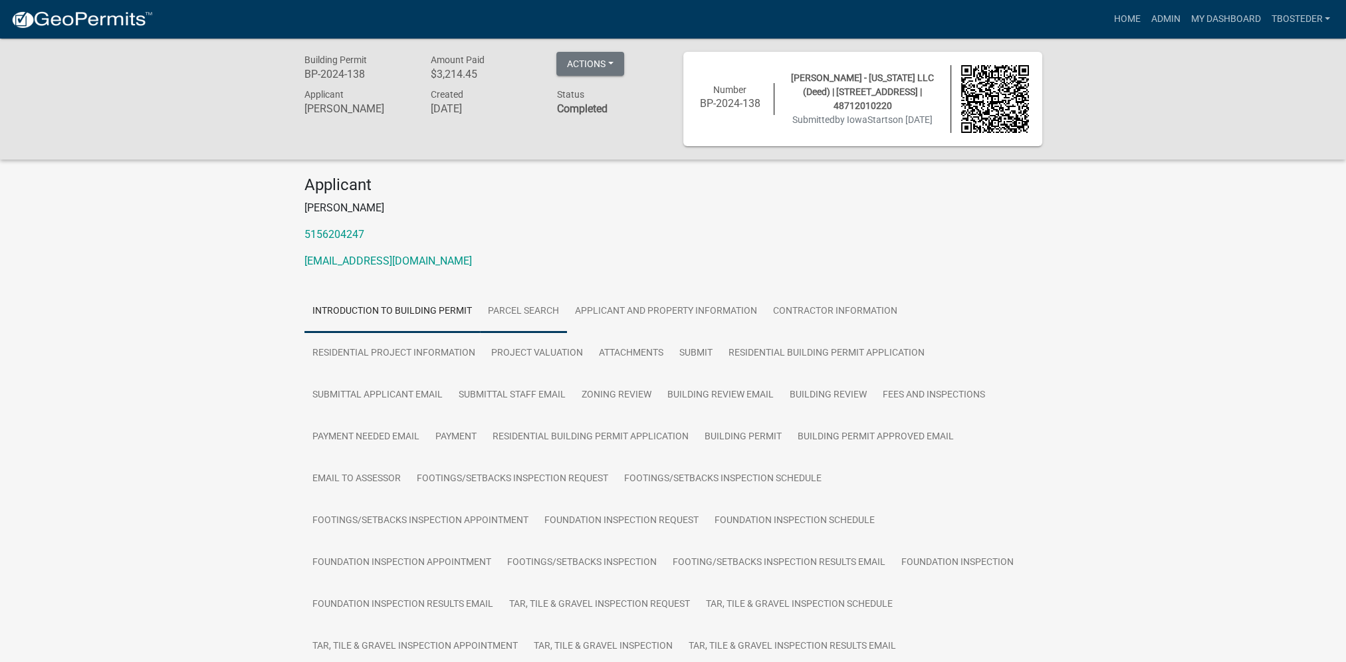
click at [525, 309] on link "Parcel search" at bounding box center [523, 312] width 87 height 43
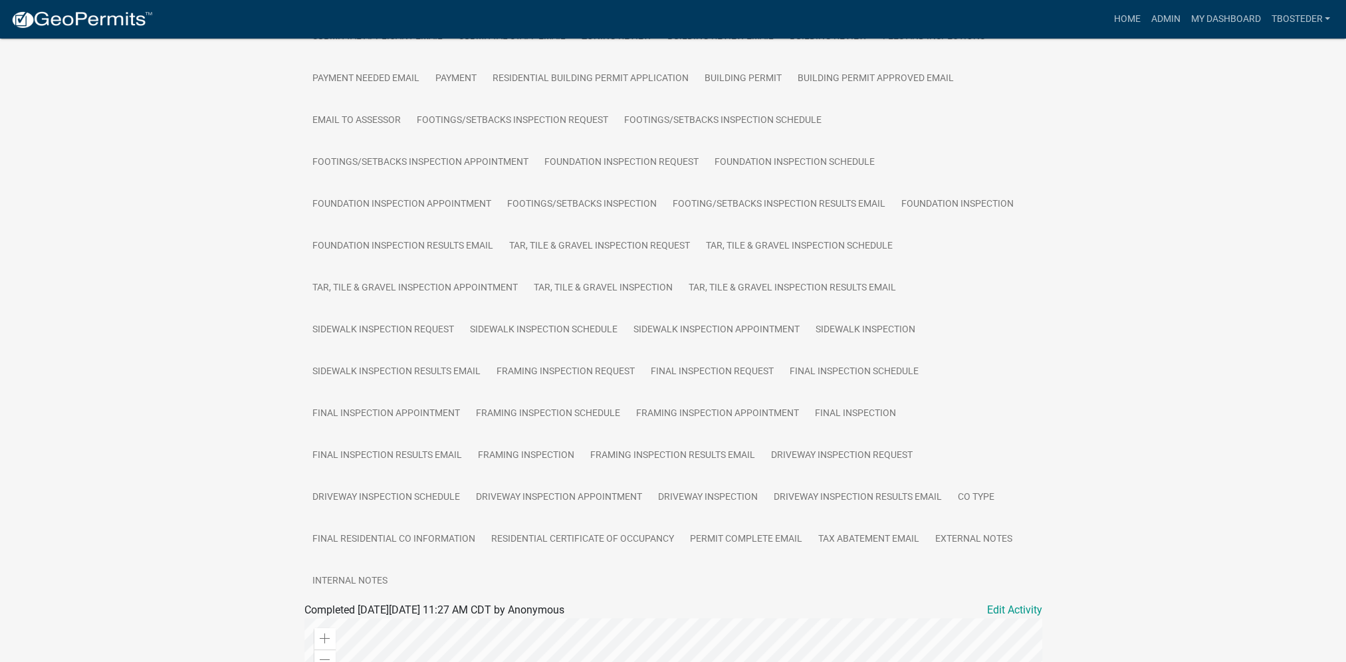
scroll to position [782, 0]
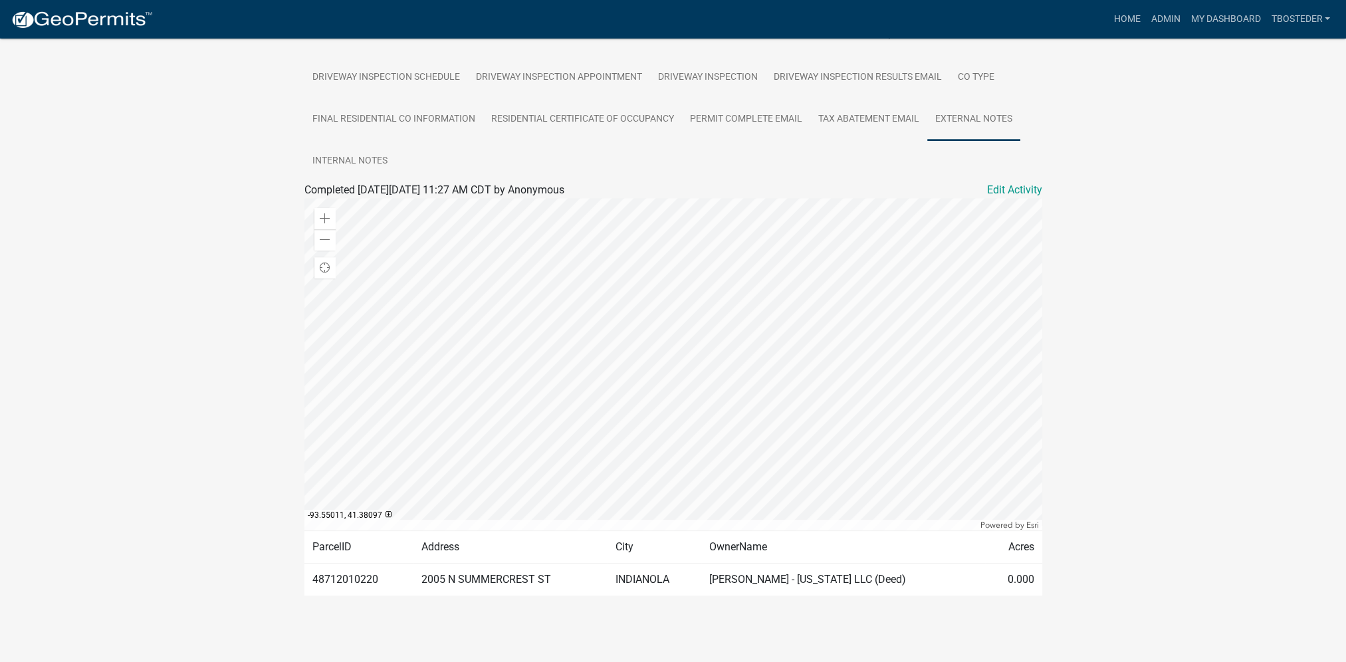
click at [955, 122] on link "External Notes" at bounding box center [973, 119] width 93 height 43
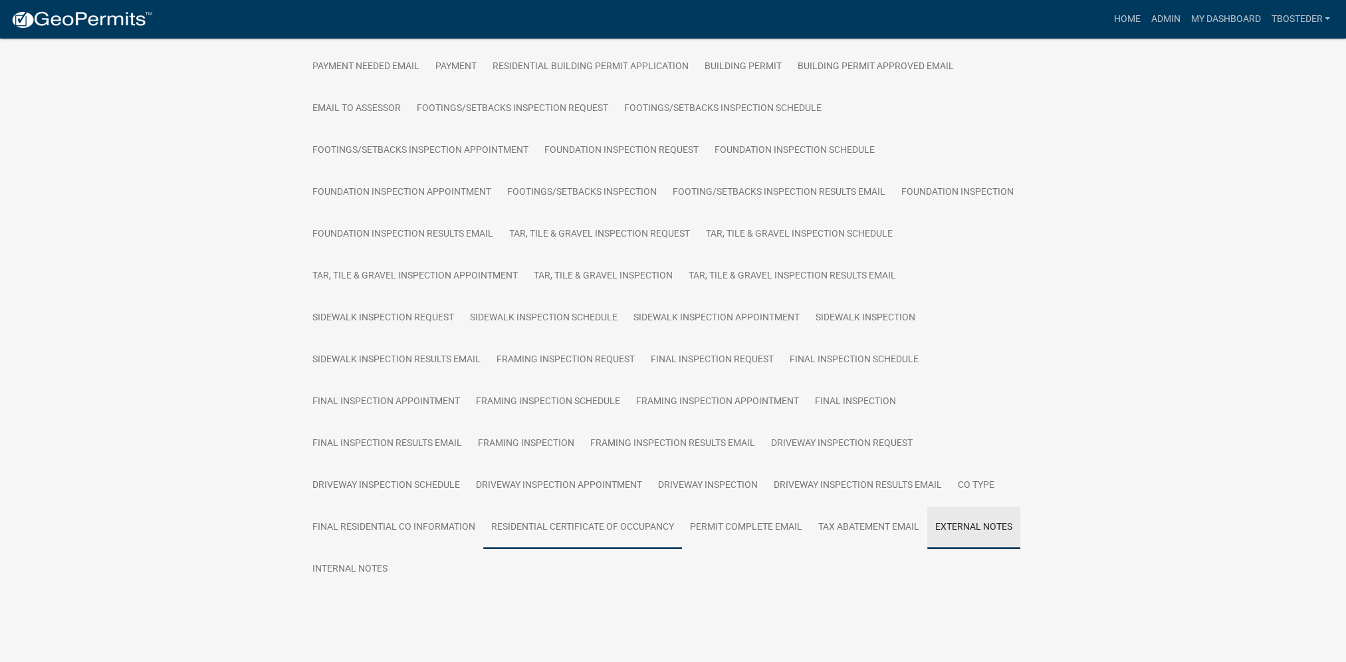
scroll to position [641, 0]
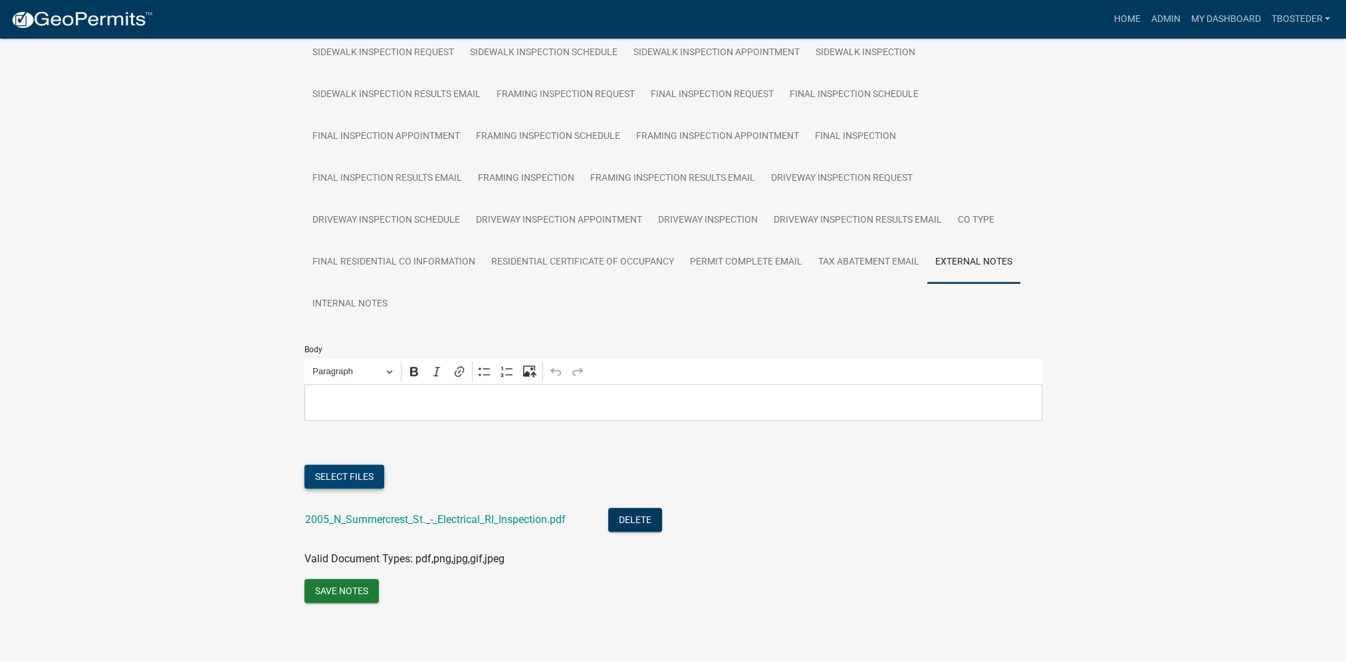
click at [373, 470] on button "Select files" at bounding box center [345, 477] width 80 height 24
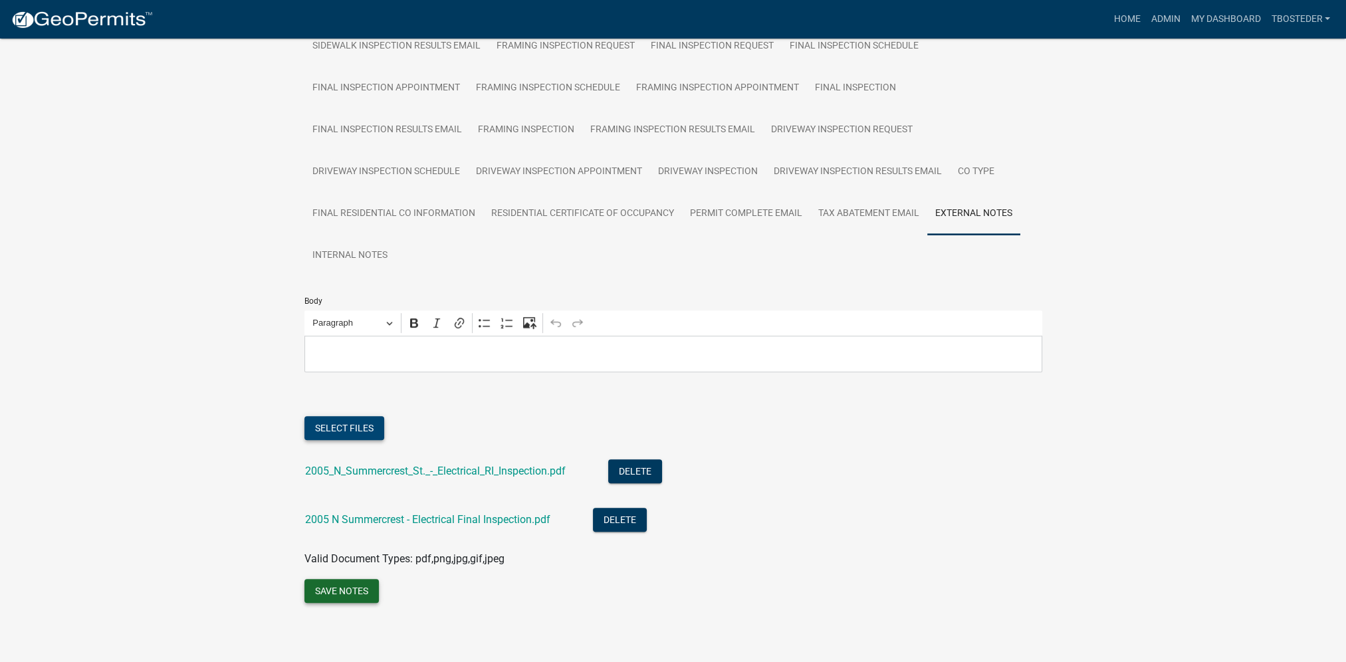
scroll to position [689, 0]
click at [348, 470] on button "Save Notes" at bounding box center [342, 591] width 74 height 24
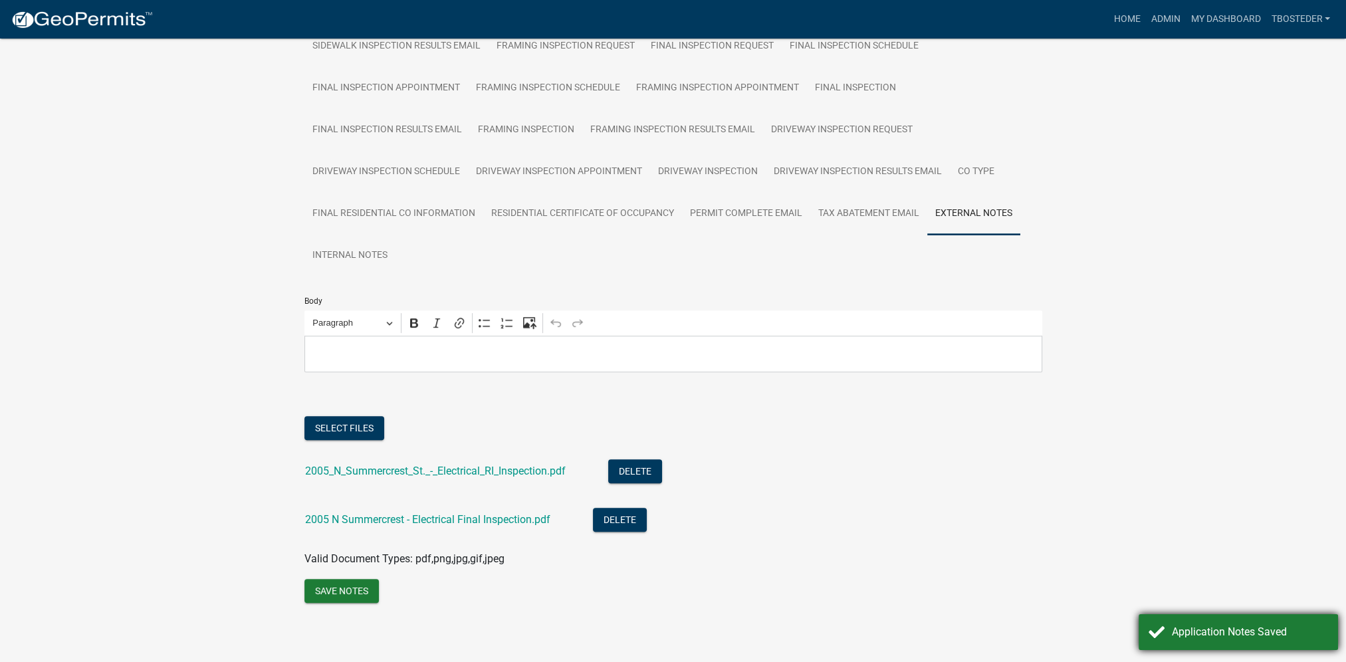
click at [1005, 470] on div "Application Notes Saved" at bounding box center [1238, 632] width 199 height 36
click at [1005, 23] on link "My Dashboard" at bounding box center [1225, 19] width 80 height 25
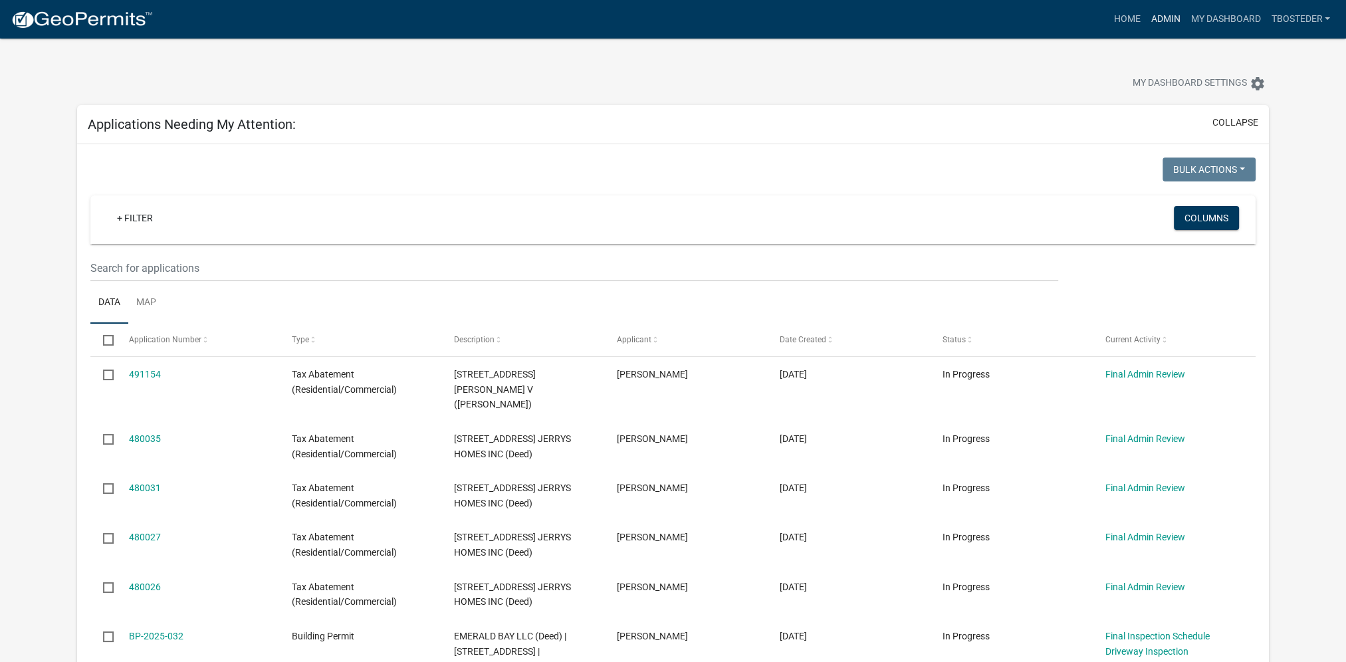
click at [1005, 24] on link "Admin" at bounding box center [1166, 19] width 40 height 25
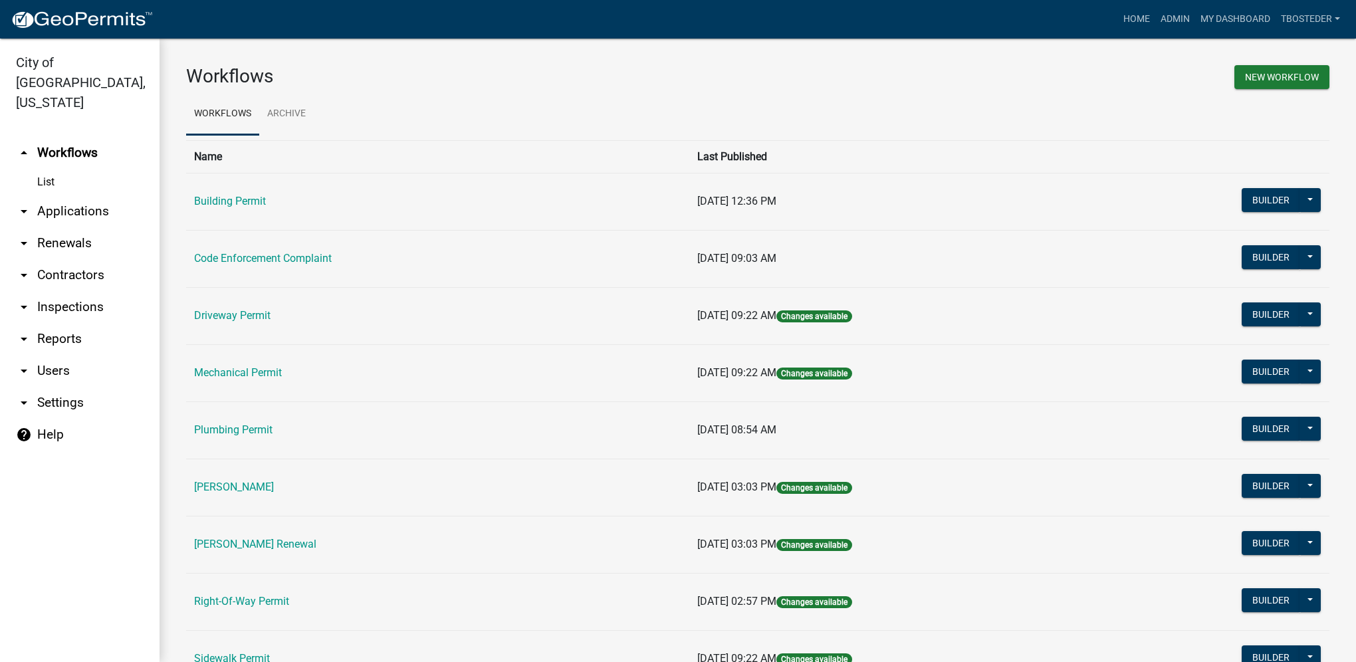
click at [222, 191] on td "Building Permit" at bounding box center [437, 201] width 503 height 57
click at [221, 195] on link "Building Permit" at bounding box center [230, 201] width 72 height 13
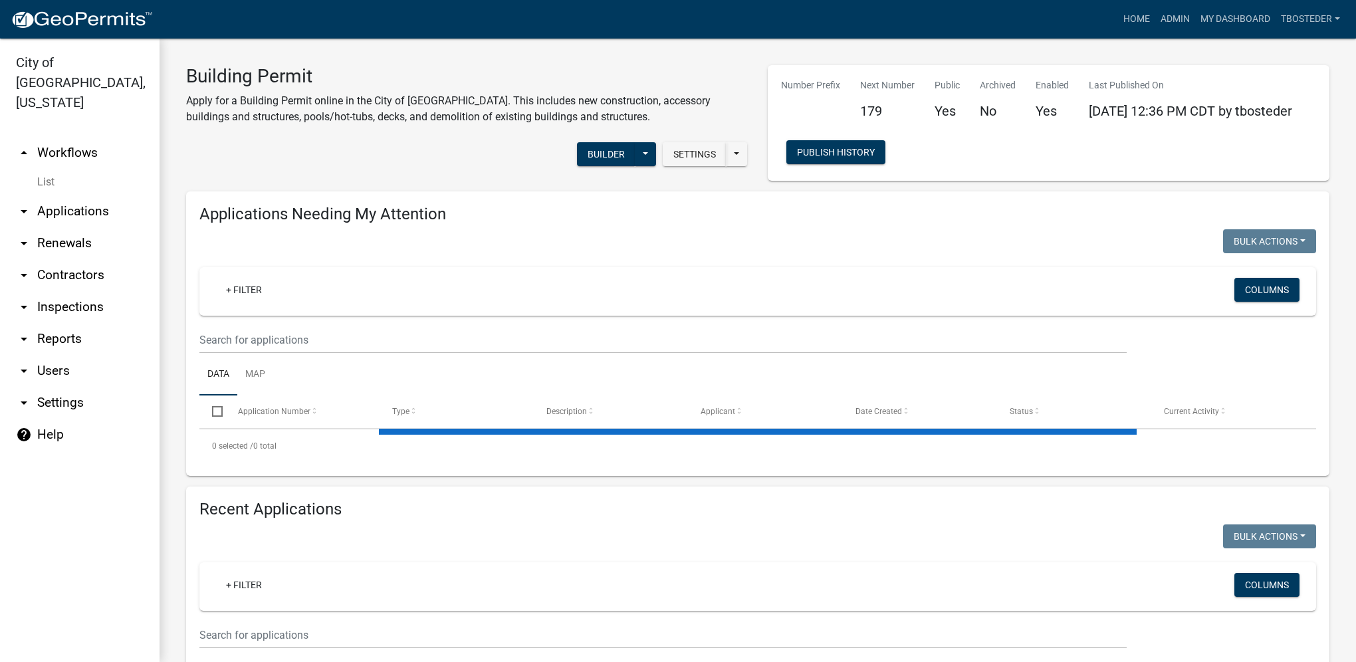
select select "1: 25"
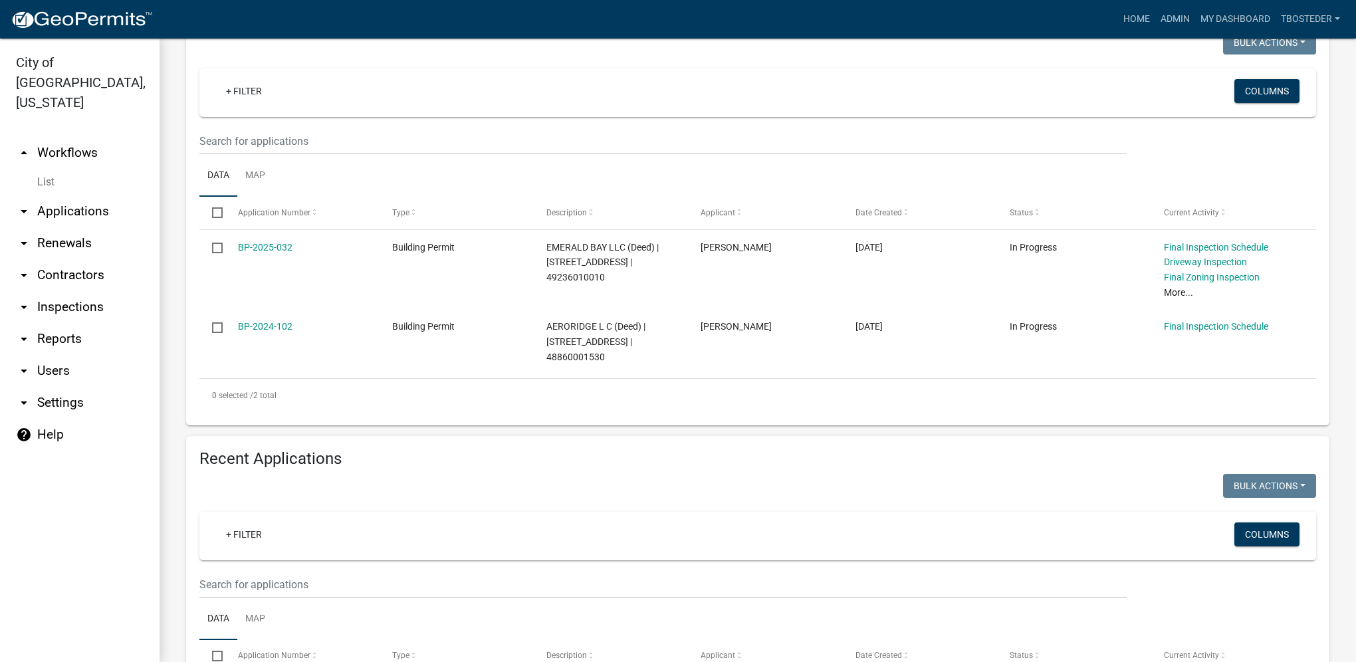
scroll to position [199, 0]
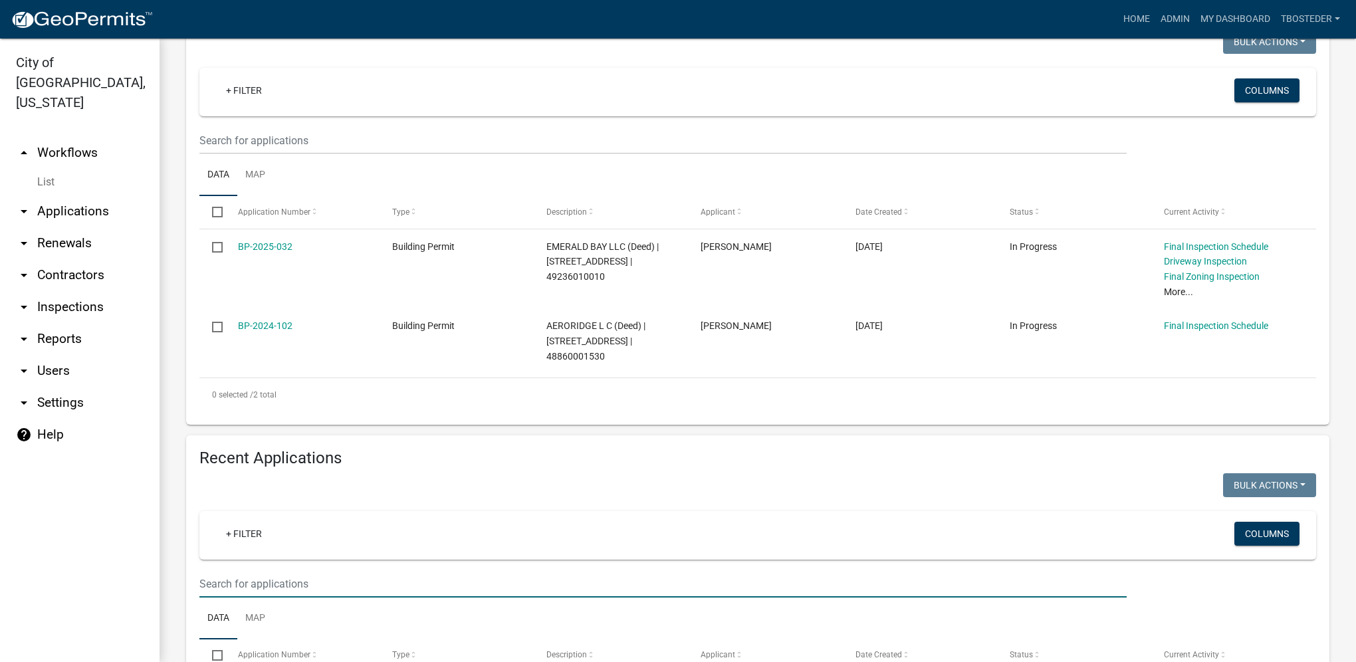
click at [326, 470] on input "text" at bounding box center [662, 583] width 927 height 27
type input "2316 n 8th"
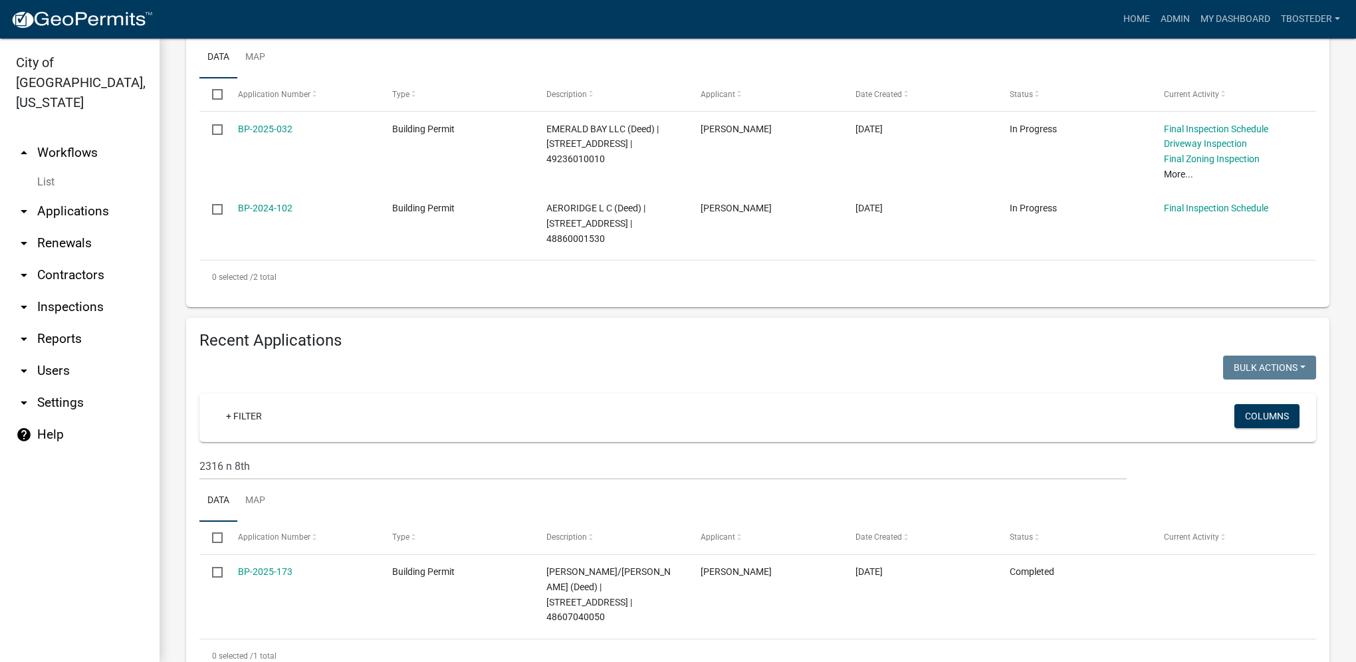
scroll to position [288, 0]
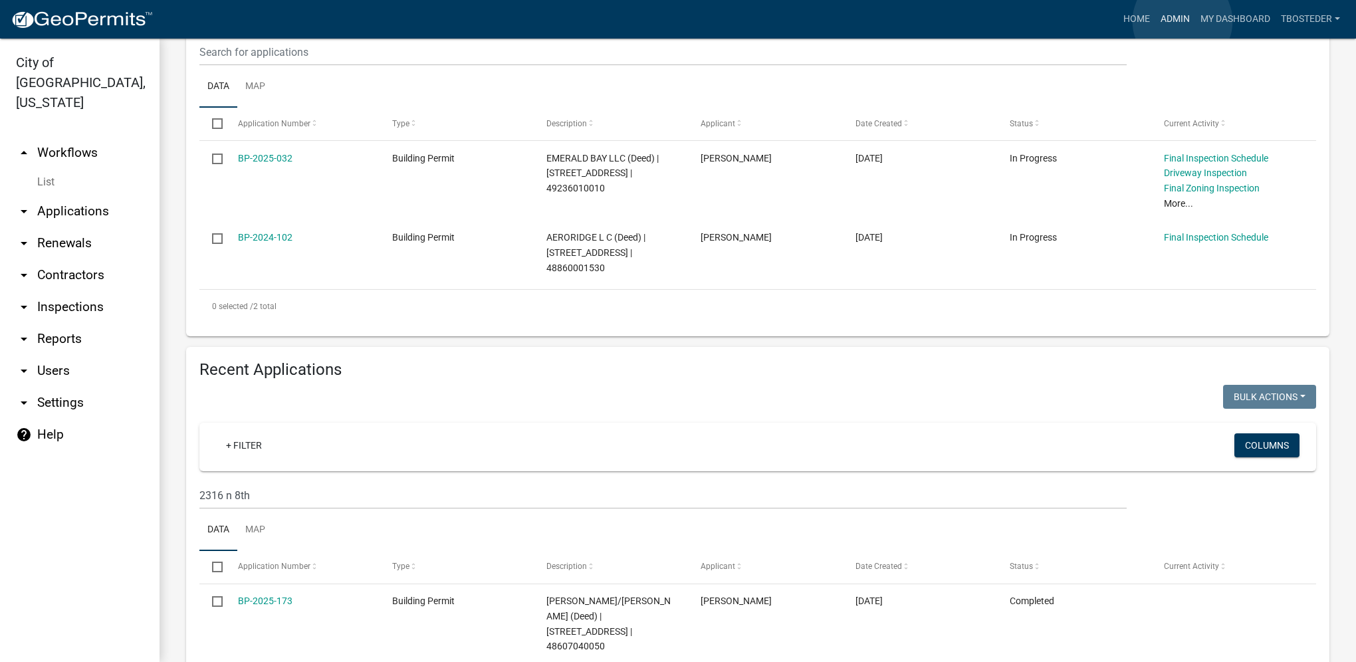
click at [1005, 21] on link "Admin" at bounding box center [1176, 19] width 40 height 25
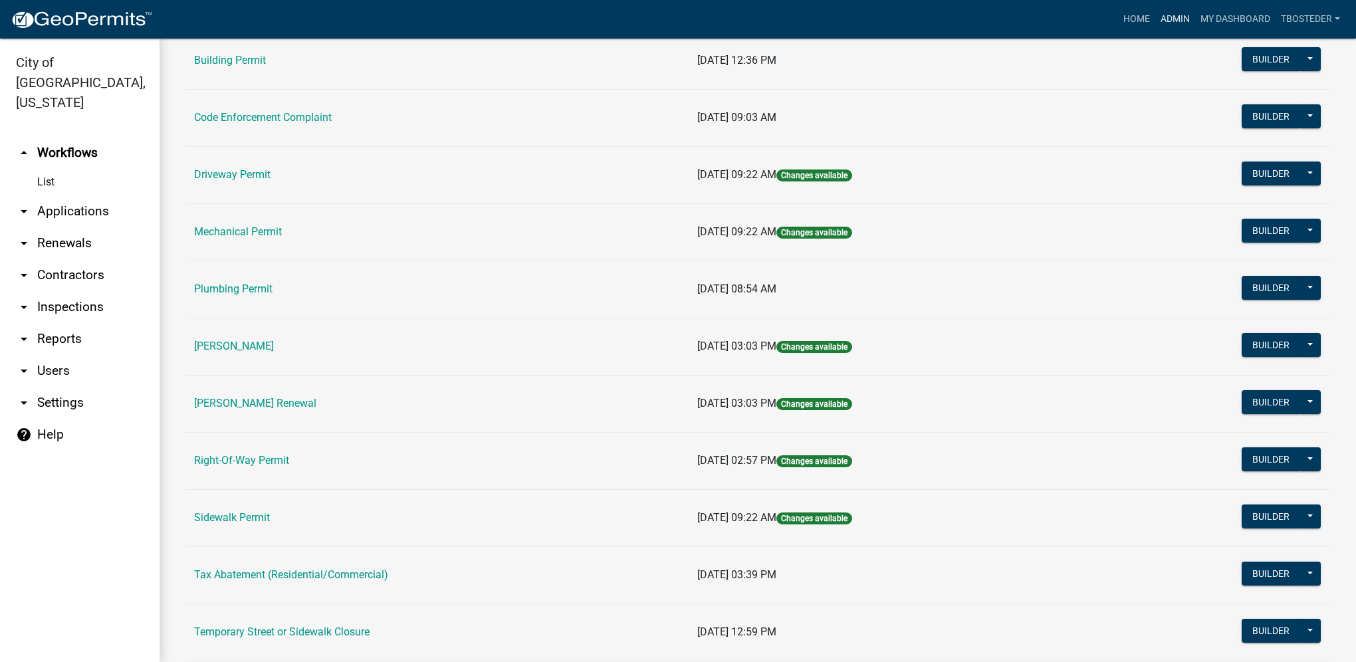
scroll to position [232, 0]
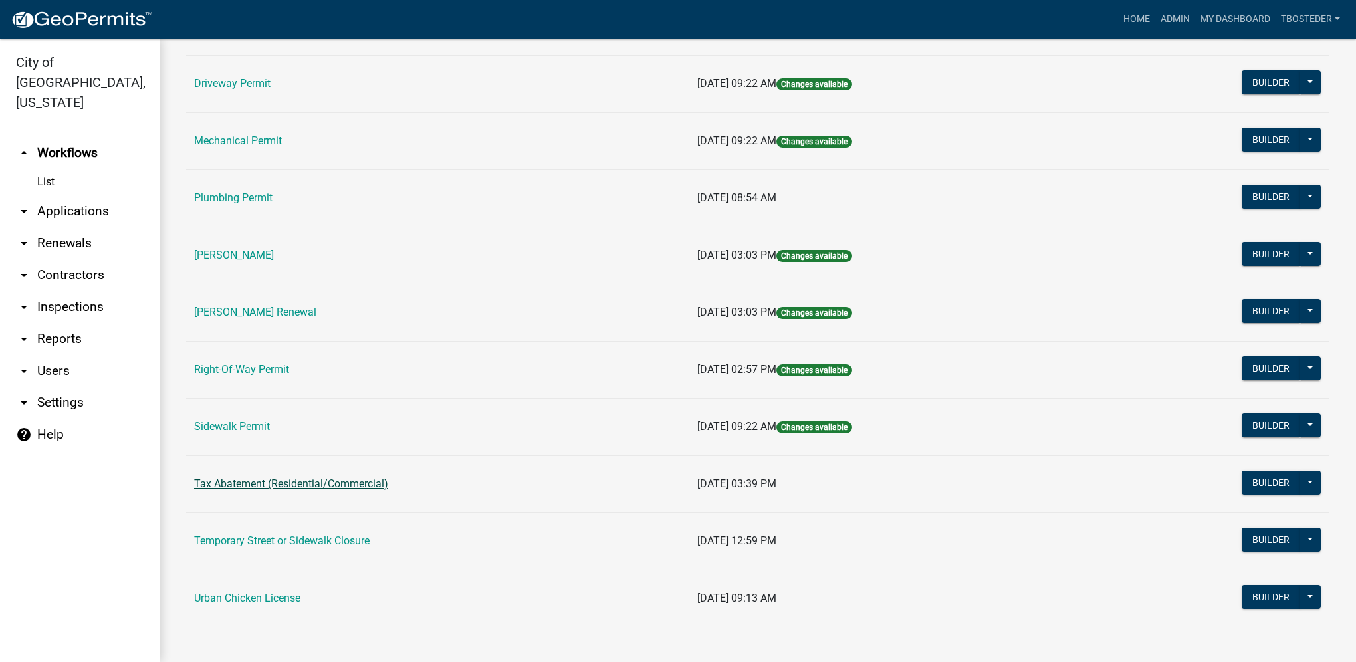
click at [326, 470] on link "Tax Abatement (Residential/Commercial)" at bounding box center [291, 483] width 194 height 13
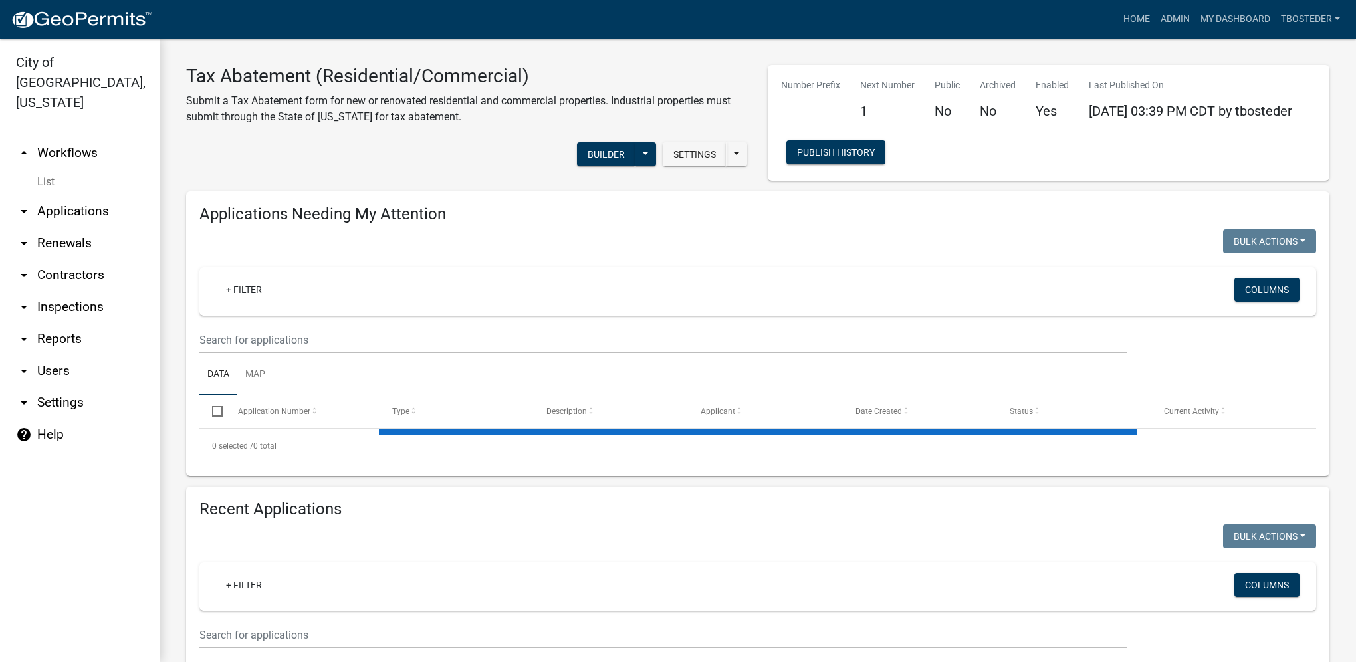
select select "1: 25"
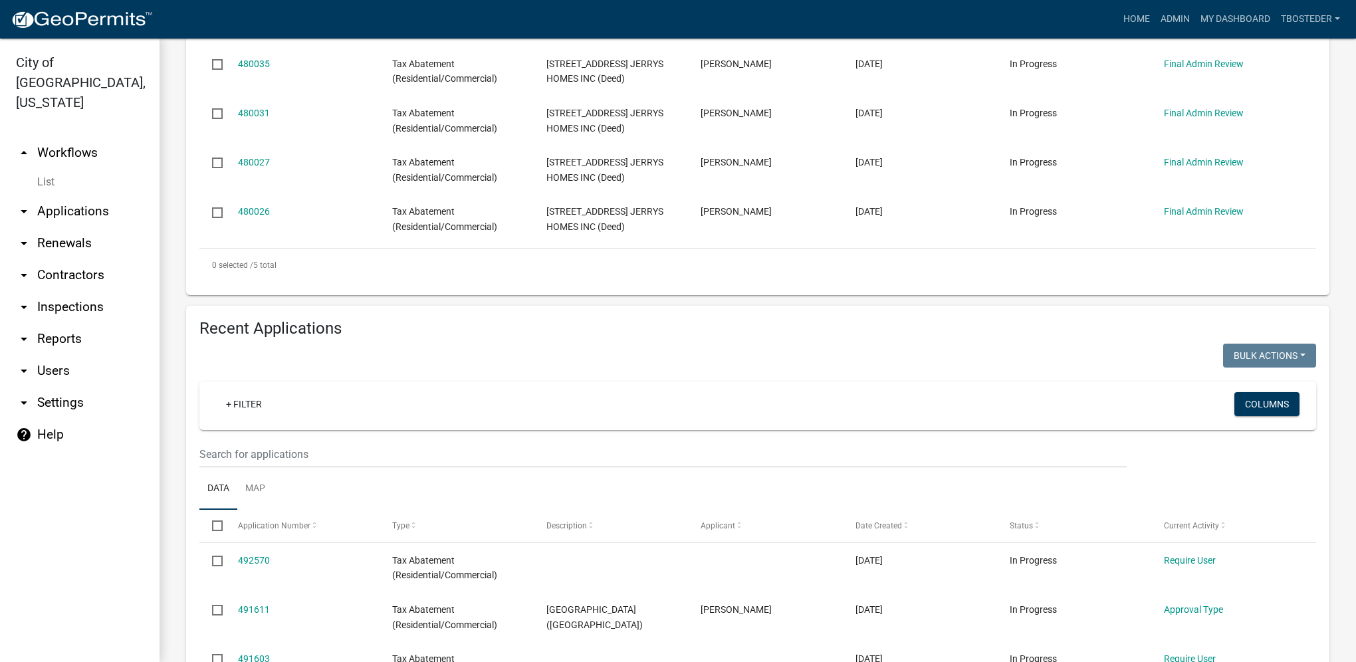
scroll to position [465, 0]
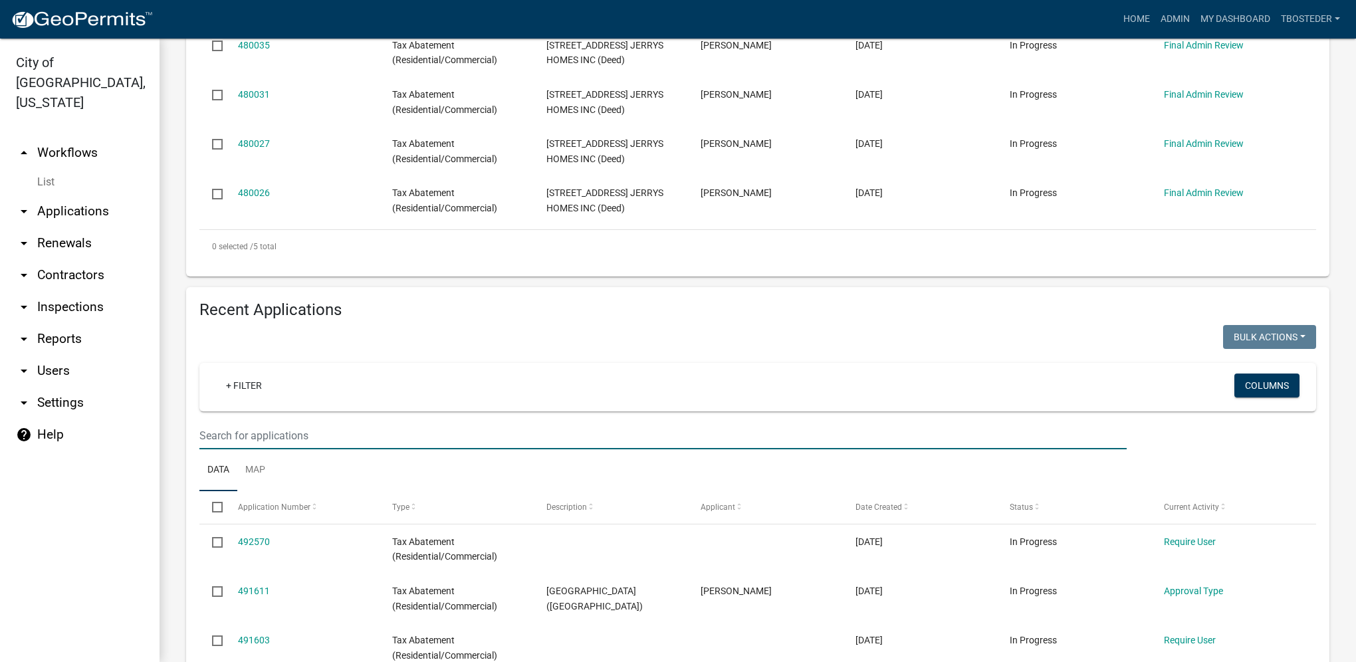
click at [252, 433] on input "text" at bounding box center [662, 435] width 927 height 27
type input "2316 n 8th"
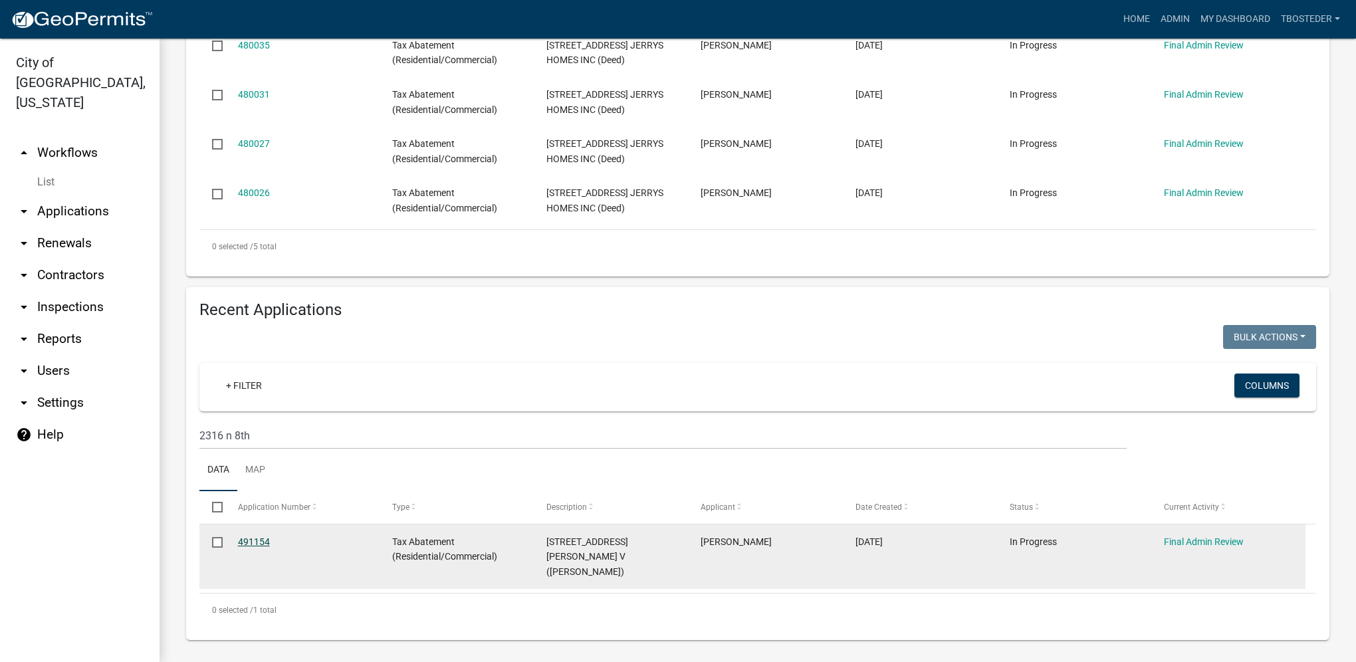
click at [251, 470] on link "491154" at bounding box center [254, 542] width 32 height 11
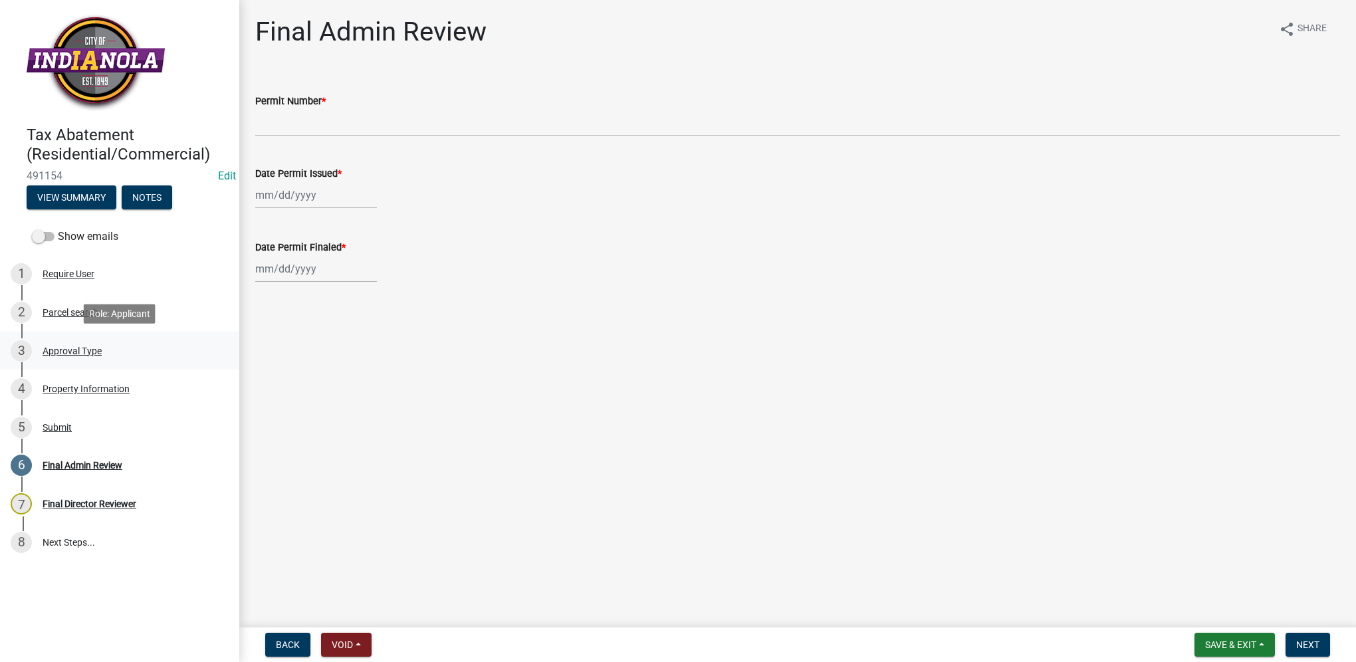
click at [106, 352] on div "3 Approval Type" at bounding box center [114, 350] width 207 height 21
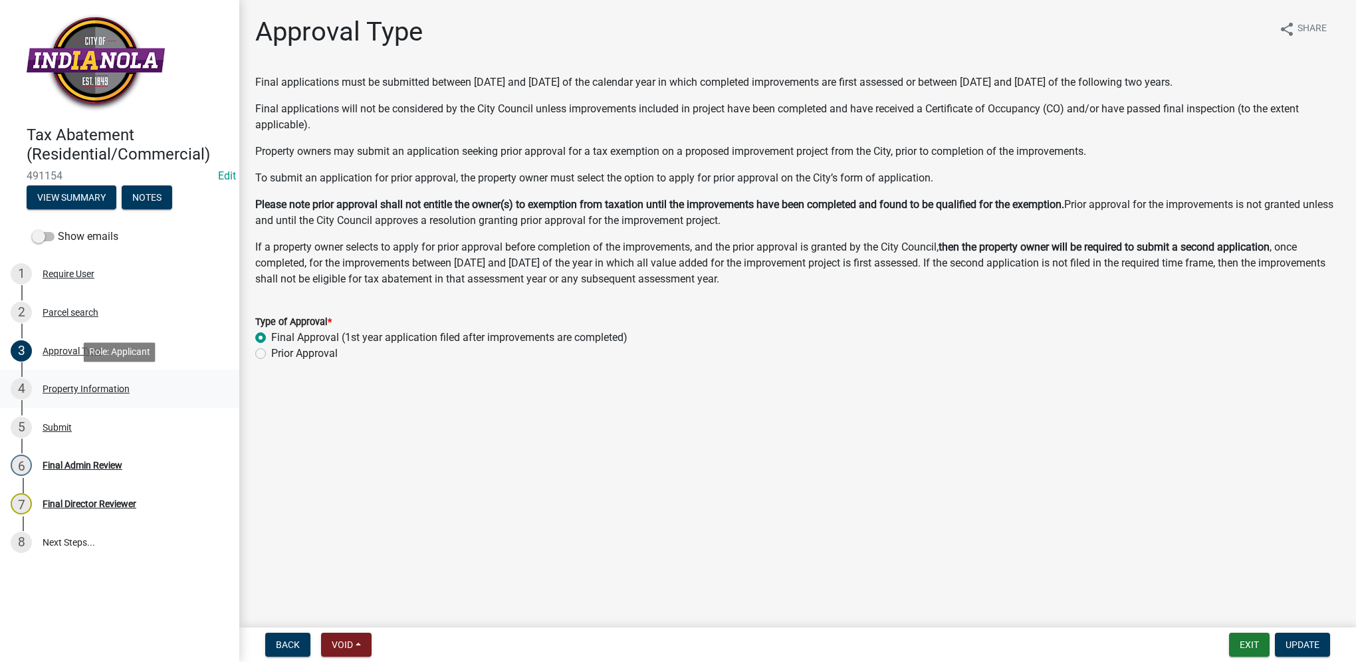
click at [109, 391] on div "Property Information" at bounding box center [86, 388] width 87 height 9
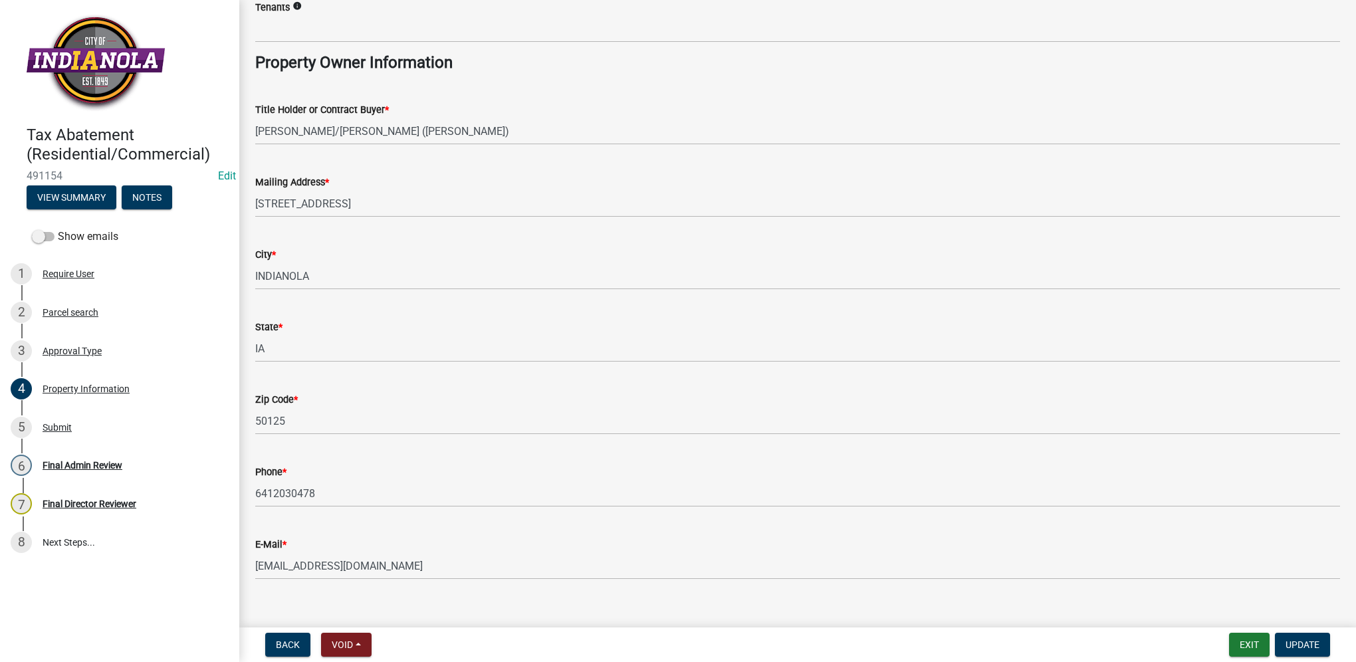
scroll to position [695, 0]
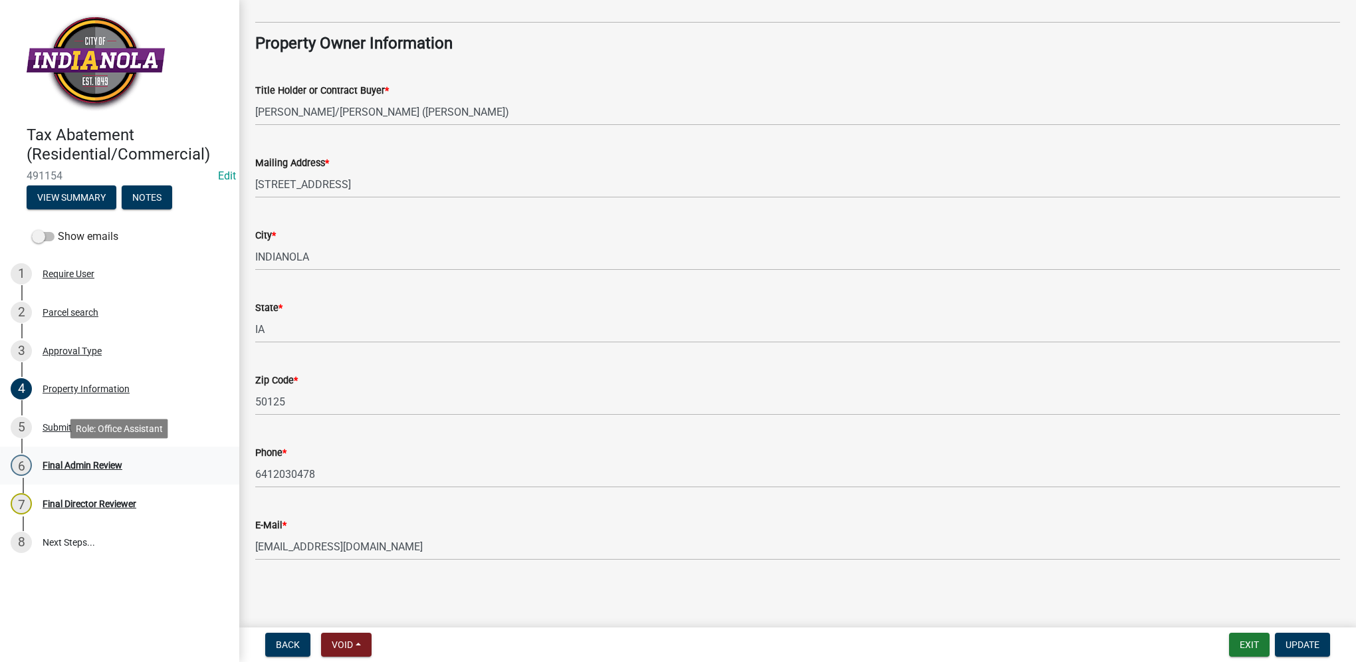
click at [126, 465] on div "6 Final Admin Review" at bounding box center [114, 465] width 207 height 21
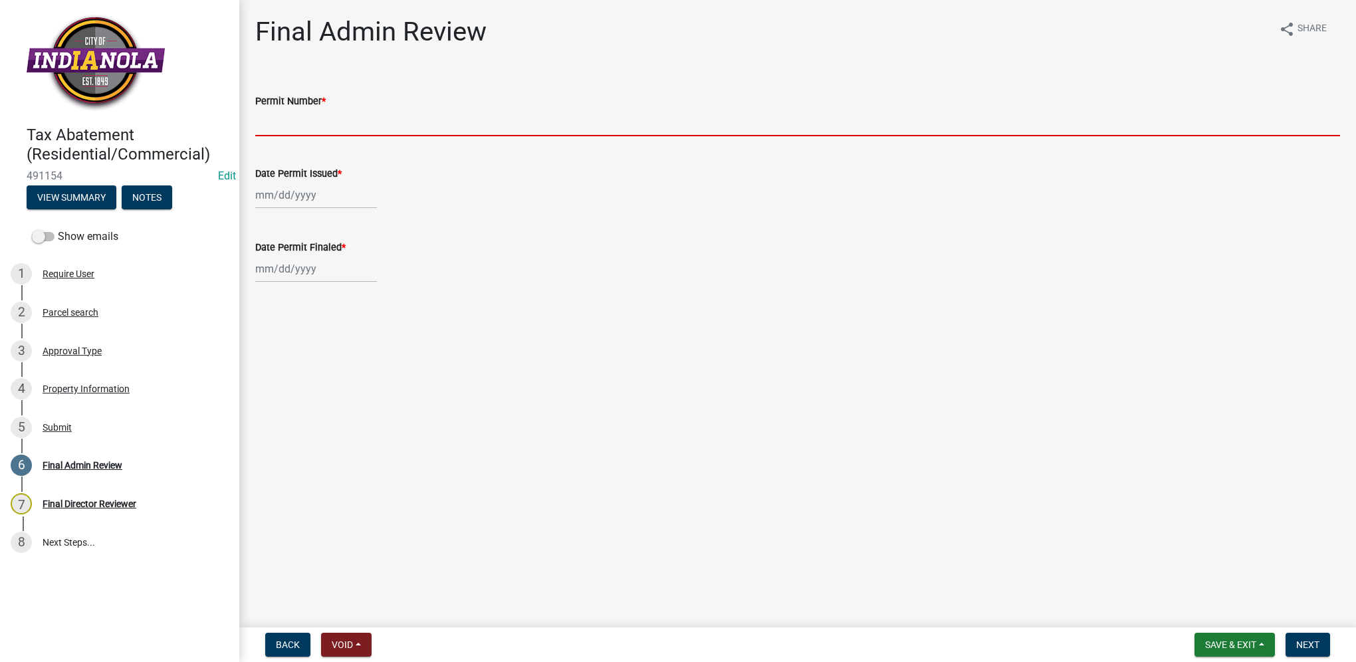
click at [275, 114] on input "Permit Number *" at bounding box center [797, 122] width 1085 height 27
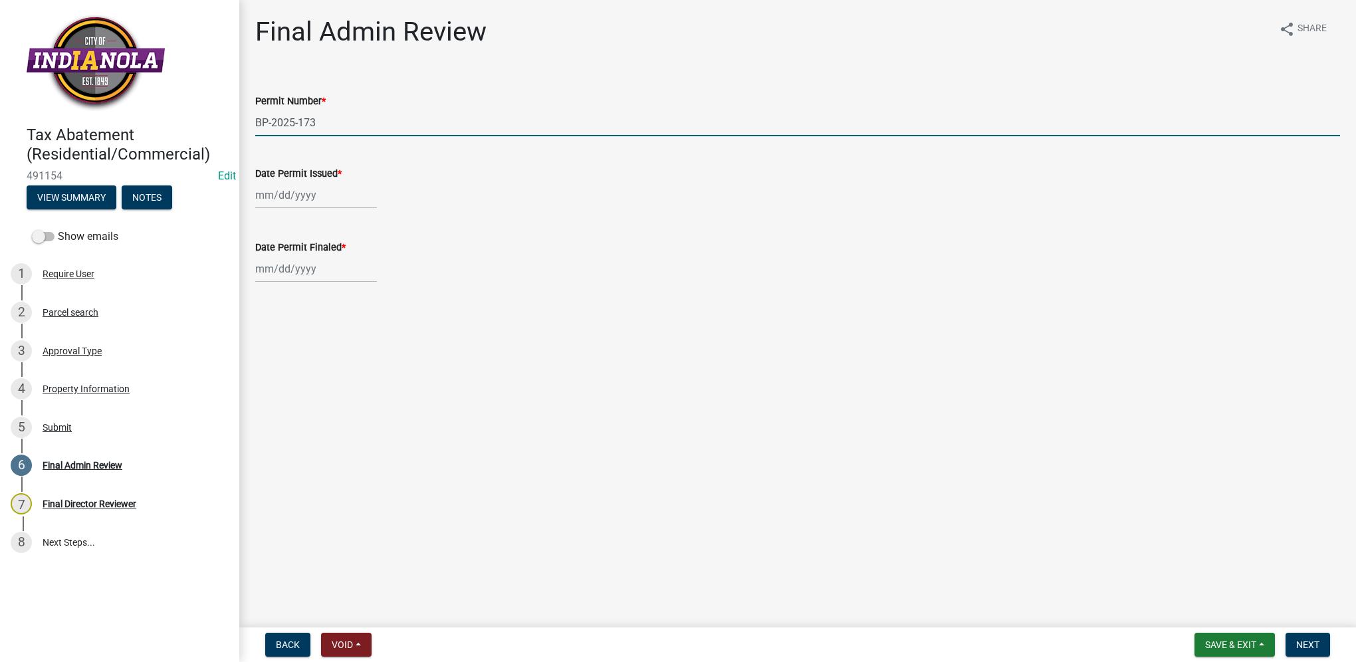
type input "BP-2025-173"
select select "10"
select select "2025"
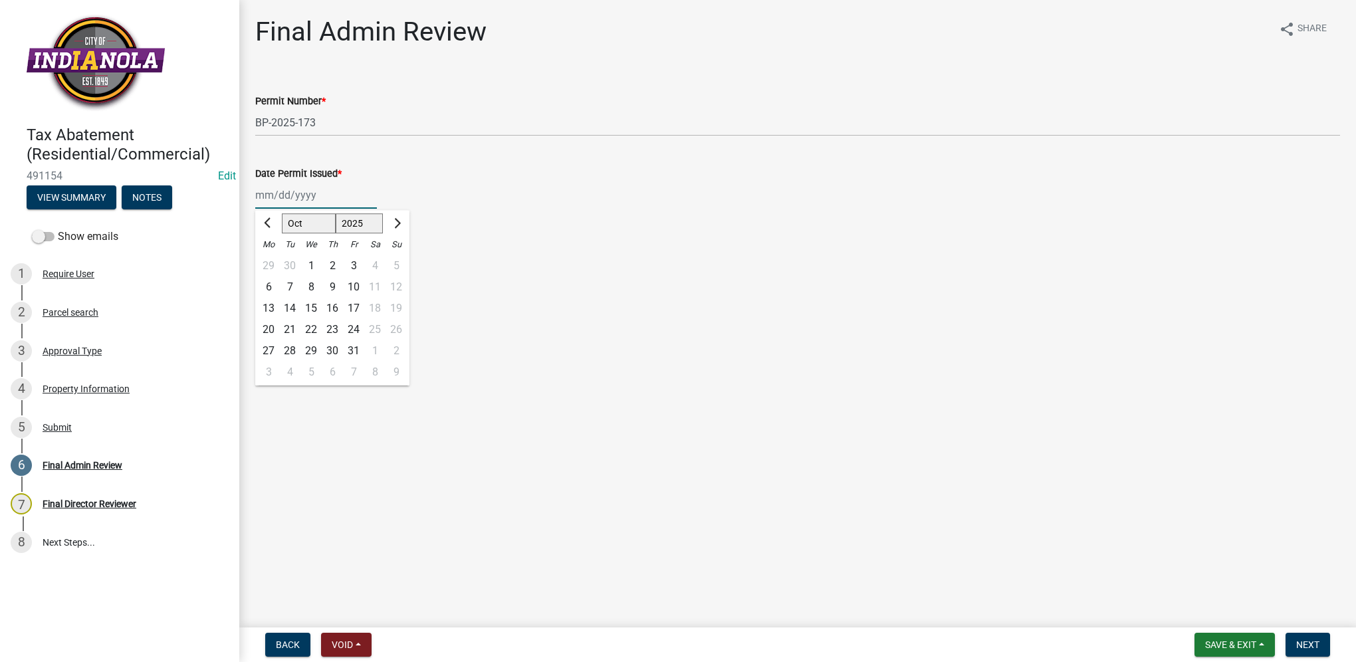
click at [309, 199] on input "Date Permit Issued *" at bounding box center [316, 195] width 122 height 27
type input "[DATE]"
click at [537, 176] on div "Date Permit Issued *" at bounding box center [797, 174] width 1085 height 16
click at [251, 269] on div "Date Permit Finaled *" at bounding box center [797, 252] width 1105 height 62
click at [316, 271] on div at bounding box center [316, 268] width 122 height 27
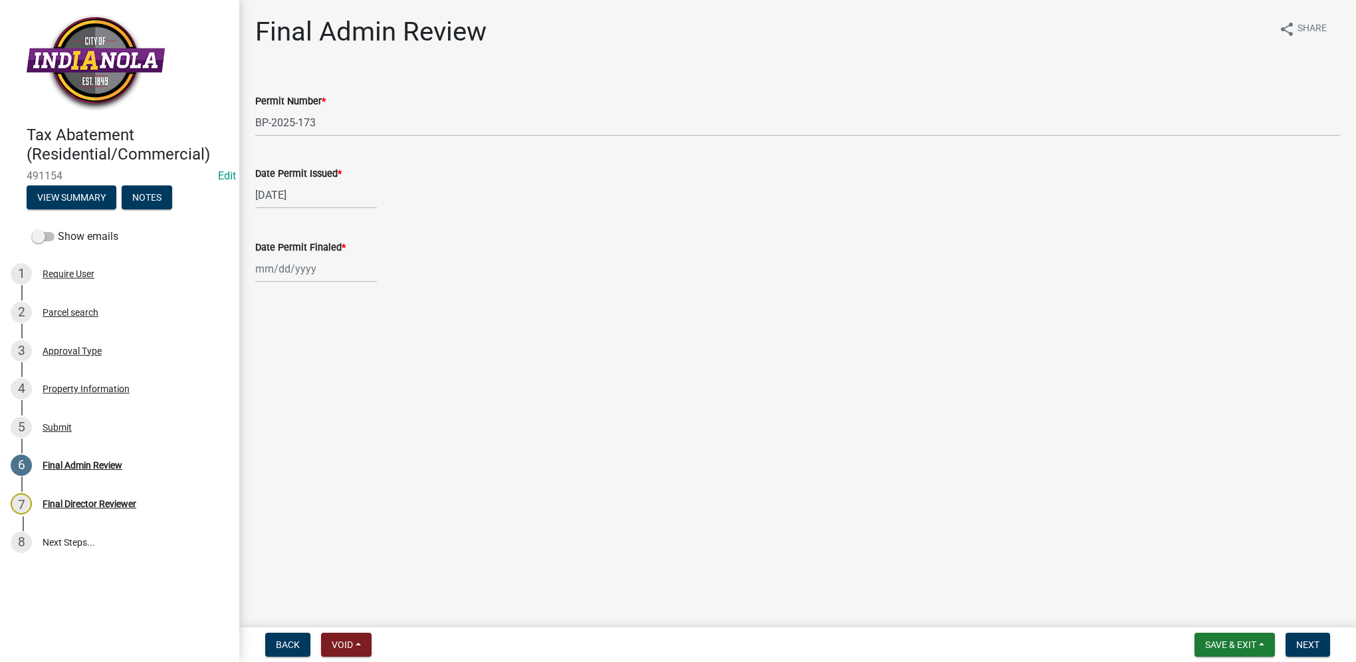
select select "10"
select select "2025"
click at [279, 267] on input "Date Permit Finaled *" at bounding box center [316, 268] width 122 height 27
type input "[DATE]"
click at [505, 258] on div "[DATE] [PERSON_NAME] Apr May Jun [DATE] Aug Sep Oct Nov [DATE] 1526 1527 1528 1…" at bounding box center [797, 268] width 1085 height 27
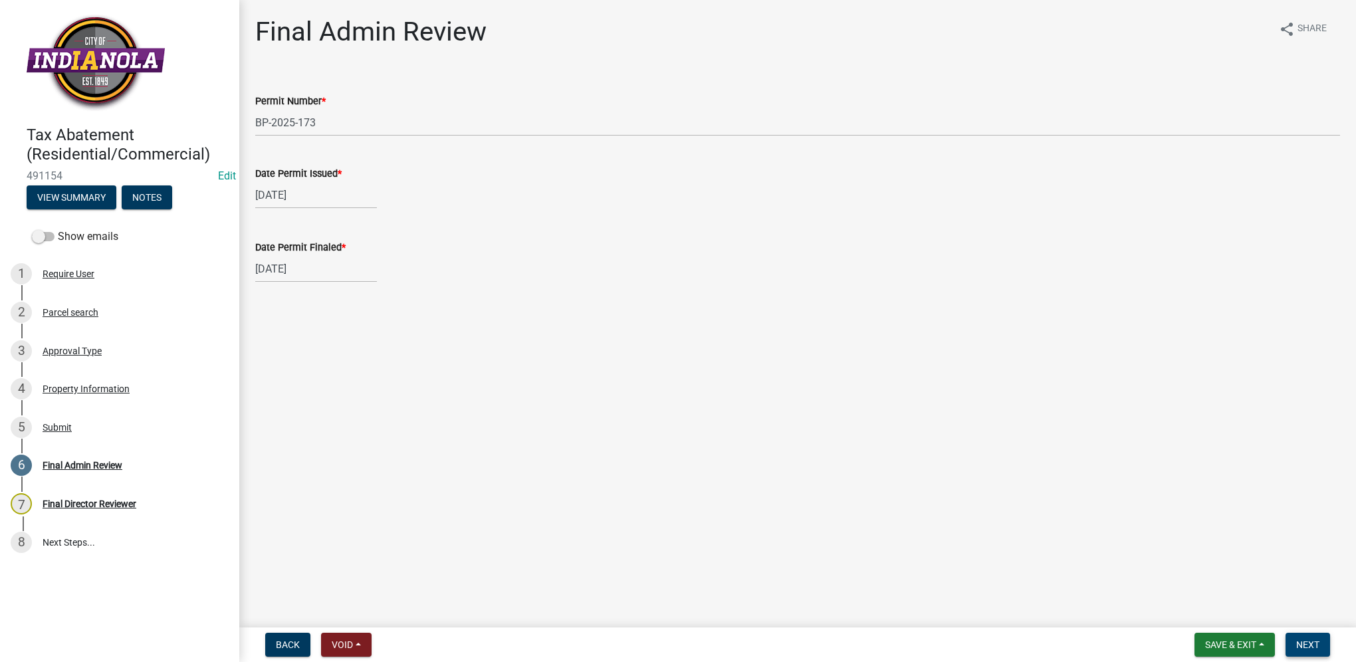
click at [1005, 470] on span "Next" at bounding box center [1307, 645] width 23 height 11
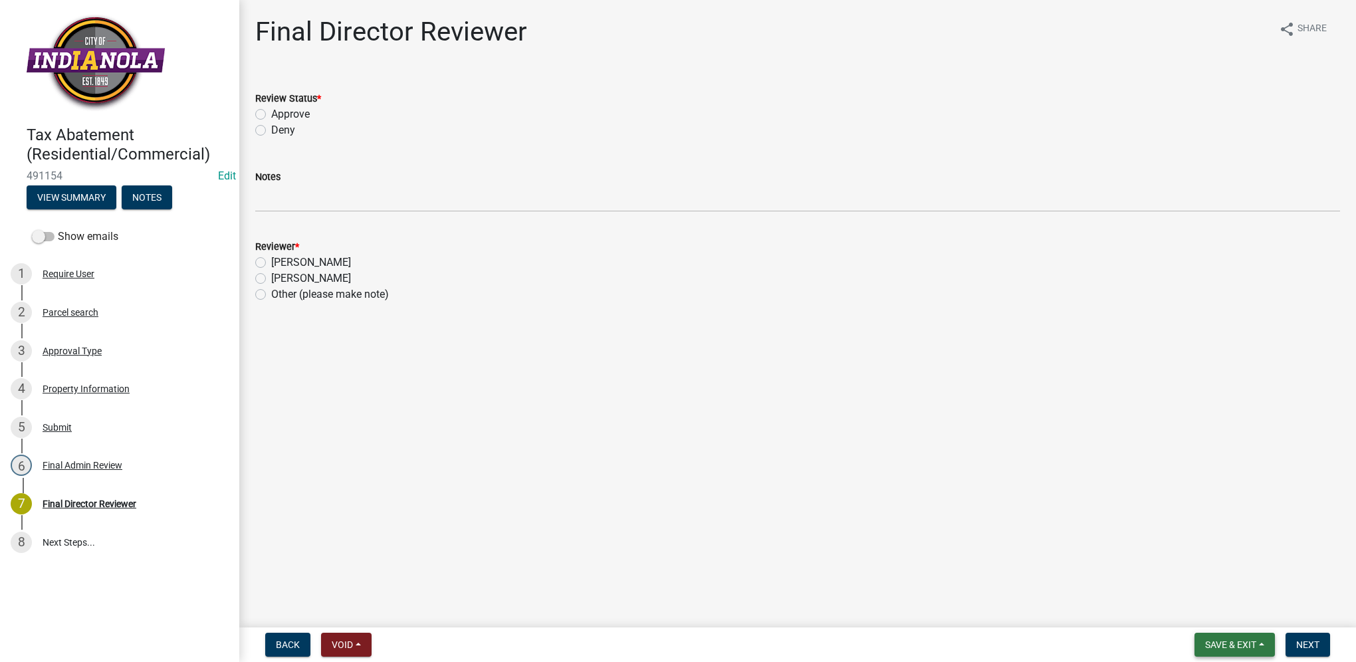
click at [1005, 470] on button "Save & Exit" at bounding box center [1235, 645] width 80 height 24
click at [1005, 470] on button "Save & Exit" at bounding box center [1222, 610] width 106 height 32
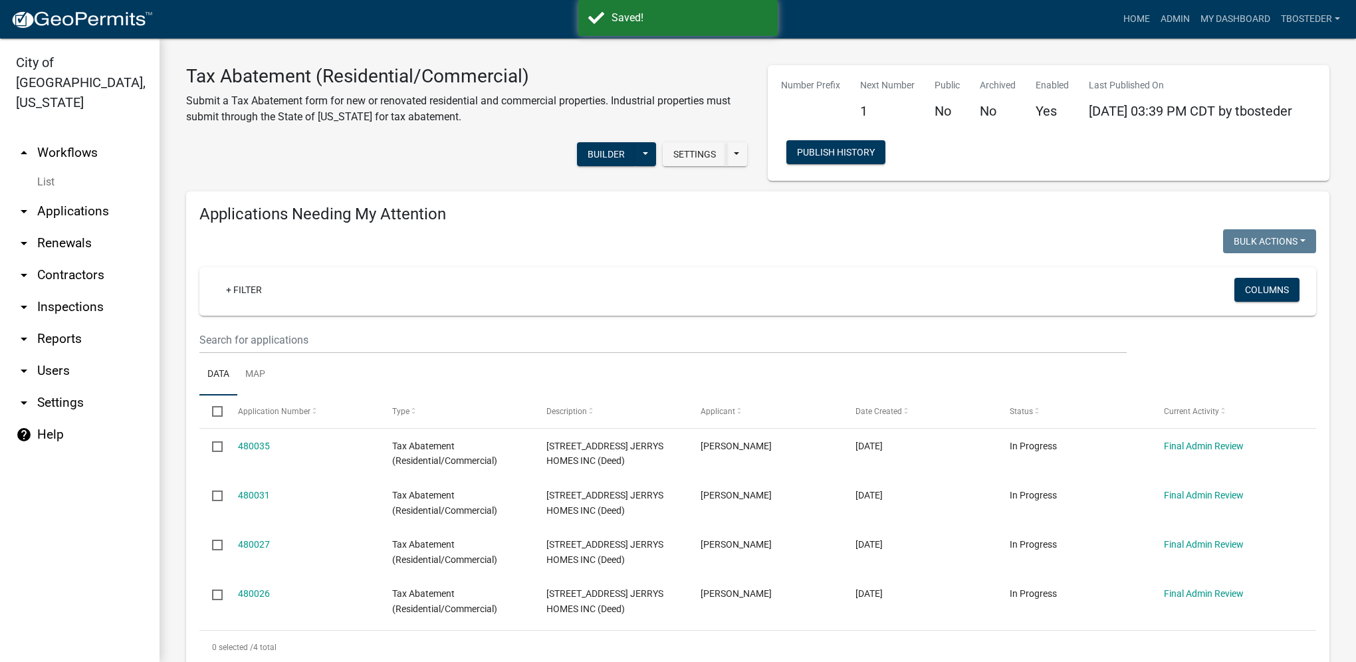
select select "1: 25"
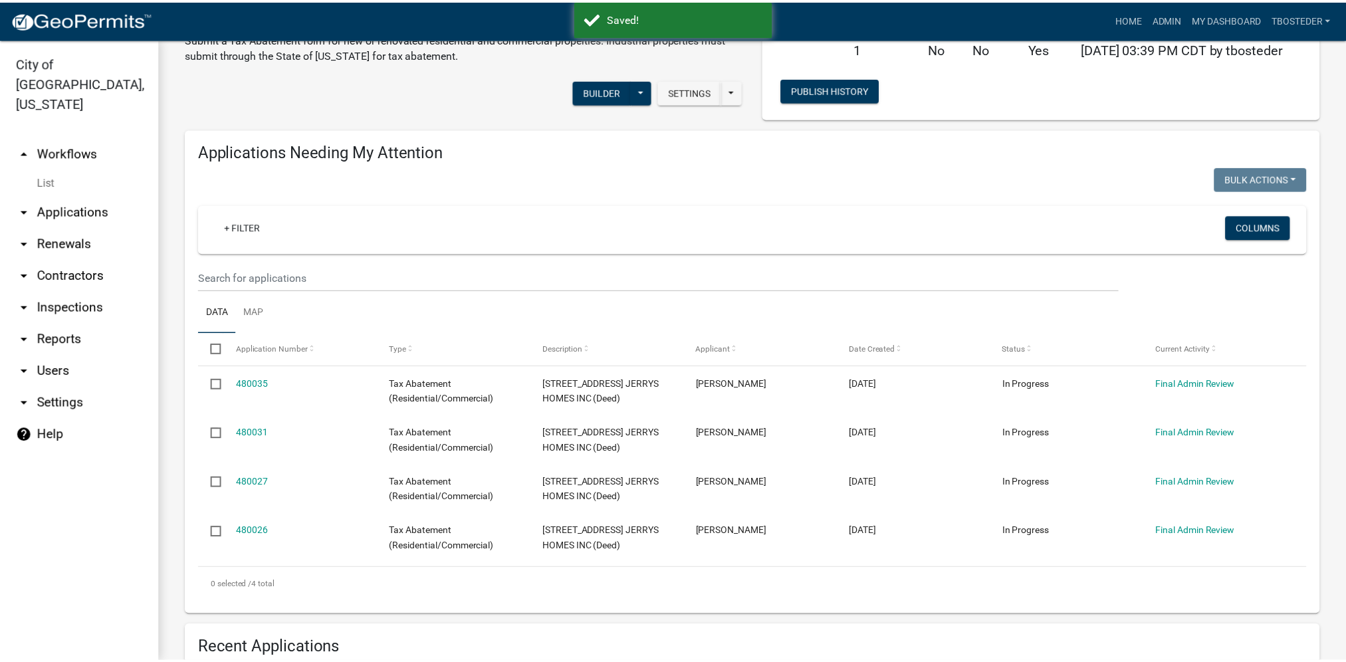
scroll to position [133, 0]
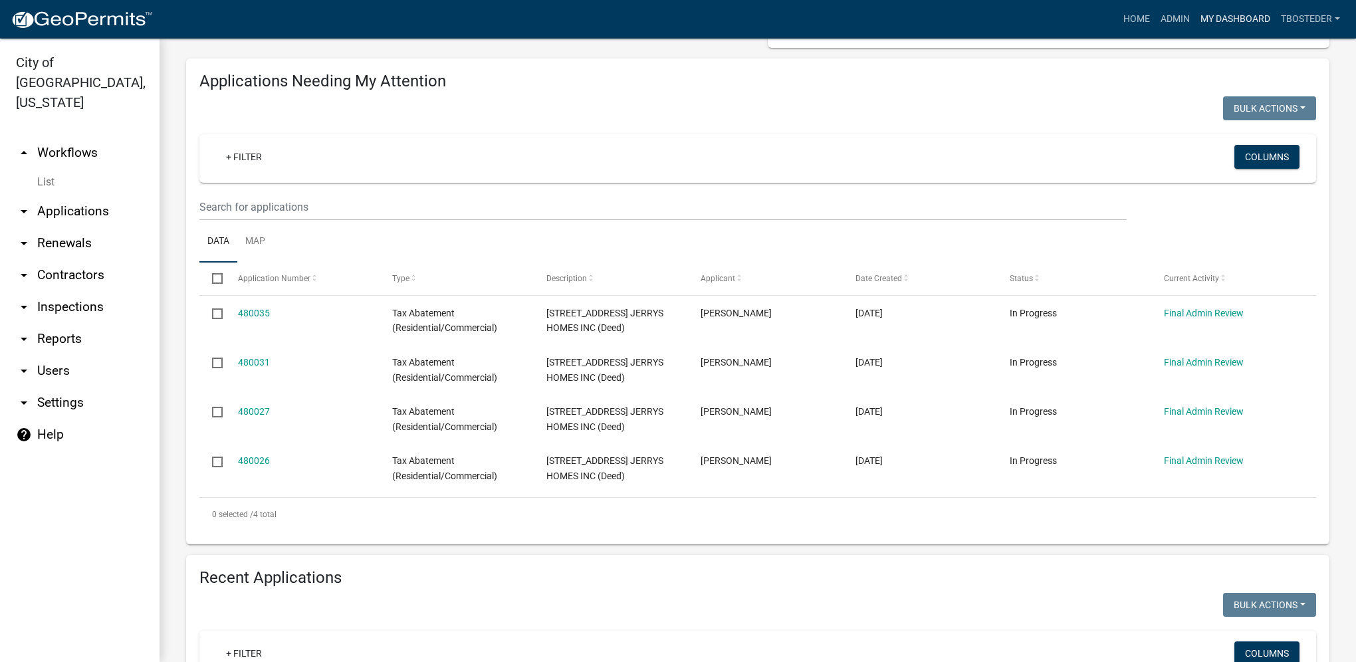
click at [1005, 21] on link "My Dashboard" at bounding box center [1235, 19] width 80 height 25
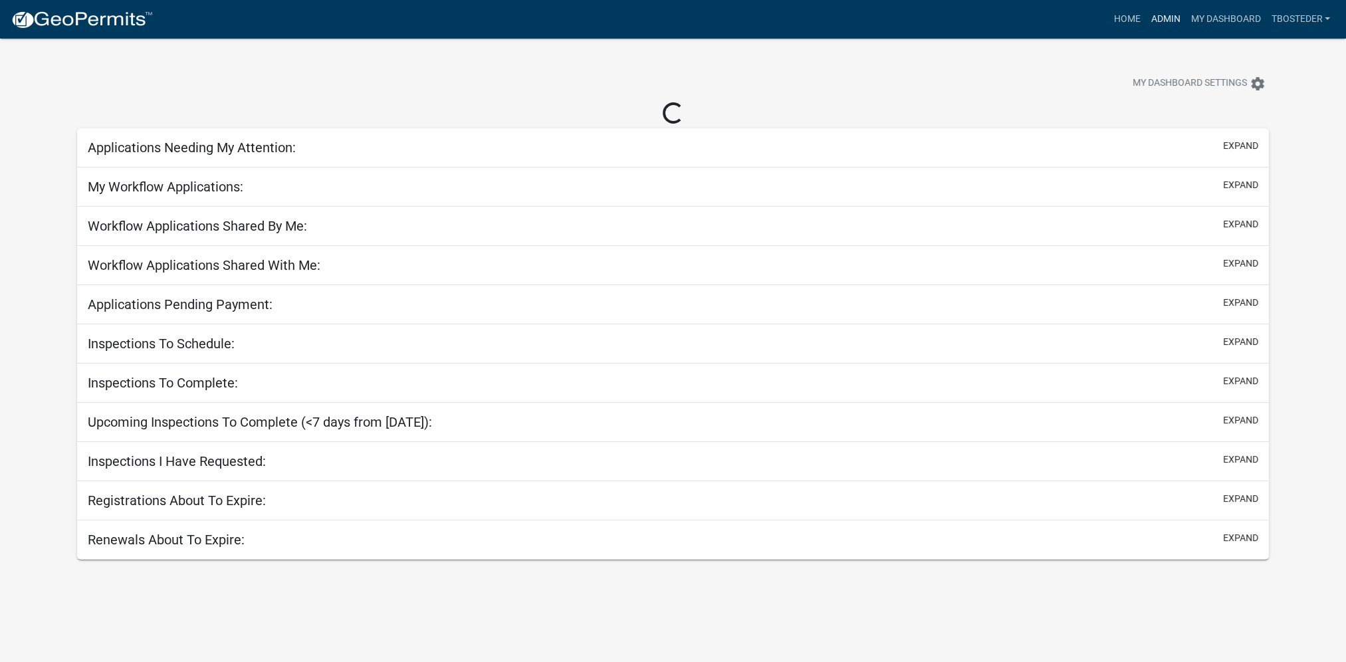
click at [1166, 21] on link "Admin" at bounding box center [1166, 19] width 40 height 25
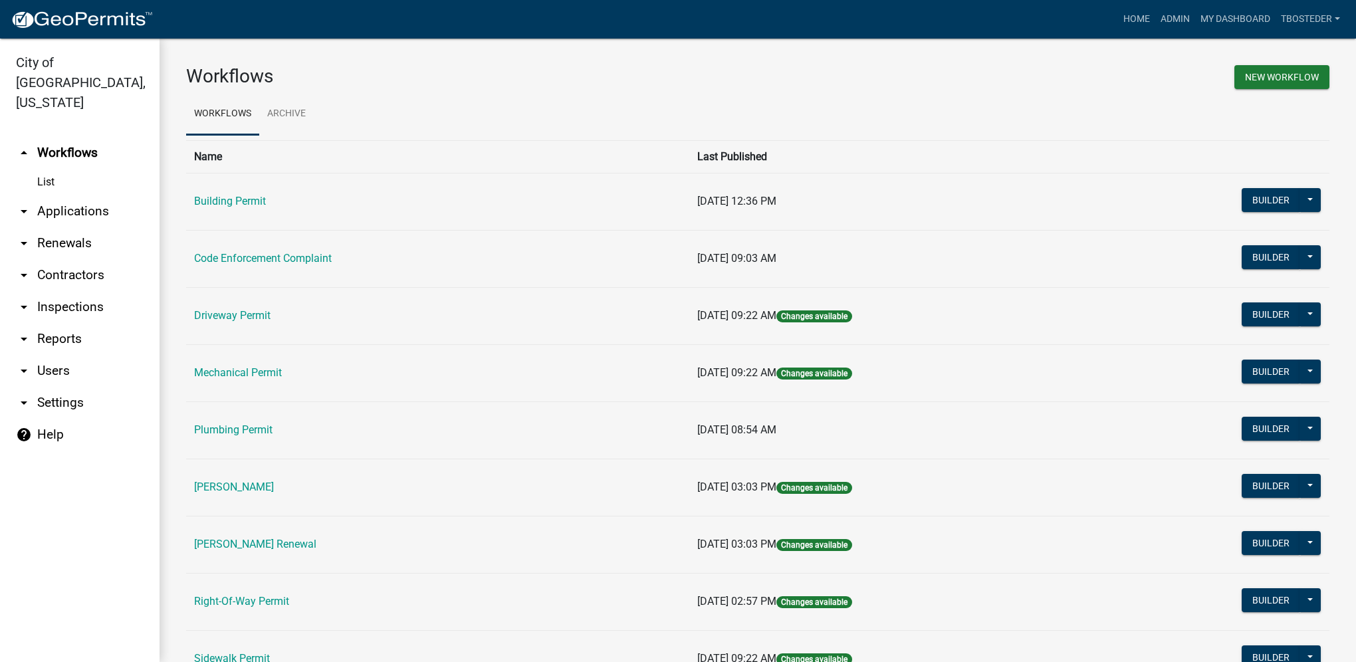
click at [248, 209] on td "Building Permit" at bounding box center [437, 201] width 503 height 57
click at [245, 199] on link "Building Permit" at bounding box center [230, 201] width 72 height 13
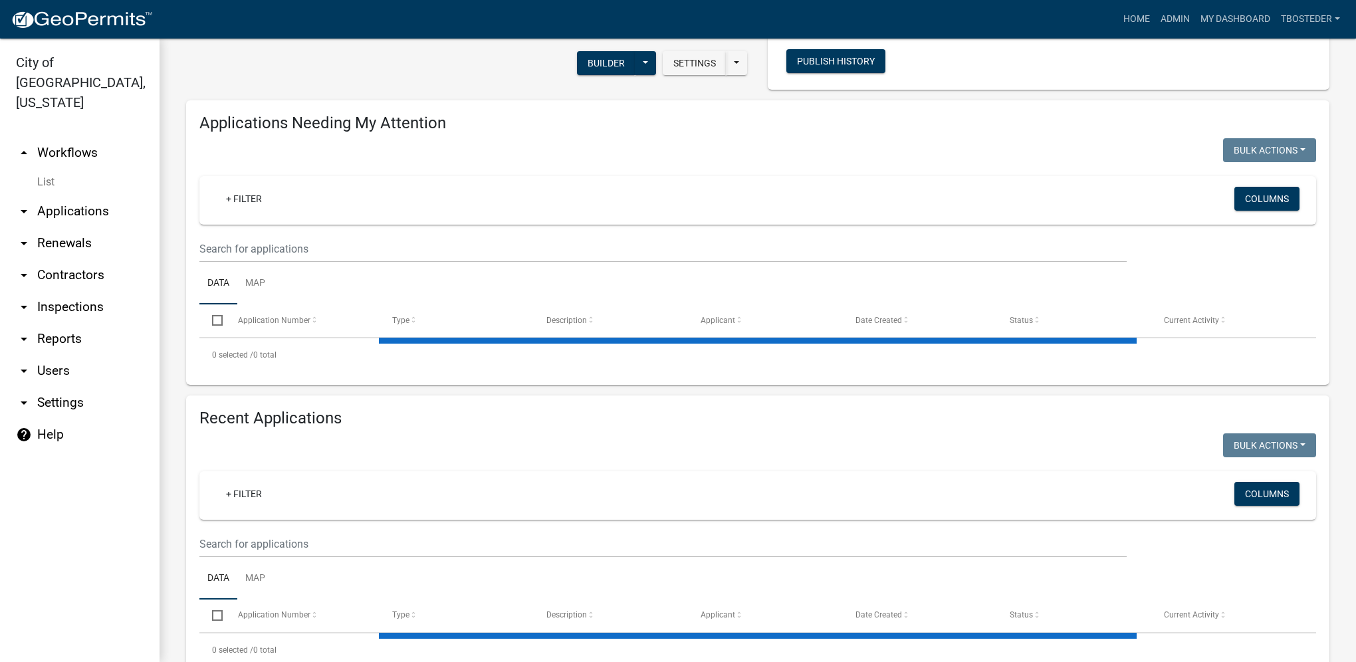
select select "1: 25"
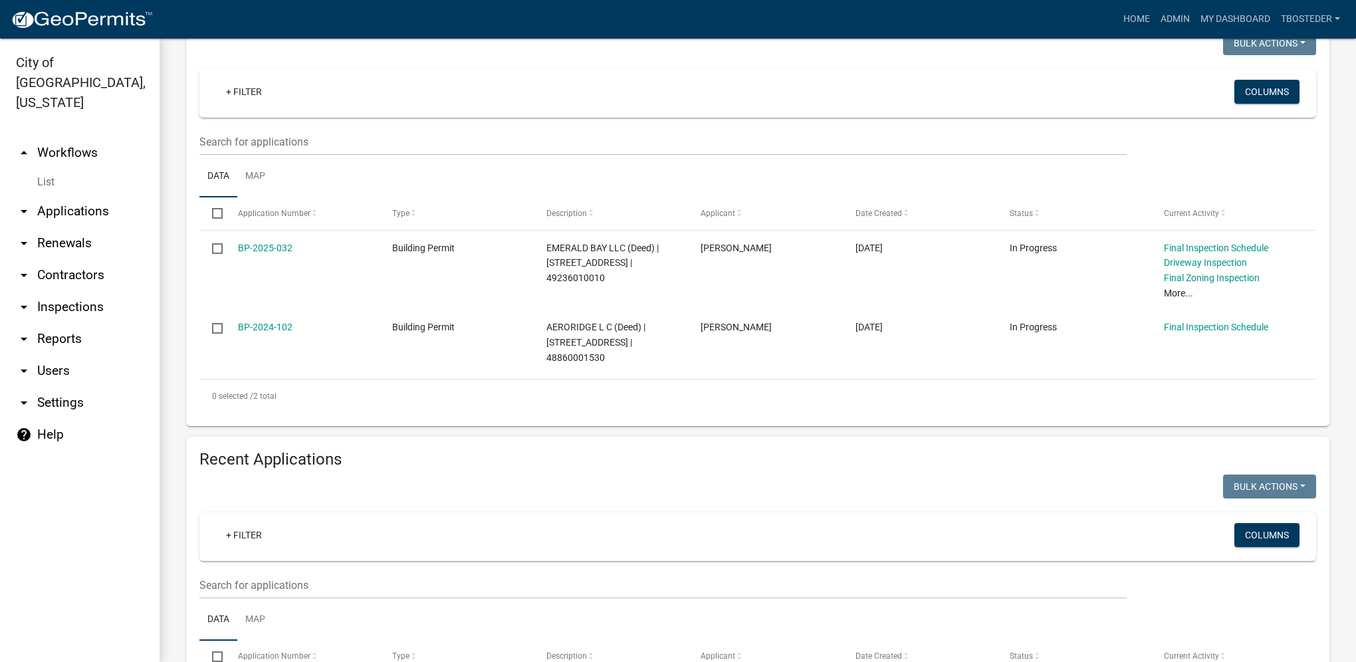
scroll to position [199, 0]
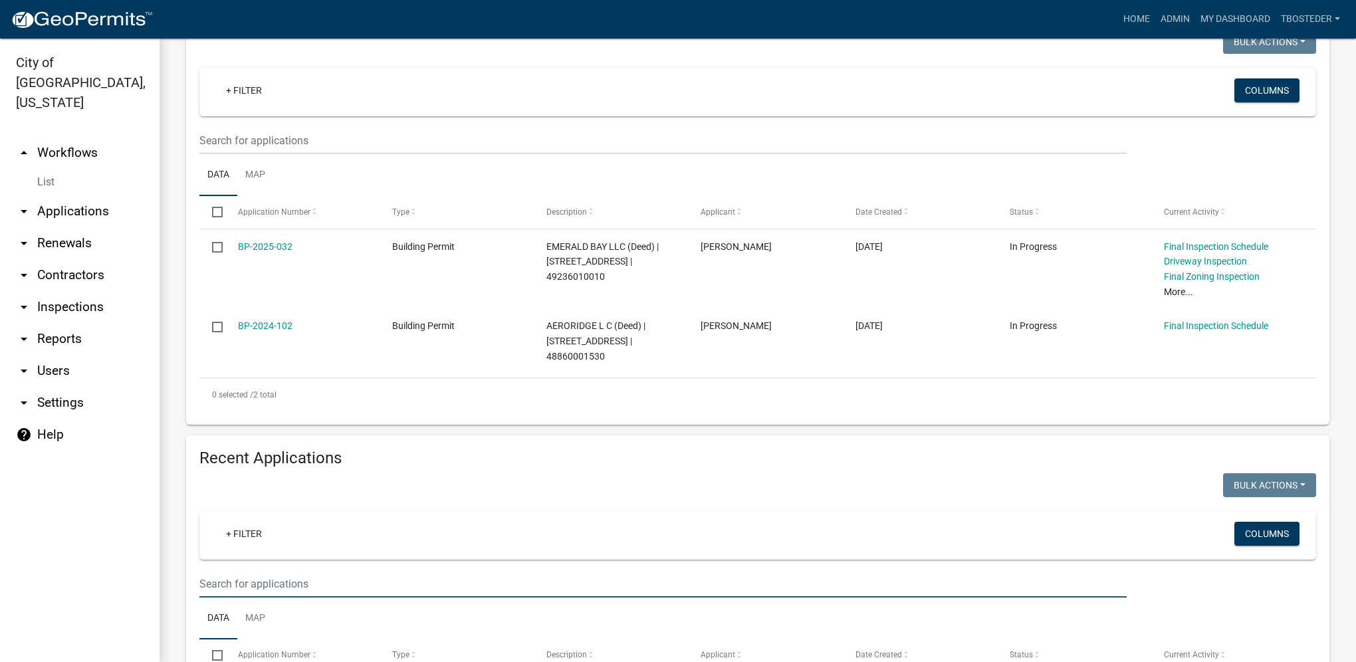
click at [273, 577] on input "text" at bounding box center [662, 583] width 927 height 27
type input "2316 n 8th"
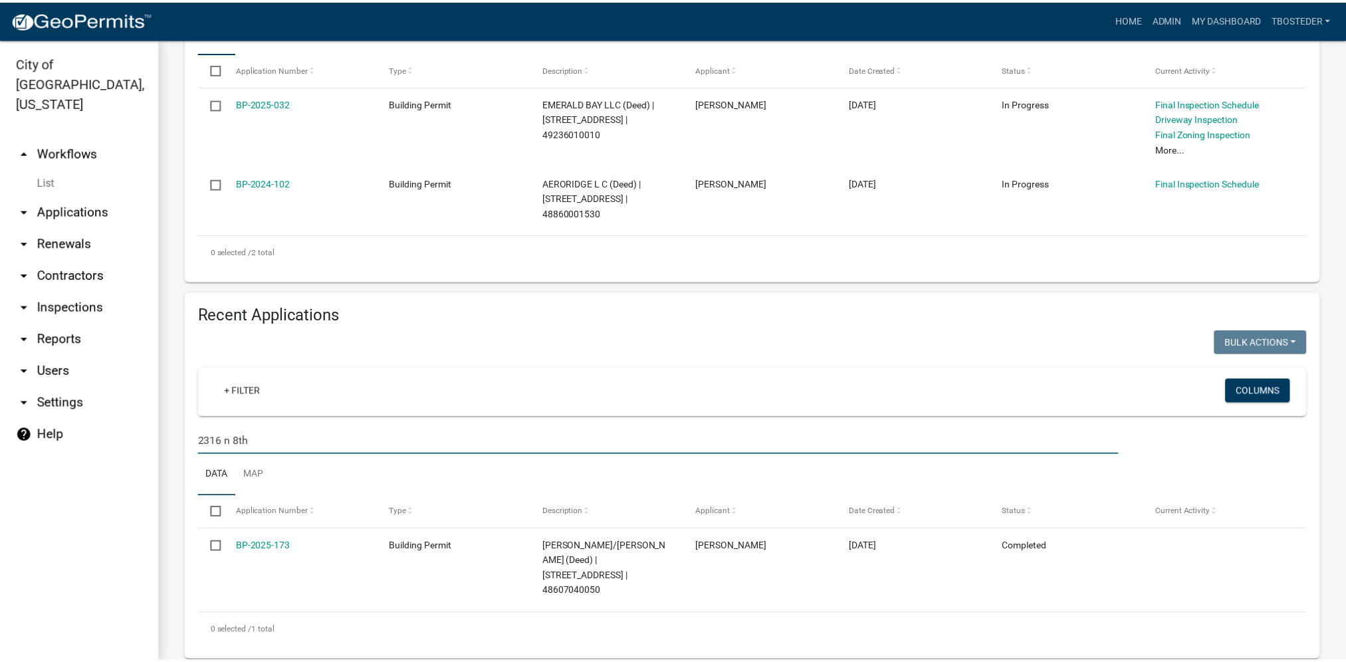
scroll to position [354, 0]
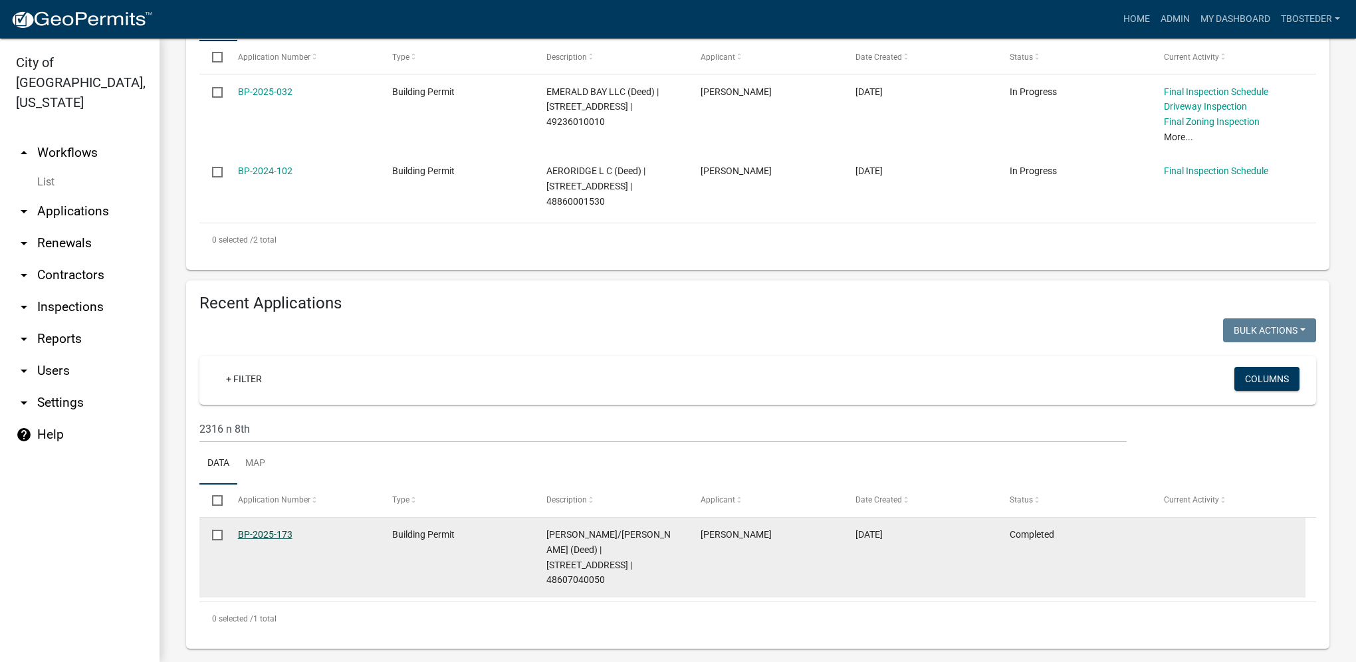
click at [275, 534] on link "BP-2025-173" at bounding box center [265, 534] width 55 height 11
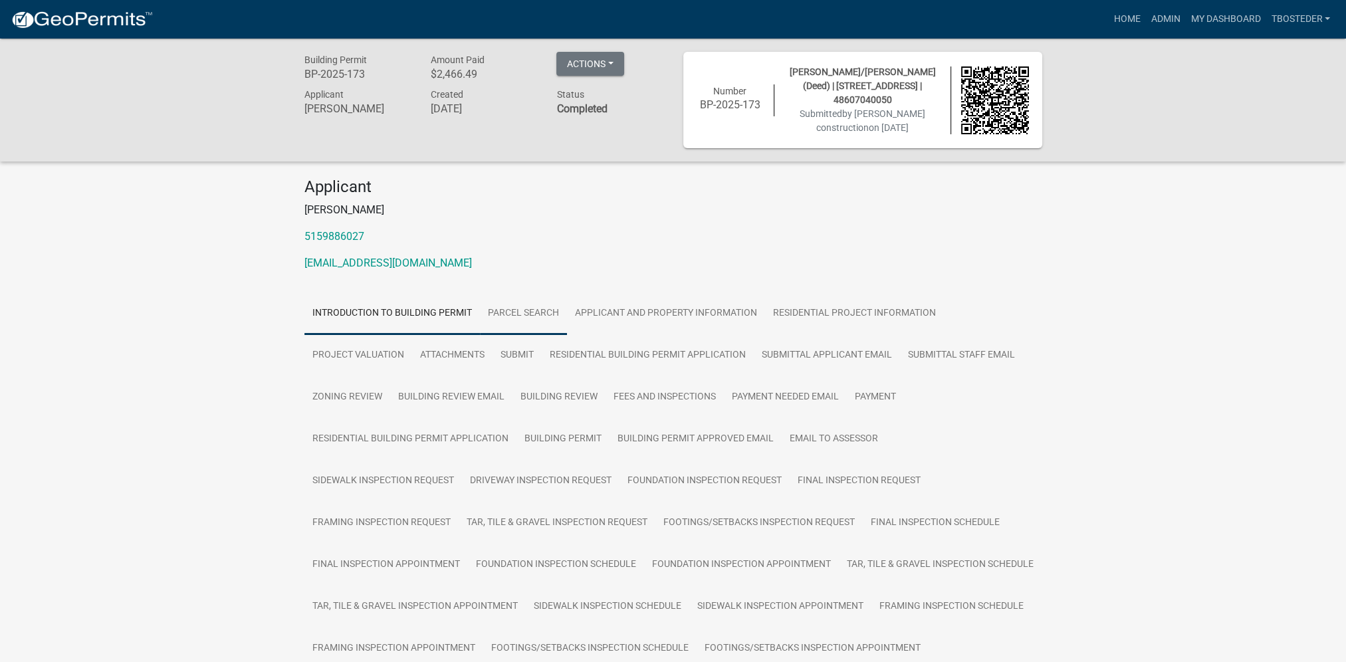
click at [560, 321] on link "Parcel search" at bounding box center [523, 314] width 87 height 43
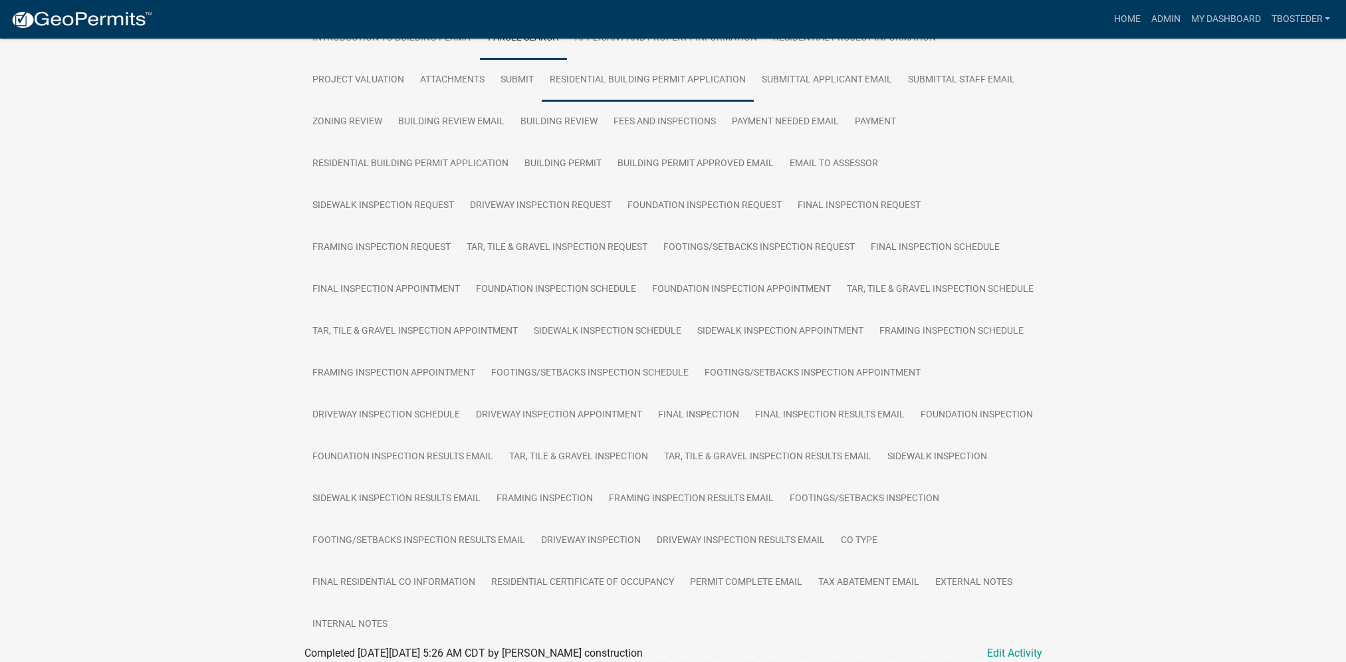
scroll to position [142, 0]
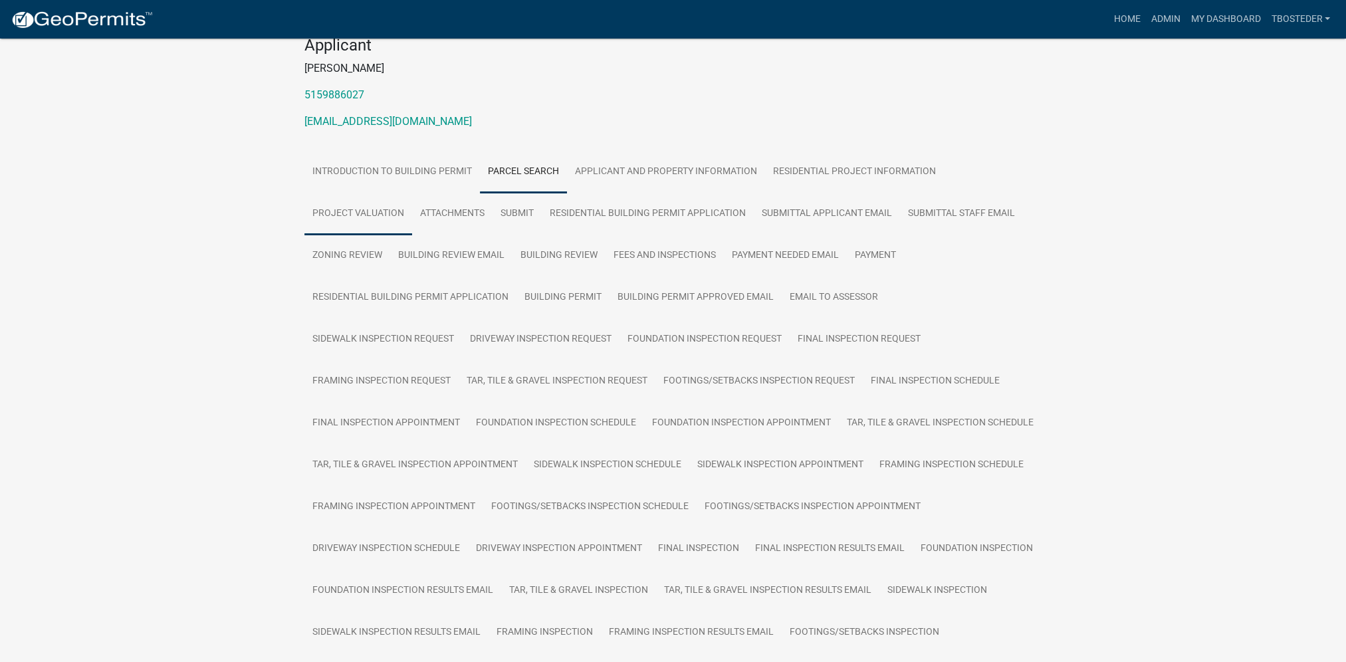
click at [322, 225] on link "Project Valuation" at bounding box center [359, 214] width 108 height 43
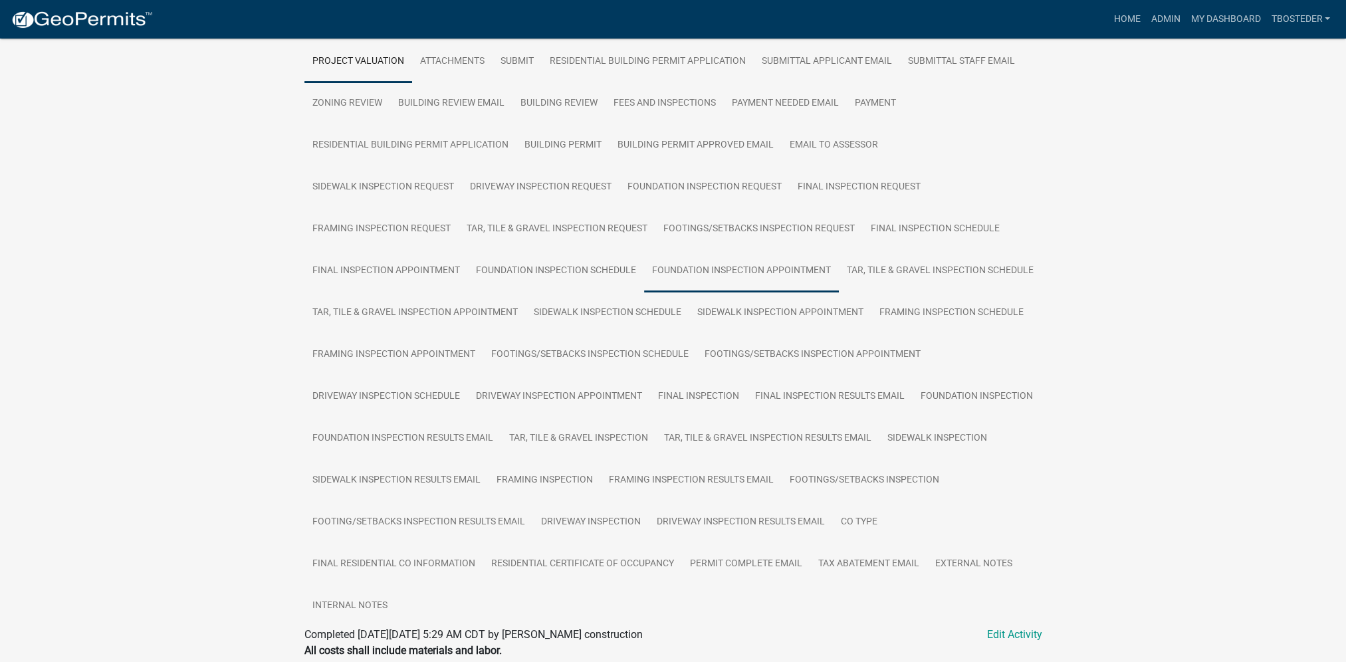
scroll to position [0, 0]
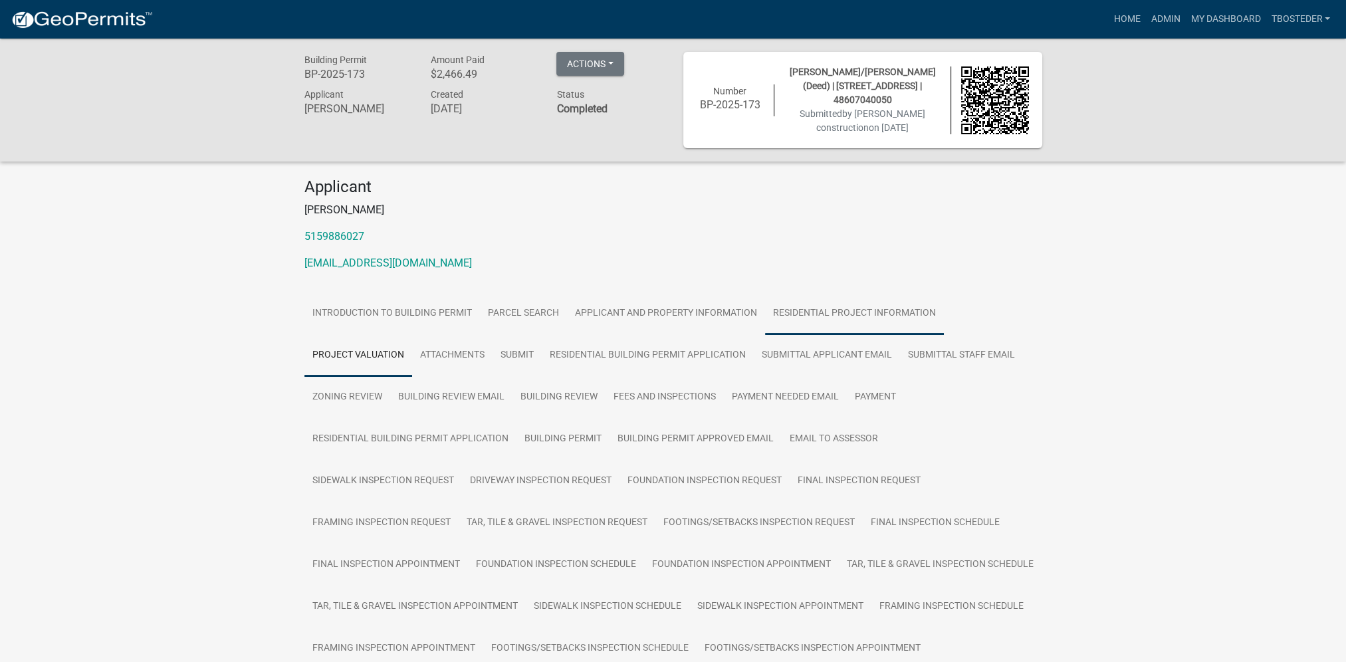
click at [916, 298] on link "Residential Project Information" at bounding box center [854, 314] width 179 height 43
click at [870, 387] on link "Payment" at bounding box center [875, 397] width 57 height 43
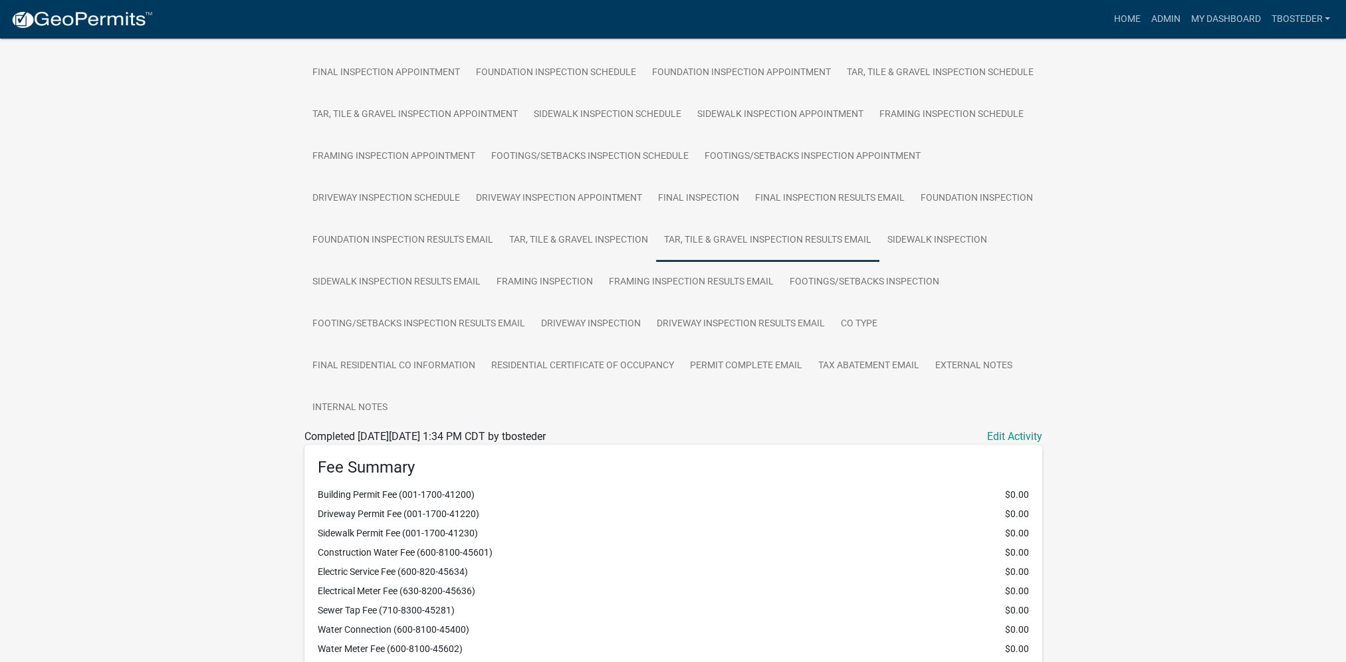
scroll to position [491, 0]
click at [642, 366] on link "Residential Certificate of Occupancy" at bounding box center [582, 367] width 199 height 43
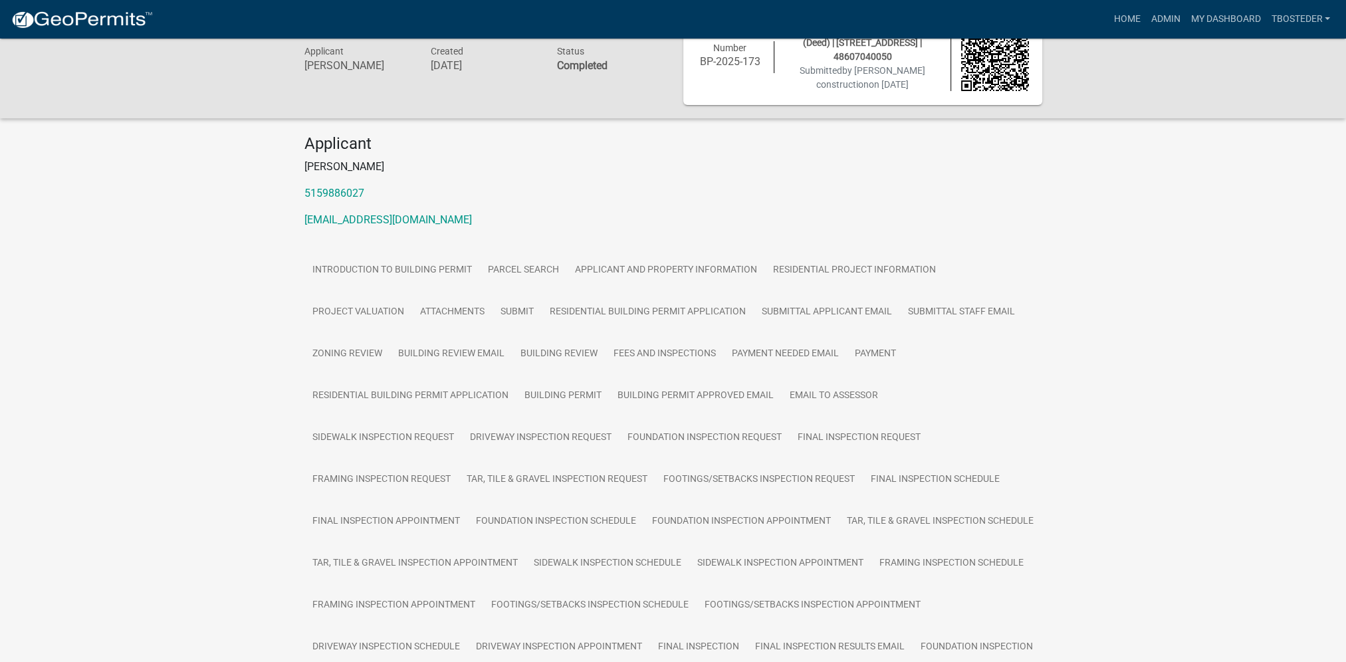
scroll to position [16, 0]
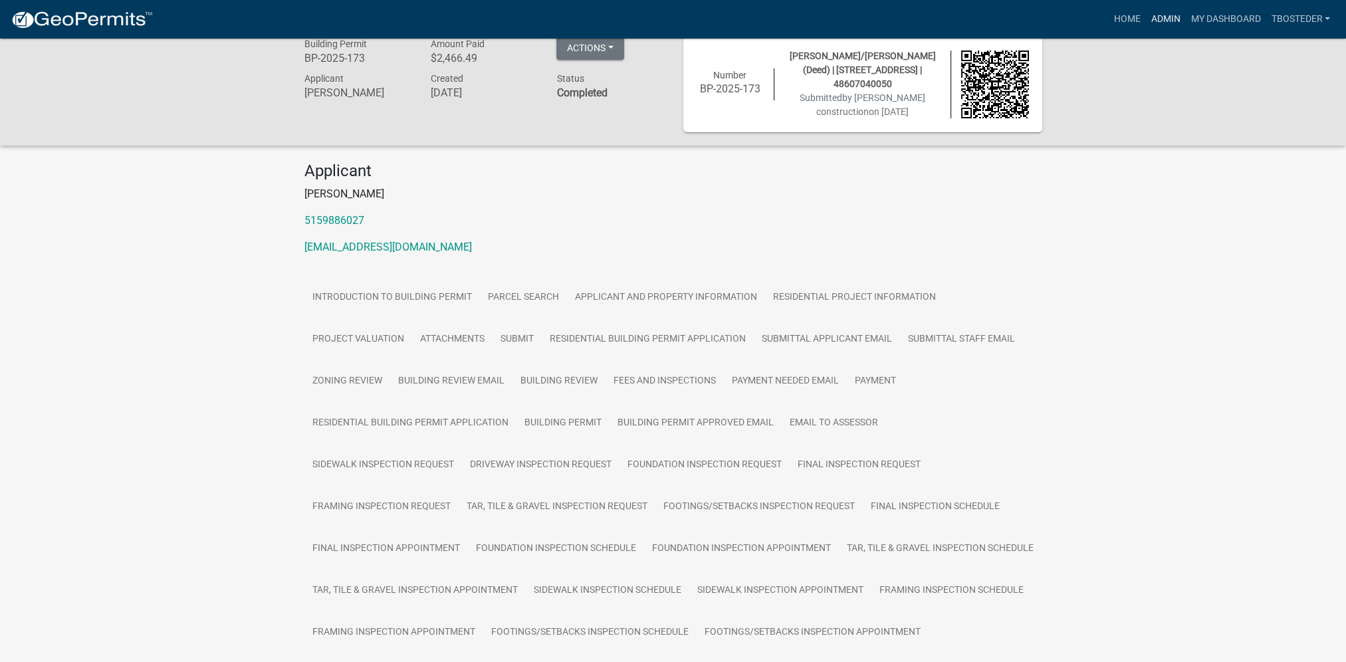
click at [1165, 29] on link "Admin" at bounding box center [1166, 19] width 40 height 25
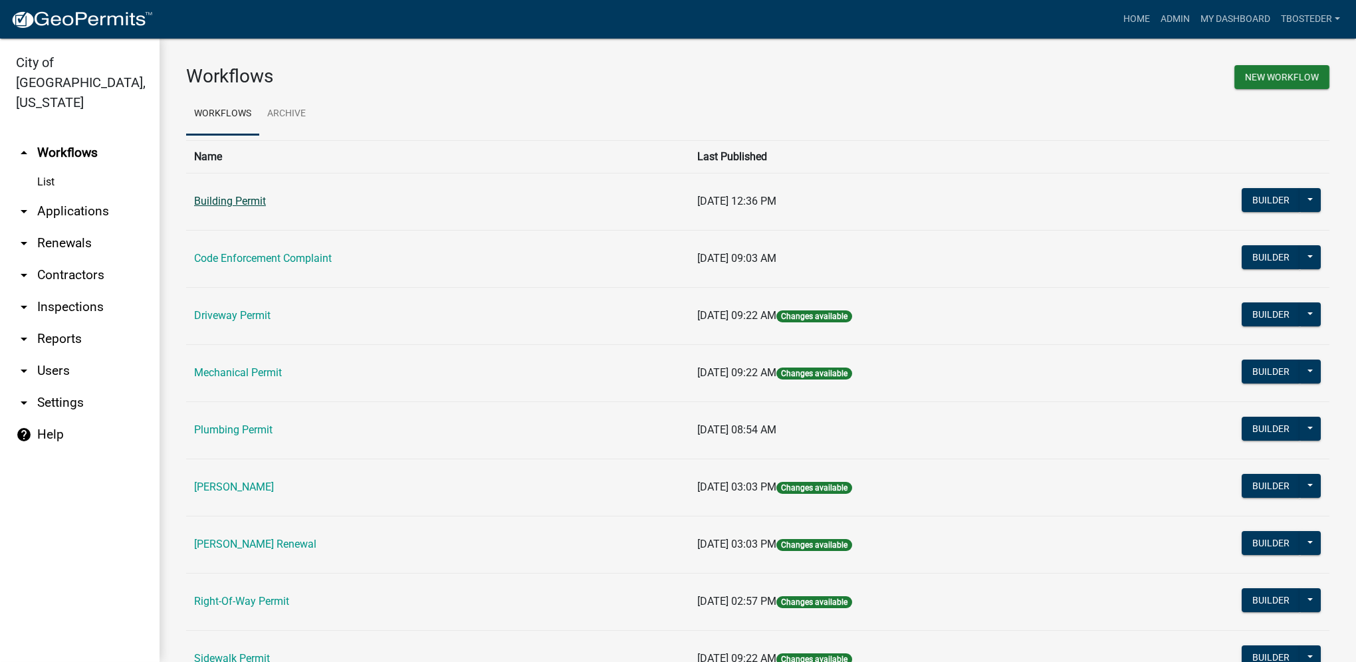
click at [264, 205] on link "Building Permit" at bounding box center [230, 201] width 72 height 13
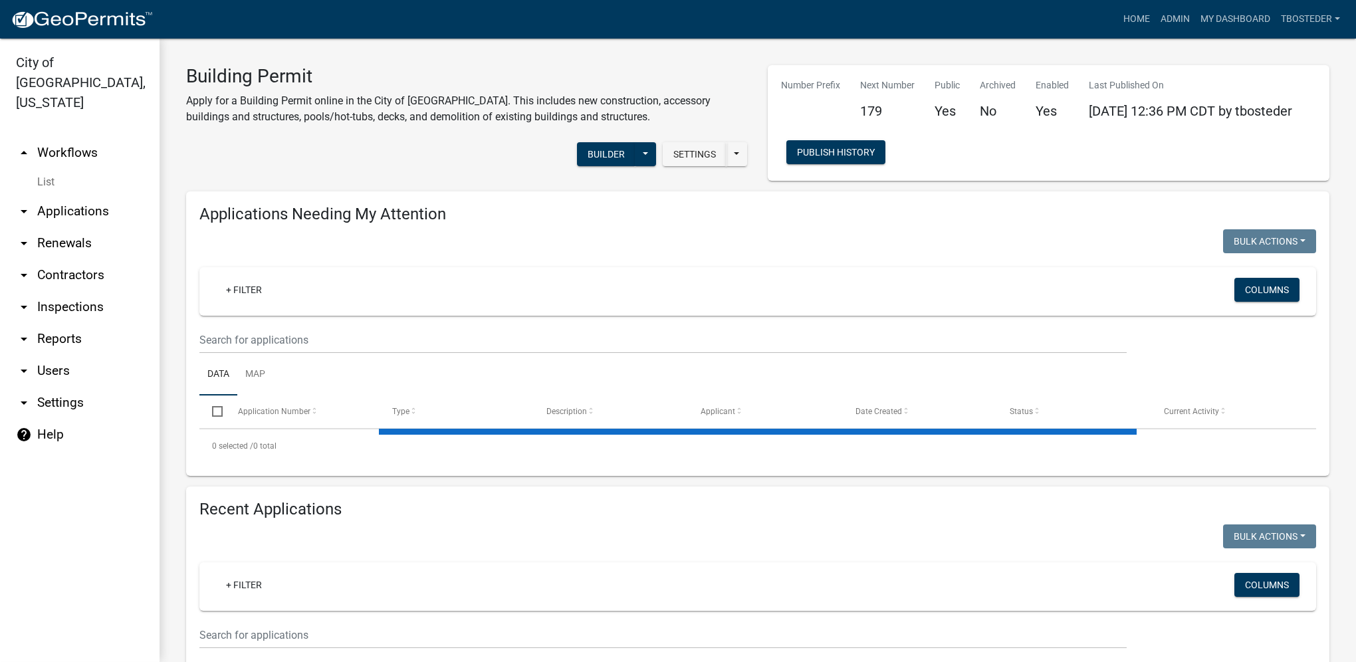
select select "1: 25"
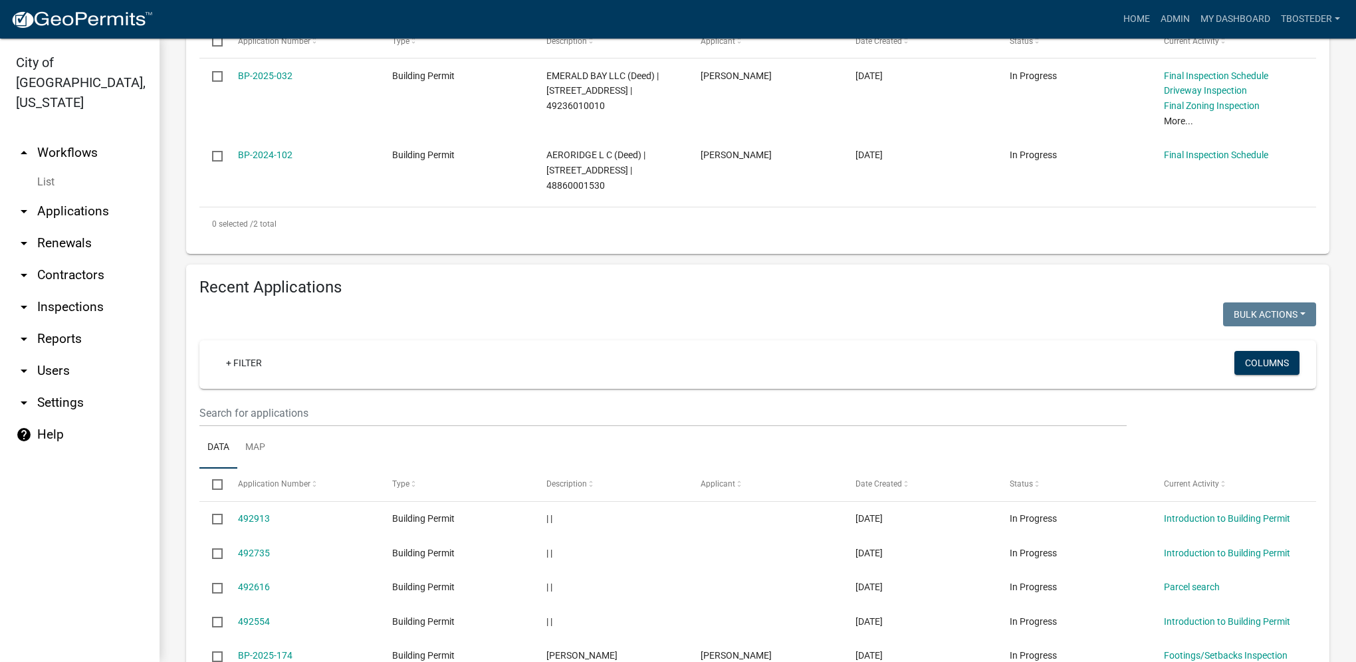
scroll to position [399, 0]
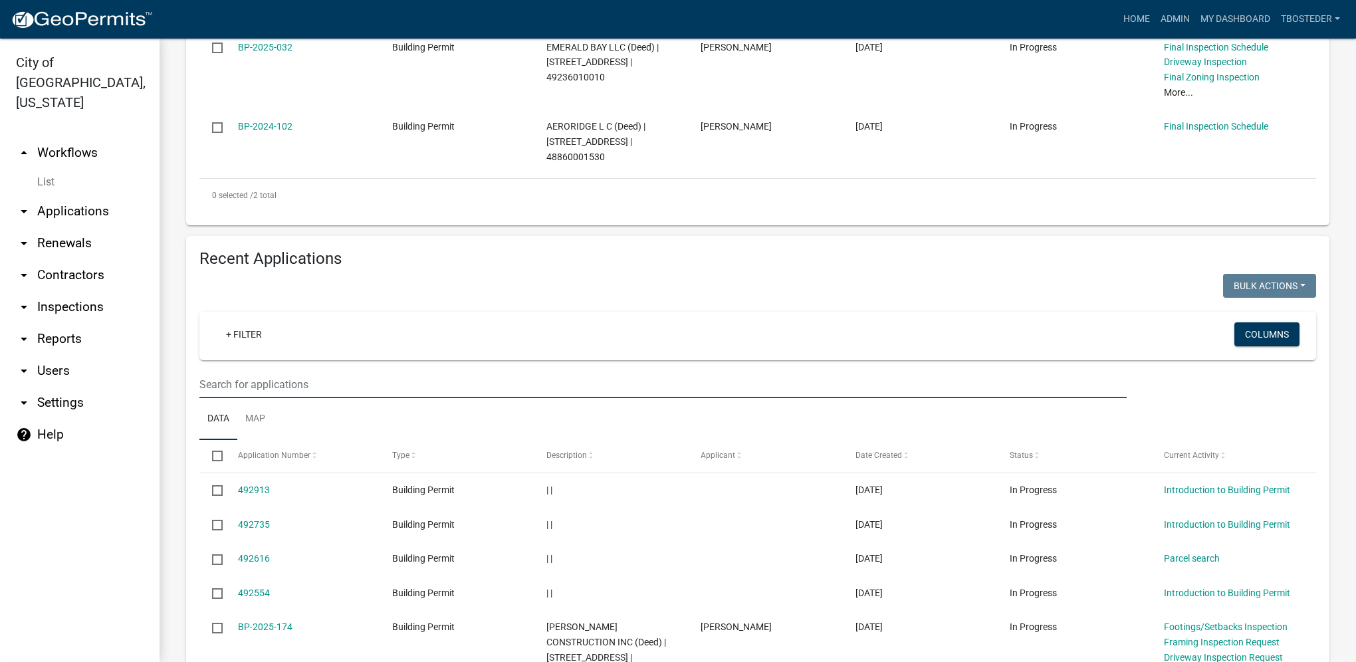
click at [266, 383] on input "text" at bounding box center [662, 384] width 927 height 27
type input "305 n 19th"
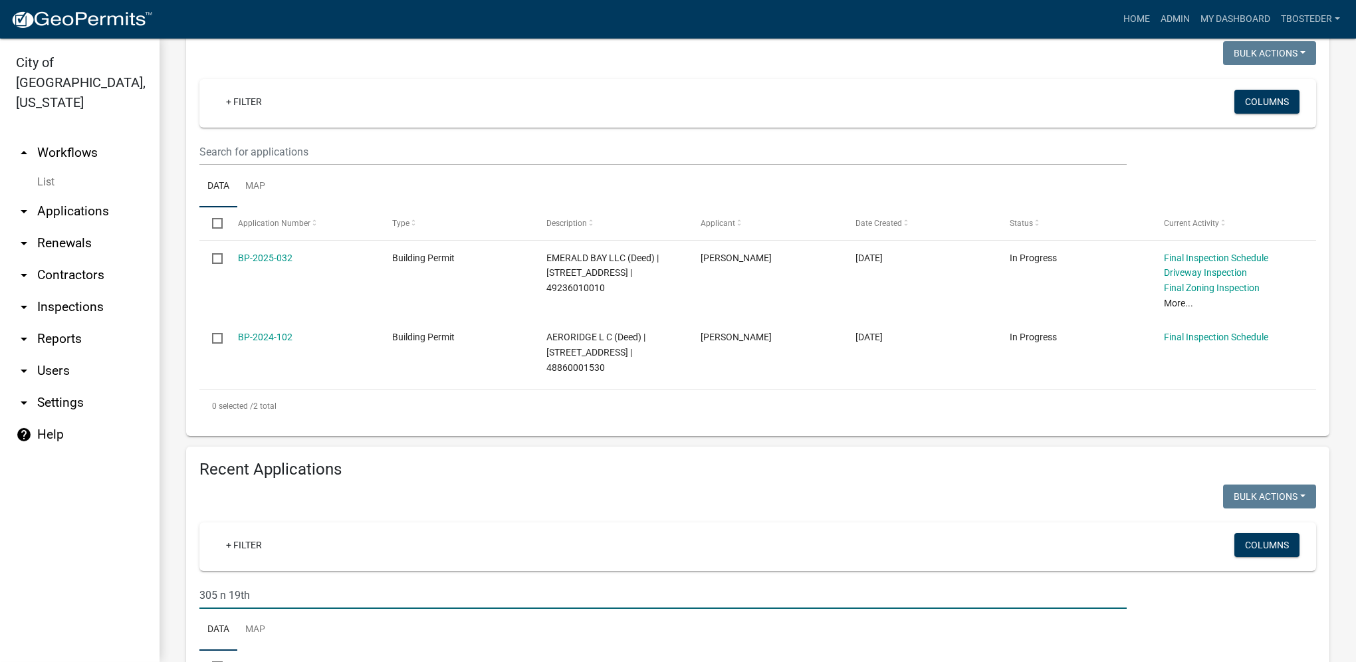
scroll to position [0, 0]
